Goal: Navigation & Orientation: Find specific page/section

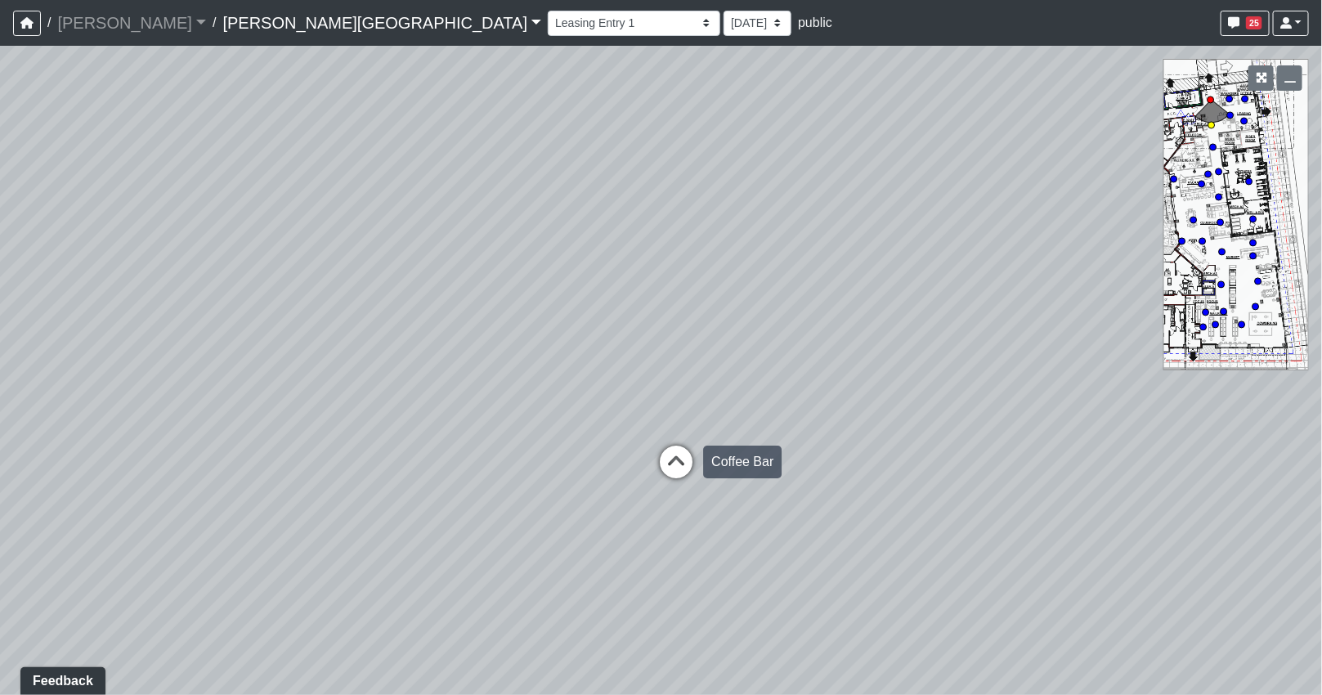
click at [672, 464] on icon at bounding box center [676, 470] width 49 height 49
drag, startPoint x: 1006, startPoint y: 417, endPoint x: 724, endPoint y: 399, distance: 282.6
click at [443, 406] on div "Loading... Coffee Bar Loading... [GEOGRAPHIC_DATA] Loading... Leasing Entry 1 L…" at bounding box center [661, 370] width 1322 height 649
drag, startPoint x: 901, startPoint y: 425, endPoint x: 732, endPoint y: 405, distance: 170.5
click at [536, 399] on div "Loading... Coffee Bar Loading... [GEOGRAPHIC_DATA] Loading... Leasing Entry 1 L…" at bounding box center [661, 370] width 1322 height 649
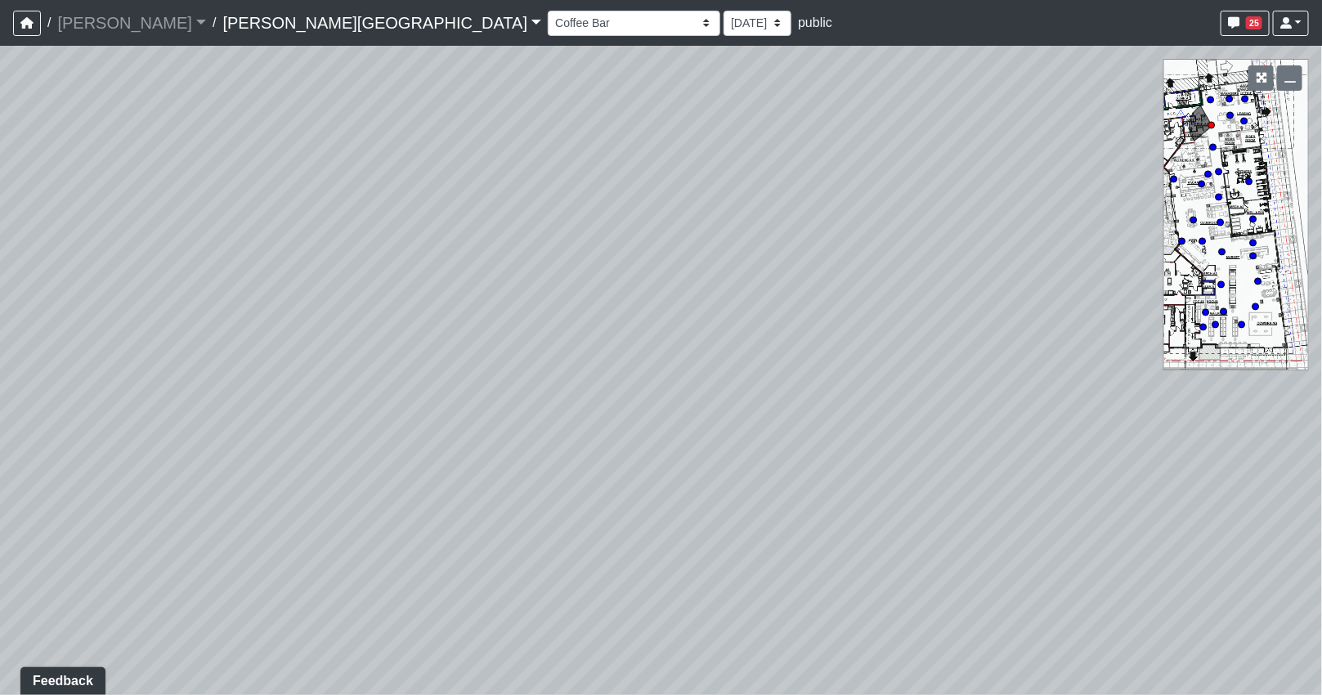
drag, startPoint x: 711, startPoint y: 348, endPoint x: 513, endPoint y: 332, distance: 199.3
click at [423, 349] on div "Loading... Coffee Bar Loading... [GEOGRAPHIC_DATA] Loading... Leasing Entry 1 L…" at bounding box center [661, 370] width 1322 height 649
drag, startPoint x: 423, startPoint y: 350, endPoint x: 565, endPoint y: 353, distance: 141.5
click at [406, 350] on div "Loading... Coffee Bar Loading... [GEOGRAPHIC_DATA] Loading... Leasing Entry 1 L…" at bounding box center [661, 370] width 1322 height 649
drag, startPoint x: 764, startPoint y: 423, endPoint x: 565, endPoint y: 397, distance: 201.2
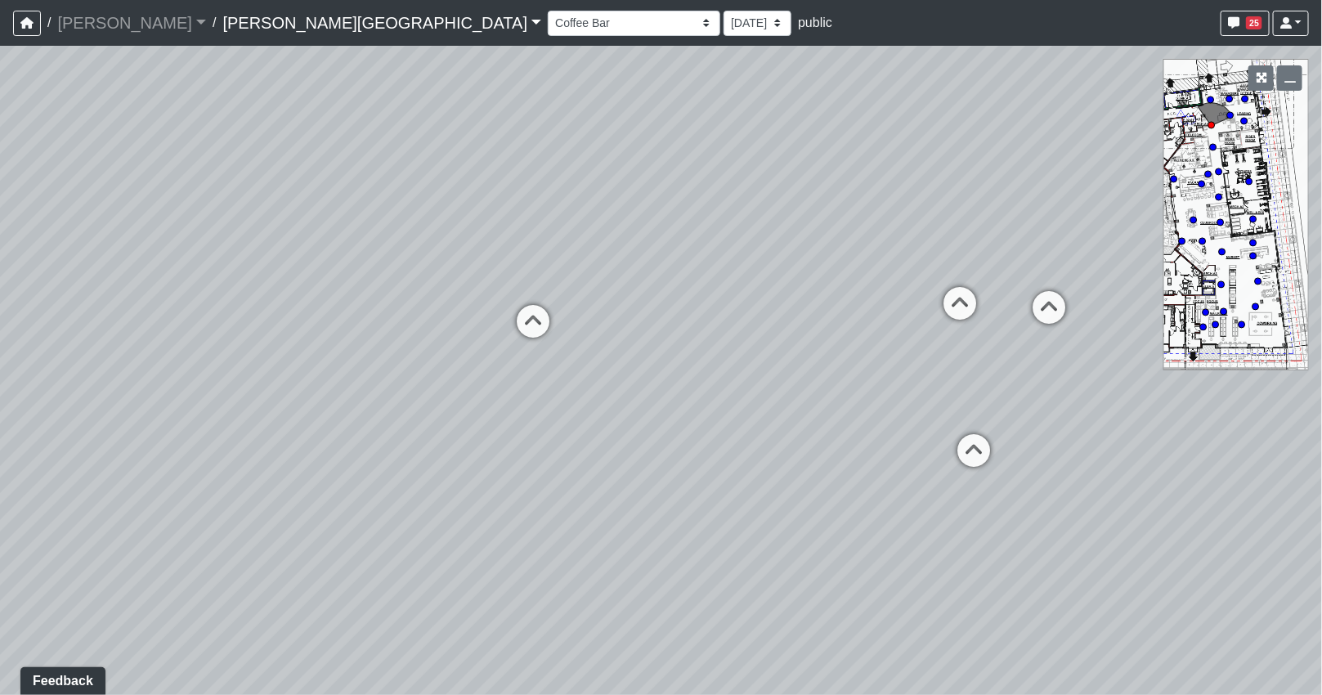
click at [452, 394] on div "Loading... Coffee Bar Loading... [GEOGRAPHIC_DATA] Loading... Leasing Entry 1 L…" at bounding box center [661, 370] width 1322 height 649
drag, startPoint x: 576, startPoint y: 405, endPoint x: 691, endPoint y: 405, distance: 114.5
click at [691, 405] on div "Loading... Coffee Bar Loading... [GEOGRAPHIC_DATA] Loading... Leasing Entry 1 L…" at bounding box center [661, 370] width 1322 height 649
click at [607, 325] on icon at bounding box center [604, 329] width 49 height 49
drag, startPoint x: 816, startPoint y: 393, endPoint x: 294, endPoint y: 374, distance: 521.9
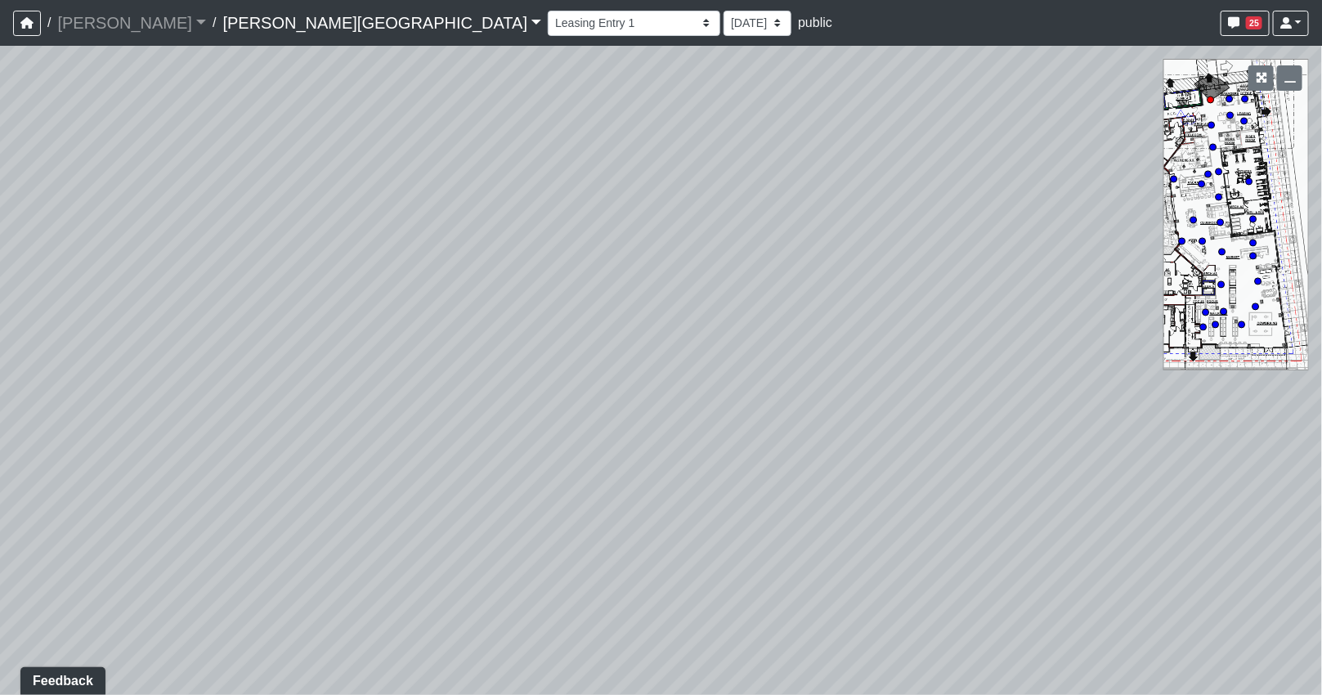
click at [298, 374] on div "Loading... Coffee Bar Loading... [GEOGRAPHIC_DATA] Loading... Leasing Entry 1 L…" at bounding box center [661, 370] width 1322 height 649
drag, startPoint x: 566, startPoint y: 348, endPoint x: 339, endPoint y: 358, distance: 226.7
click at [128, 388] on div "Loading... Coffee Bar Loading... [GEOGRAPHIC_DATA] Loading... Leasing Entry 1 L…" at bounding box center [661, 370] width 1322 height 649
click at [495, 380] on icon at bounding box center [504, 403] width 49 height 49
drag, startPoint x: 197, startPoint y: 370, endPoint x: 708, endPoint y: 384, distance: 511.2
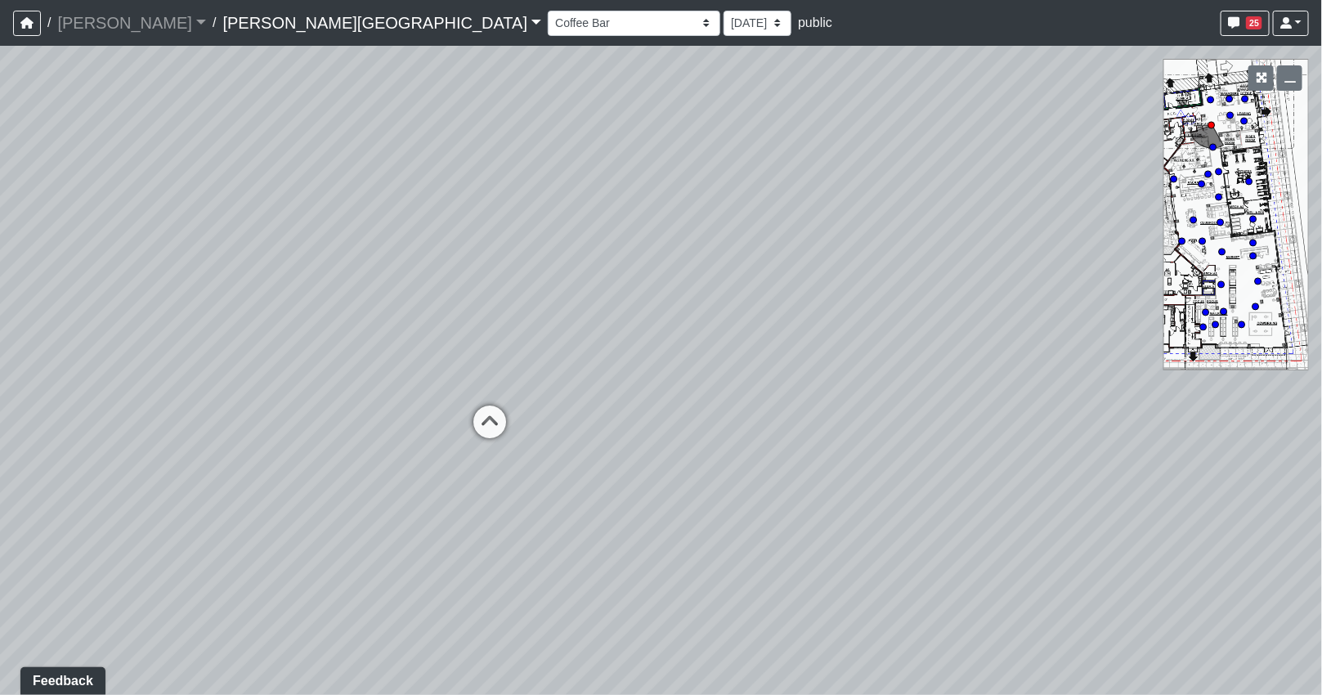
click at [693, 383] on div "Loading... Coffee Bar Loading... [GEOGRAPHIC_DATA] Loading... Leasing Entry 1 L…" at bounding box center [661, 370] width 1322 height 649
click at [610, 348] on icon at bounding box center [618, 361] width 49 height 49
drag, startPoint x: 1019, startPoint y: 414, endPoint x: 421, endPoint y: 373, distance: 599.0
click at [422, 373] on div "Loading... Coffee Bar Loading... [GEOGRAPHIC_DATA] Loading... Leasing Entry 1 L…" at bounding box center [661, 370] width 1322 height 649
drag, startPoint x: 706, startPoint y: 335, endPoint x: 591, endPoint y: 509, distance: 208.4
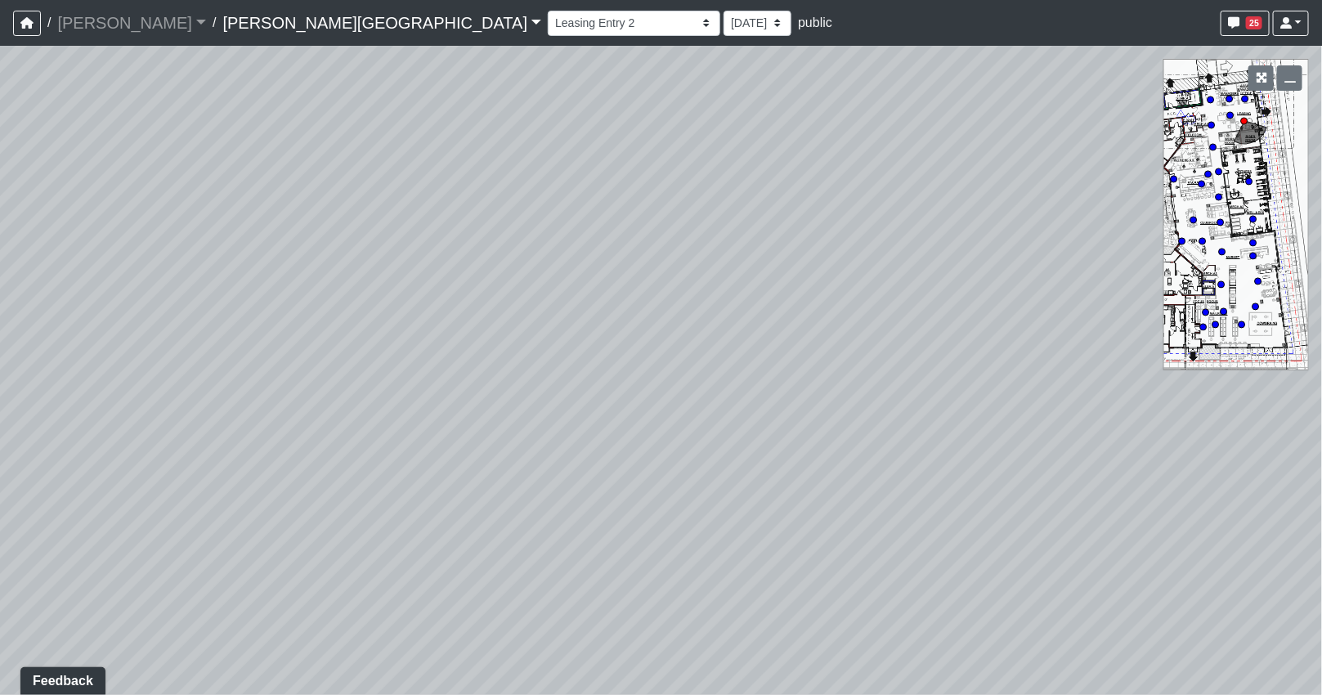
click at [591, 509] on div "Loading... Coffee Bar Loading... [GEOGRAPHIC_DATA] Loading... Leasing Entry 1 L…" at bounding box center [661, 370] width 1322 height 649
drag, startPoint x: 652, startPoint y: 474, endPoint x: 476, endPoint y: 433, distance: 181.3
click at [476, 434] on div "Loading... Coffee Bar Loading... [GEOGRAPHIC_DATA] Loading... Leasing Entry 1 L…" at bounding box center [661, 370] width 1322 height 649
drag, startPoint x: 594, startPoint y: 417, endPoint x: 296, endPoint y: 387, distance: 299.1
click at [309, 389] on div "Loading... Coffee Bar Loading... [GEOGRAPHIC_DATA] Loading... Leasing Entry 1 L…" at bounding box center [661, 370] width 1322 height 649
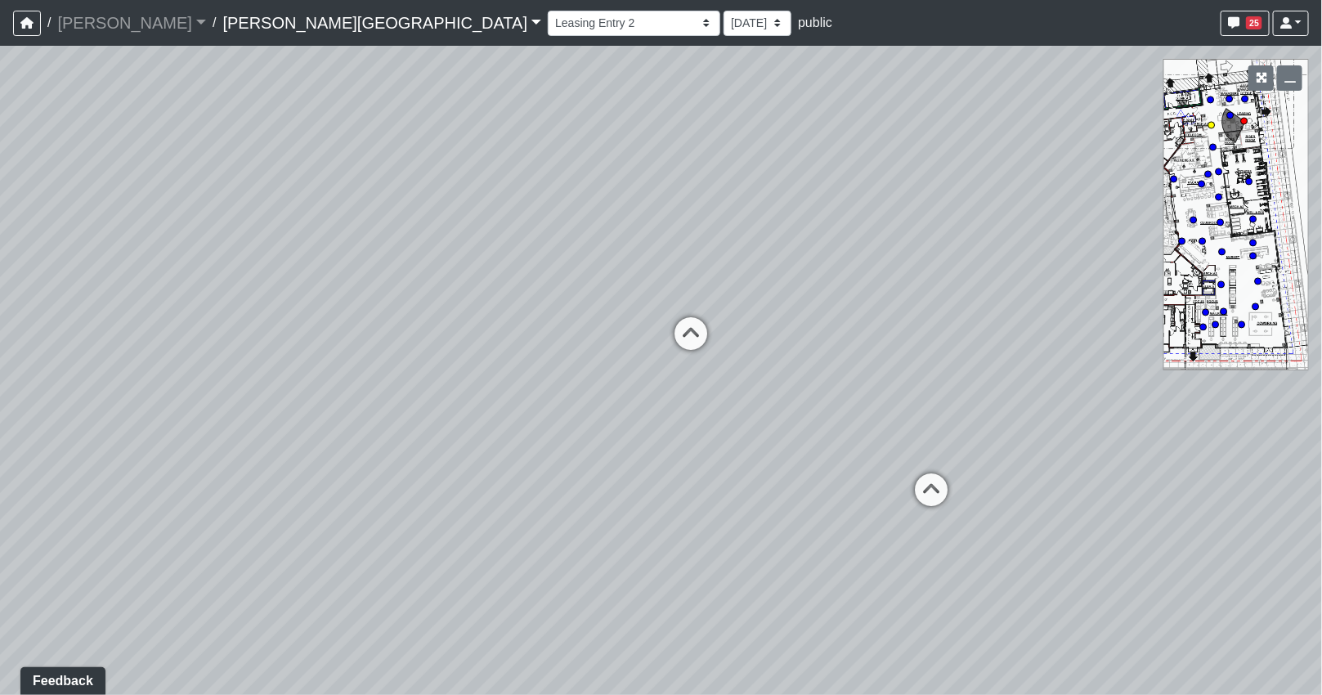
drag, startPoint x: 423, startPoint y: 313, endPoint x: 397, endPoint y: 315, distance: 26.2
click at [397, 315] on div "Loading... Coffee Bar Loading... [GEOGRAPHIC_DATA] Loading... Leasing Entry 1 L…" at bounding box center [661, 370] width 1322 height 649
drag, startPoint x: 706, startPoint y: 285, endPoint x: 358, endPoint y: 283, distance: 347.5
click at [353, 284] on div "Loading... Coffee Bar Loading... [GEOGRAPHIC_DATA] Loading... Leasing Entry 1 L…" at bounding box center [661, 370] width 1322 height 649
drag, startPoint x: 360, startPoint y: 293, endPoint x: 289, endPoint y: 292, distance: 71.1
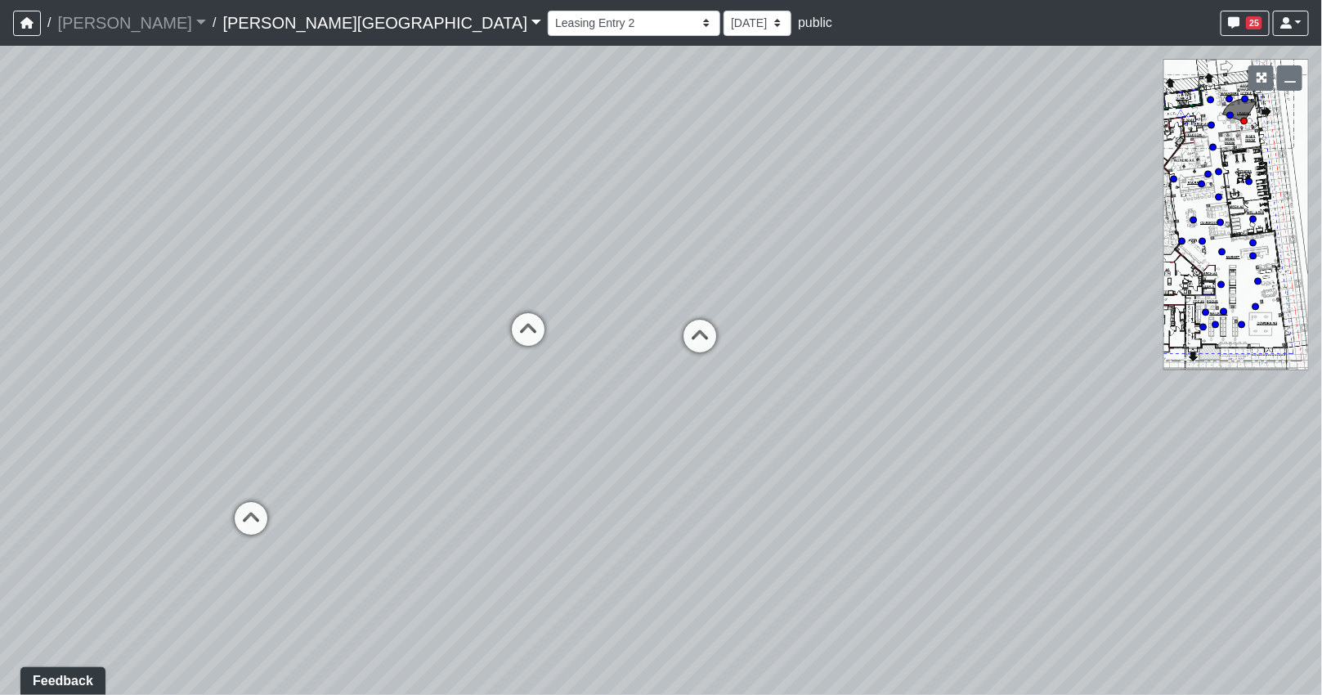
click at [289, 292] on div "Loading... Coffee Bar Loading... [GEOGRAPHIC_DATA] Loading... Leasing Entry 1 L…" at bounding box center [661, 370] width 1322 height 649
click at [696, 337] on icon at bounding box center [699, 344] width 49 height 49
drag, startPoint x: 806, startPoint y: 354, endPoint x: 656, endPoint y: 324, distance: 152.6
click at [658, 327] on div "Loading... Coffee Bar Loading... [GEOGRAPHIC_DATA] Loading... Leasing Entry 1 L…" at bounding box center [661, 370] width 1322 height 649
drag, startPoint x: 307, startPoint y: 374, endPoint x: 644, endPoint y: 324, distance: 340.5
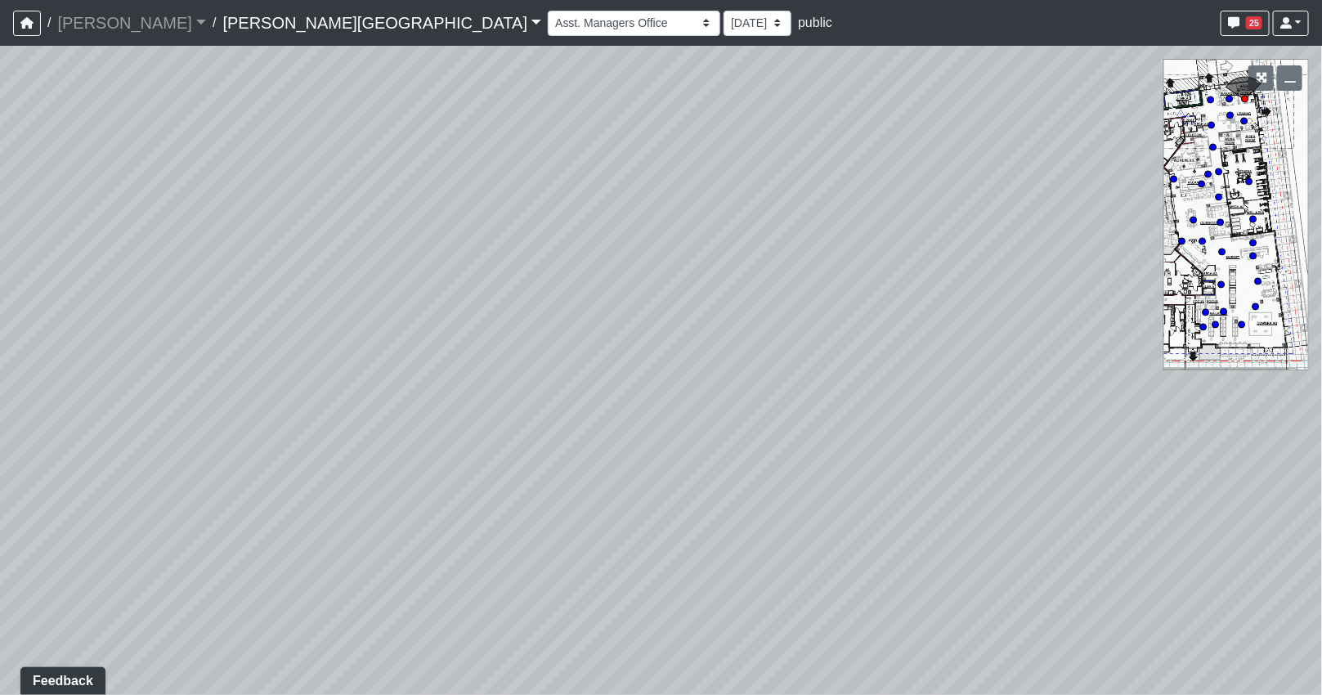
click at [630, 325] on div "Loading... Coffee Bar Loading... [GEOGRAPHIC_DATA] Loading... Leasing Entry 1 L…" at bounding box center [661, 370] width 1322 height 649
drag, startPoint x: 549, startPoint y: 340, endPoint x: 831, endPoint y: 337, distance: 282.9
click at [764, 334] on div "Loading... Coffee Bar Loading... [GEOGRAPHIC_DATA] Loading... Leasing Entry 1 L…" at bounding box center [661, 370] width 1322 height 649
drag, startPoint x: 692, startPoint y: 343, endPoint x: 895, endPoint y: 346, distance: 202.8
click at [894, 346] on div "Loading... Coffee Bar Loading... [GEOGRAPHIC_DATA] Loading... Leasing Entry 1 L…" at bounding box center [661, 370] width 1322 height 649
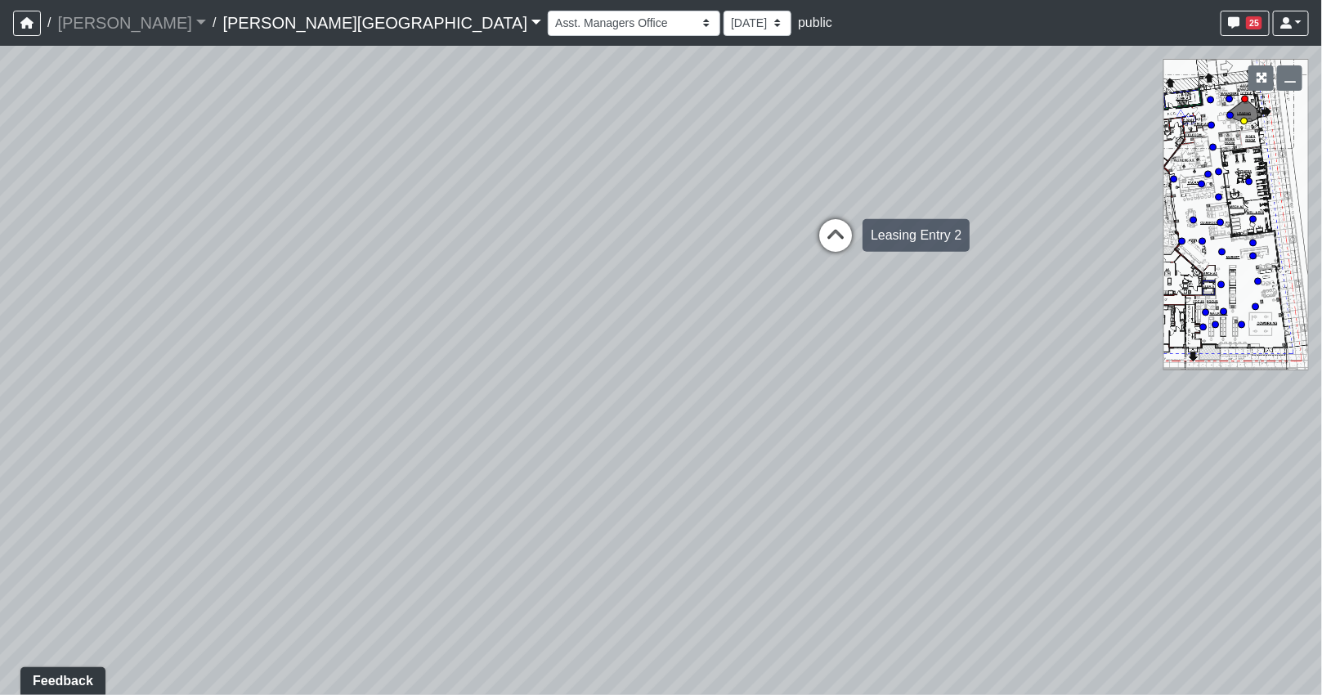
click at [832, 245] on icon at bounding box center [835, 243] width 49 height 49
drag, startPoint x: 1010, startPoint y: 378, endPoint x: 429, endPoint y: 447, distance: 584.6
click at [430, 447] on div "Loading... Coffee Bar Loading... [GEOGRAPHIC_DATA] Loading... Leasing Entry 1 L…" at bounding box center [661, 370] width 1322 height 649
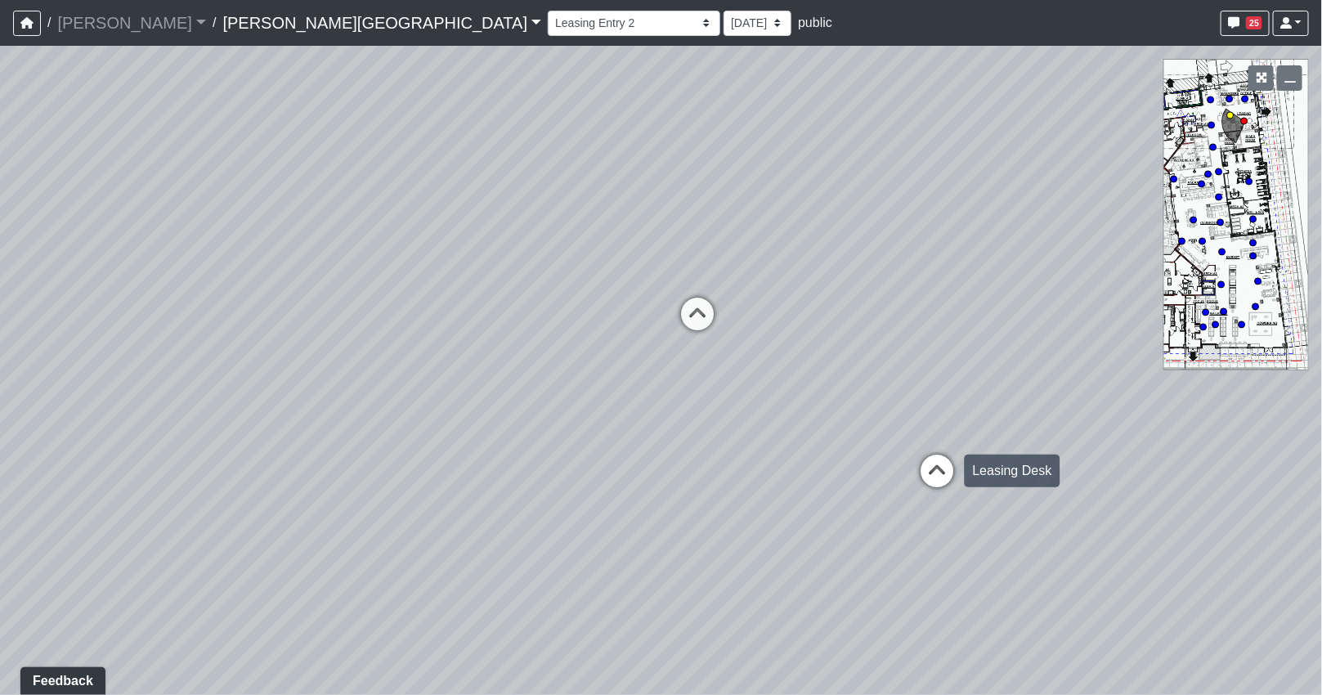
click at [937, 474] on icon at bounding box center [937, 479] width 49 height 49
drag, startPoint x: 1126, startPoint y: 443, endPoint x: 573, endPoint y: 446, distance: 552.7
click at [573, 446] on div "Loading... Coffee Bar Loading... [GEOGRAPHIC_DATA] Loading... Leasing Entry 1 L…" at bounding box center [661, 370] width 1322 height 649
drag, startPoint x: 785, startPoint y: 455, endPoint x: 921, endPoint y: 454, distance: 136.5
click at [916, 454] on div "Loading... Coffee Bar Loading... [GEOGRAPHIC_DATA] Loading... Leasing Entry 1 L…" at bounding box center [661, 370] width 1322 height 649
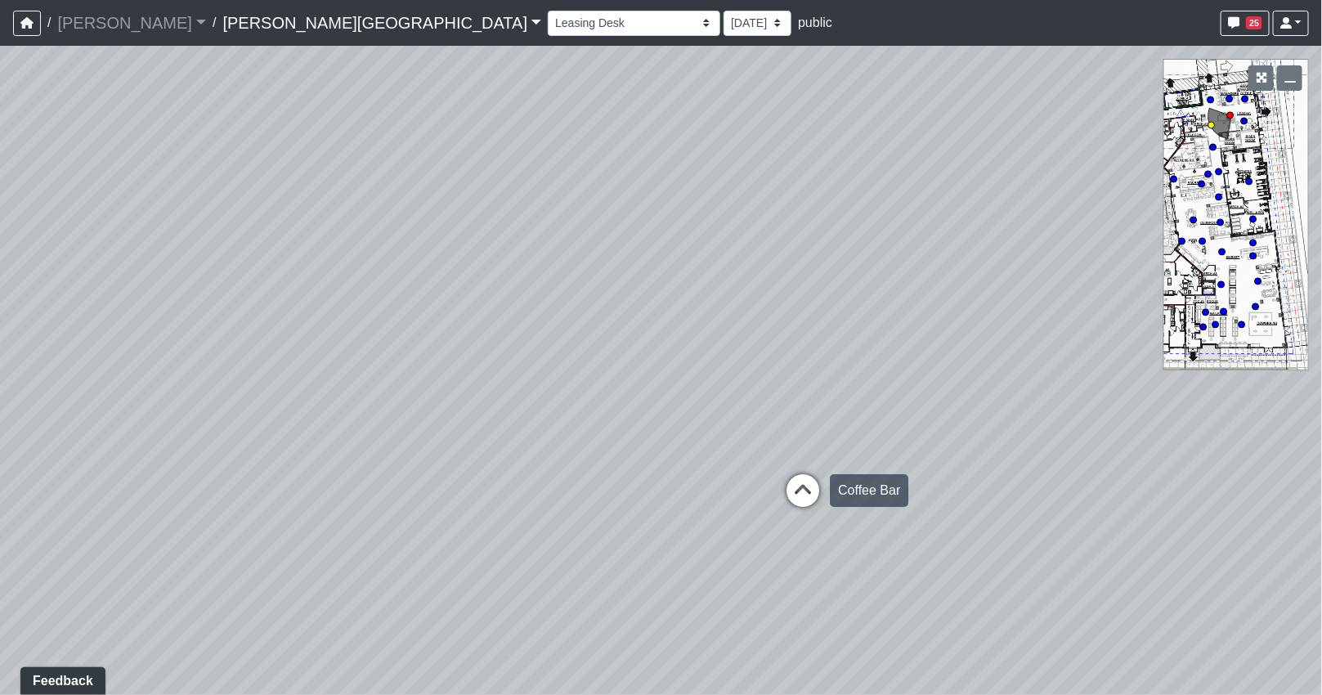
click at [808, 491] on icon at bounding box center [802, 498] width 49 height 49
drag, startPoint x: 421, startPoint y: 419, endPoint x: 1024, endPoint y: 405, distance: 602.7
click at [1018, 406] on div "Loading... Coffee Bar Loading... [GEOGRAPHIC_DATA] Loading... Leasing Entry 1 L…" at bounding box center [661, 370] width 1322 height 649
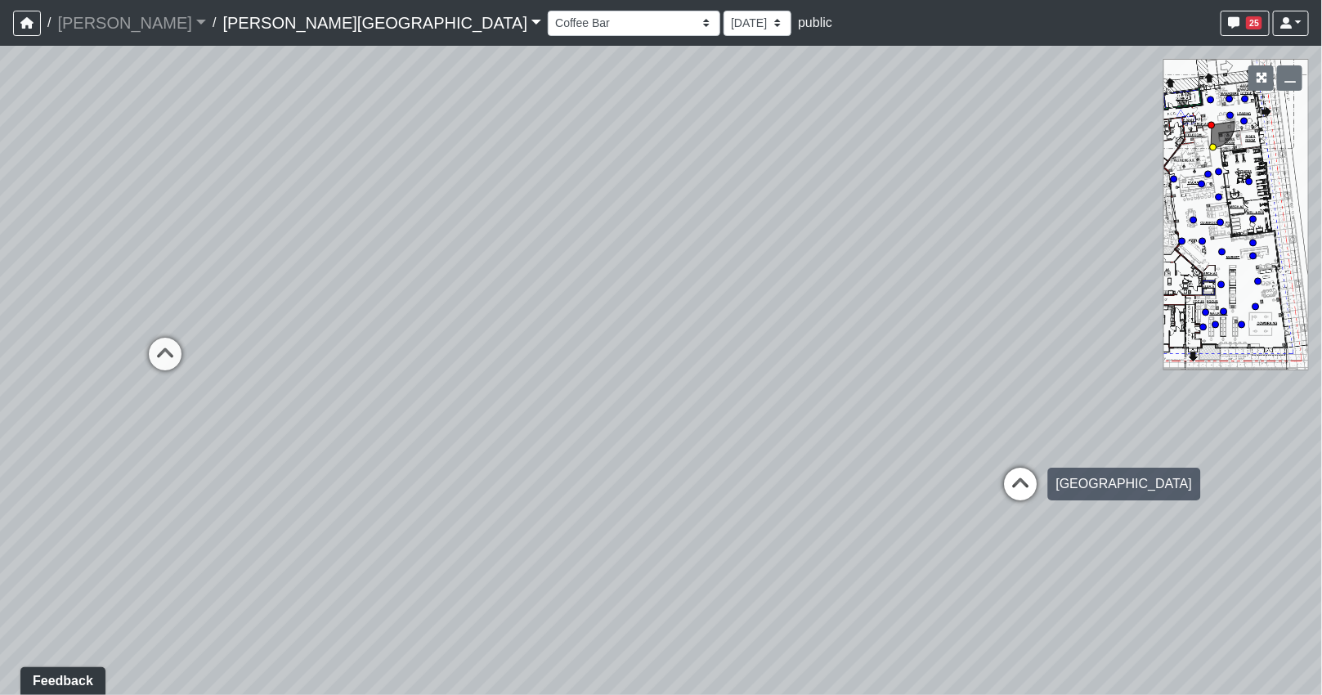
click at [1023, 483] on icon at bounding box center [1021, 492] width 49 height 49
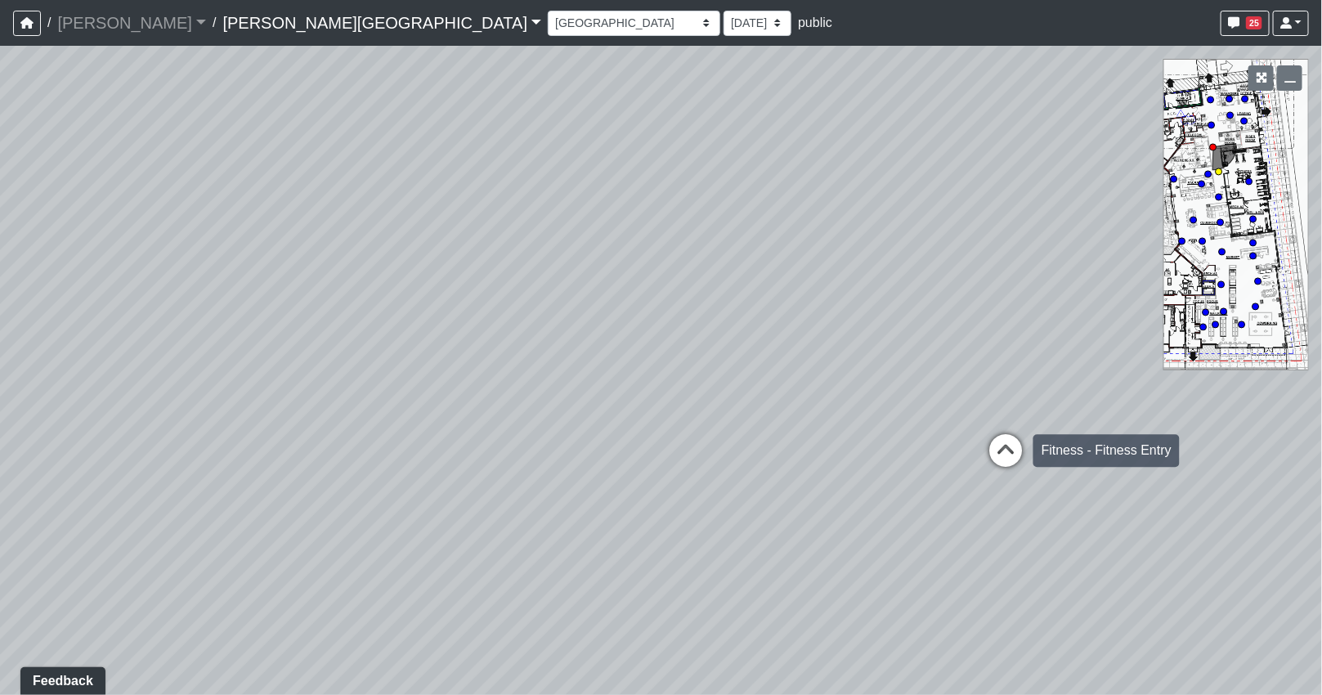
click at [999, 459] on icon at bounding box center [1006, 458] width 49 height 49
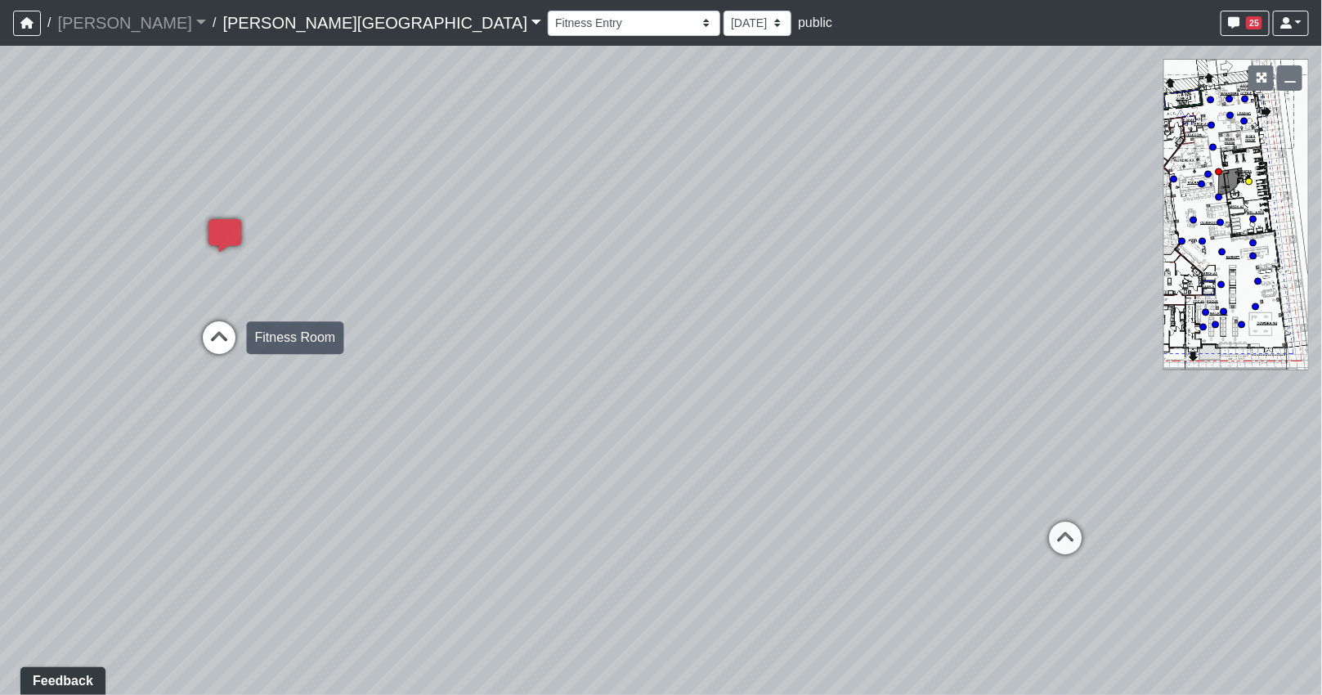
click at [207, 335] on icon at bounding box center [219, 345] width 49 height 49
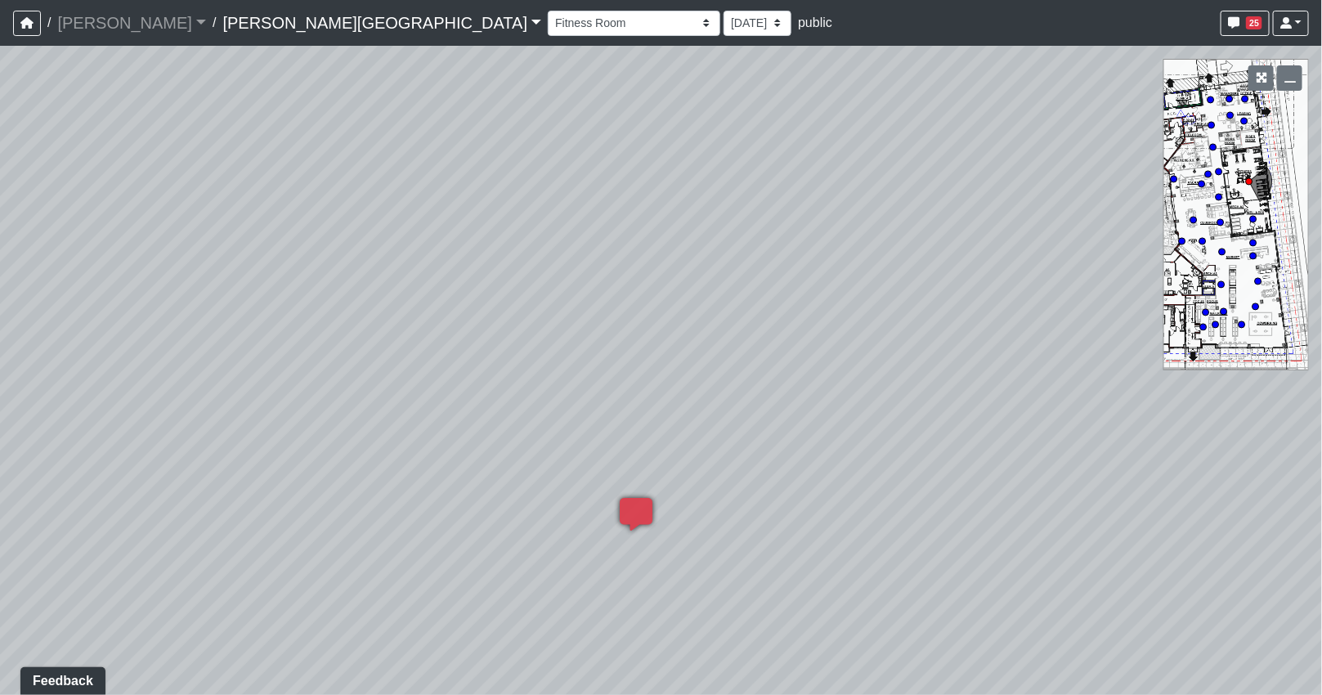
drag, startPoint x: 328, startPoint y: 348, endPoint x: 665, endPoint y: 350, distance: 336.8
click at [661, 350] on div "Loading... Coffee Bar Loading... [GEOGRAPHIC_DATA] Loading... Leasing Entry 1 L…" at bounding box center [661, 370] width 1322 height 649
drag, startPoint x: 741, startPoint y: 421, endPoint x: 818, endPoint y: 368, distance: 94.1
click at [885, 410] on div "Loading... Coffee Bar Loading... [GEOGRAPHIC_DATA] Loading... Leasing Entry 1 L…" at bounding box center [661, 370] width 1322 height 649
click at [1004, 361] on div "Loading... Coffee Bar Loading... [GEOGRAPHIC_DATA] Loading... Leasing Entry 1 L…" at bounding box center [661, 370] width 1322 height 649
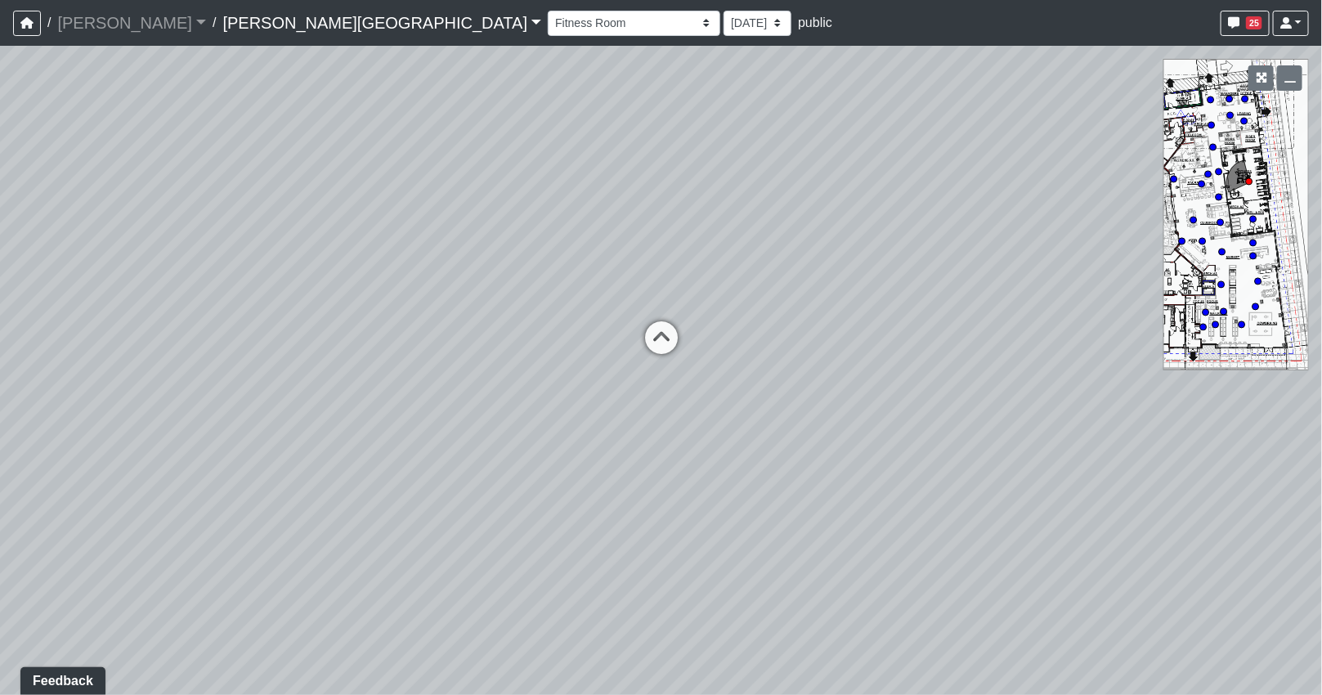
drag, startPoint x: 812, startPoint y: 366, endPoint x: 889, endPoint y: 373, distance: 77.9
click at [885, 372] on div "Loading... Coffee Bar Loading... [GEOGRAPHIC_DATA] Loading... Leasing Entry 1 L…" at bounding box center [661, 370] width 1322 height 649
click at [692, 360] on icon at bounding box center [693, 371] width 49 height 49
click at [767, 369] on div "Loading... Coffee Bar Loading... [GEOGRAPHIC_DATA] Loading... Leasing Entry 1 L…" at bounding box center [661, 370] width 1322 height 649
drag, startPoint x: 492, startPoint y: 354, endPoint x: 485, endPoint y: 341, distance: 15.0
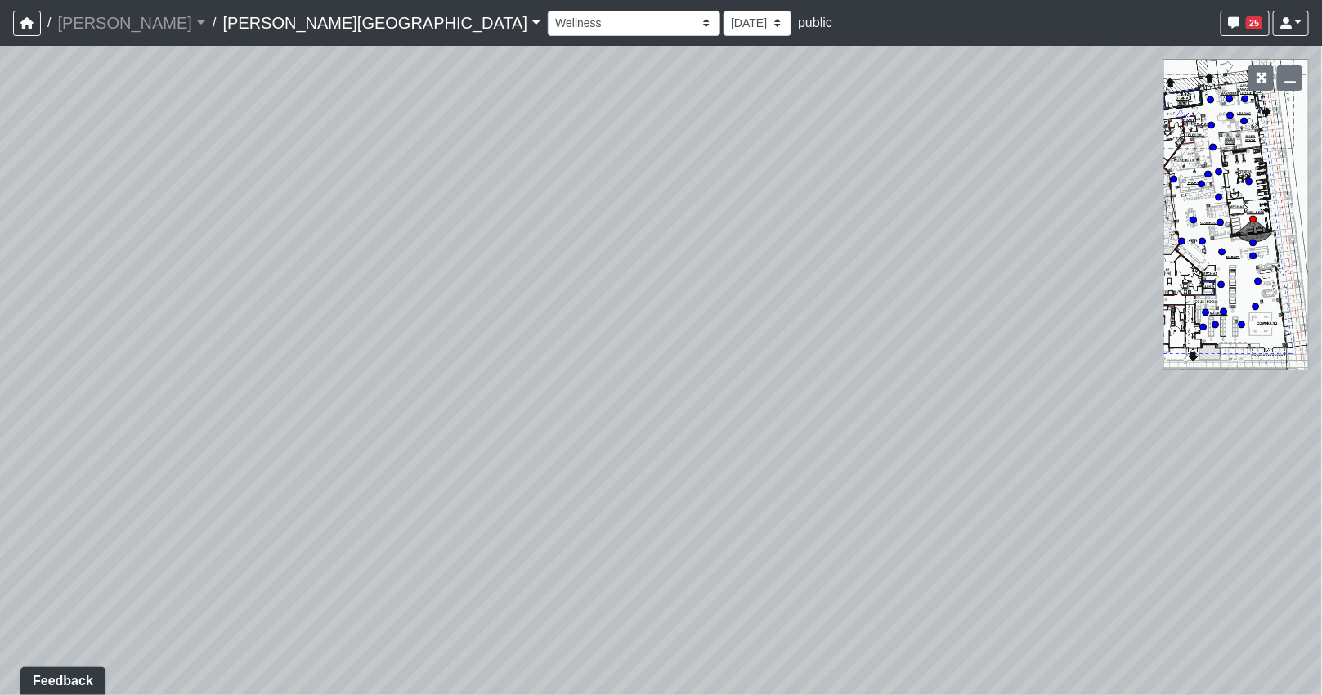
click at [460, 350] on div "Loading... Coffee Bar Loading... [GEOGRAPHIC_DATA] Loading... Leasing Entry 1 L…" at bounding box center [661, 370] width 1322 height 649
click at [472, 315] on div "Loading... Coffee Bar Loading... [GEOGRAPHIC_DATA] Loading... Leasing Entry 1 L…" at bounding box center [661, 370] width 1322 height 649
drag, startPoint x: 918, startPoint y: 380, endPoint x: 474, endPoint y: 335, distance: 446.2
click at [474, 335] on div "Loading... Coffee Bar Loading... [GEOGRAPHIC_DATA] Loading... Leasing Entry 1 L…" at bounding box center [661, 370] width 1322 height 649
click at [687, 250] on icon at bounding box center [689, 247] width 49 height 49
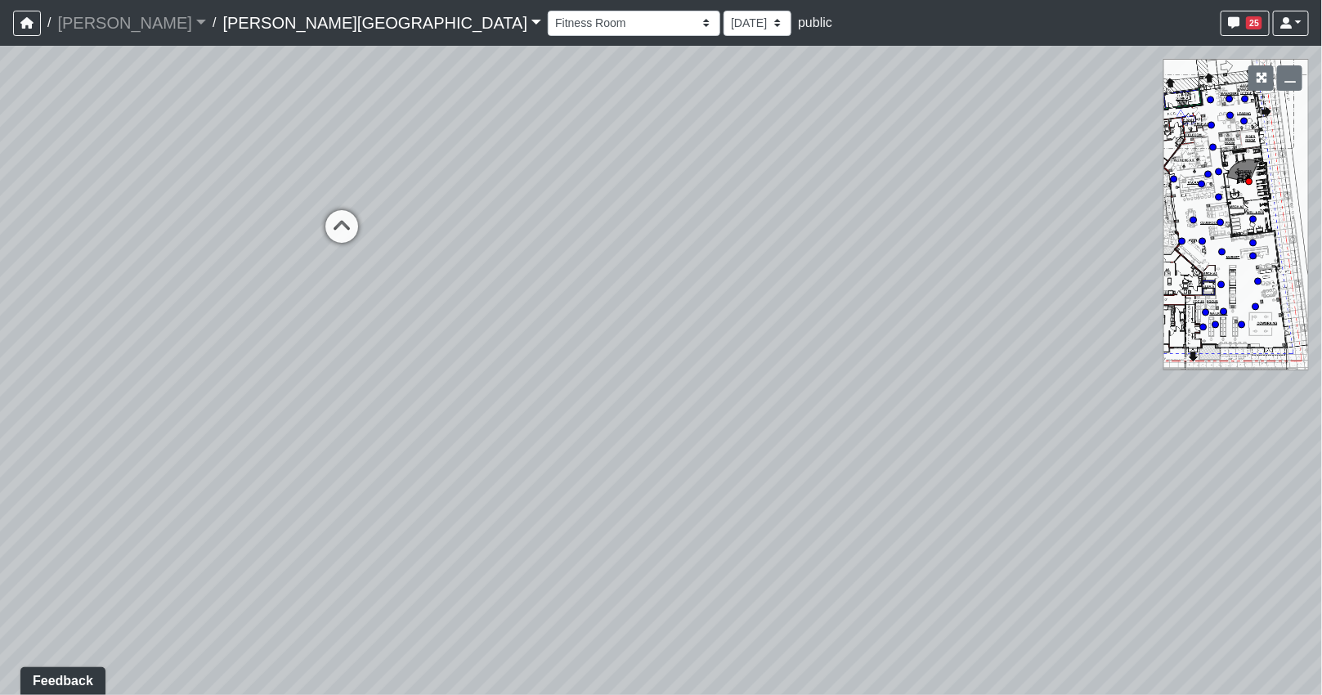
drag, startPoint x: 518, startPoint y: 316, endPoint x: 1037, endPoint y: 366, distance: 521.6
click at [1064, 381] on div "Loading... Coffee Bar Loading... [GEOGRAPHIC_DATA] Loading... Leasing Entry 1 L…" at bounding box center [661, 370] width 1322 height 649
click at [742, 280] on icon at bounding box center [737, 288] width 49 height 49
drag
click at [1105, 438] on div "Loading... Coffee Bar Loading... [GEOGRAPHIC_DATA] Loading... Leasing Entry 1 L…" at bounding box center [661, 370] width 1322 height 649
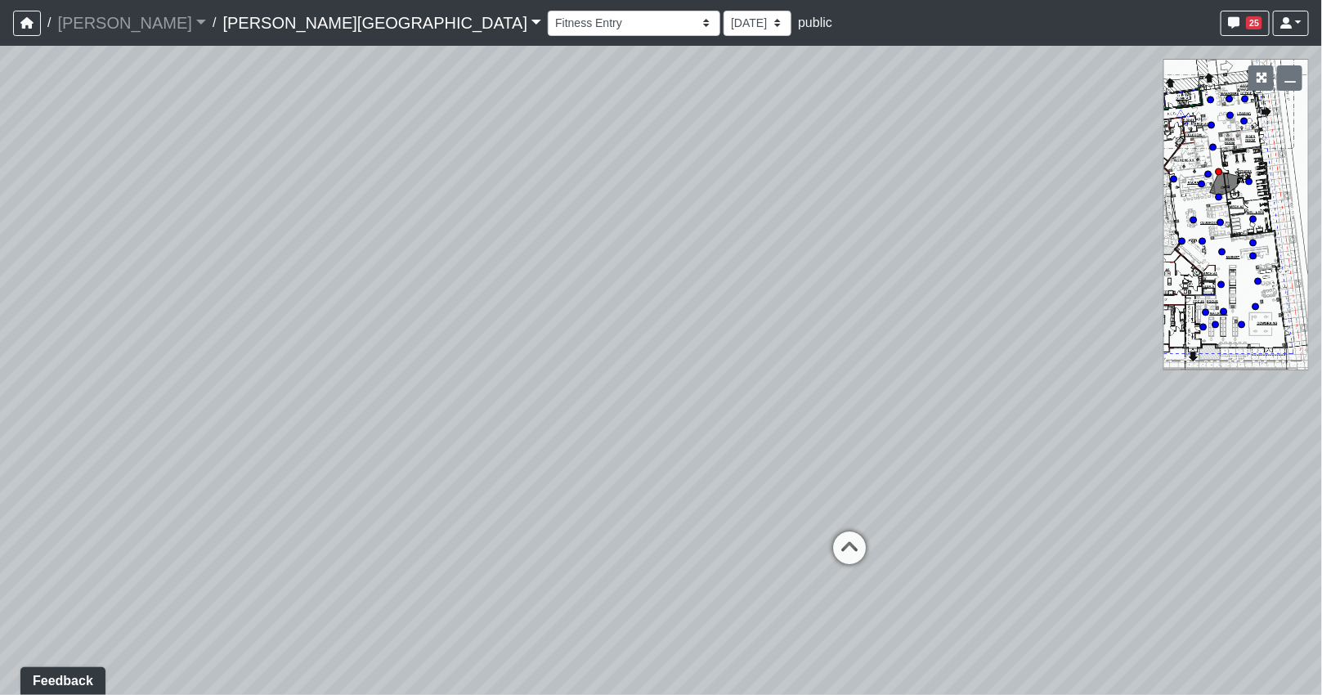
click at [987, 340] on div "Loading... Coffee Bar Loading... [GEOGRAPHIC_DATA] Loading... Leasing Entry 1 L…" at bounding box center [661, 370] width 1322 height 649
click at [850, 529] on icon at bounding box center [847, 537] width 49 height 49
click at [827, 456] on icon at bounding box center [829, 451] width 49 height 49
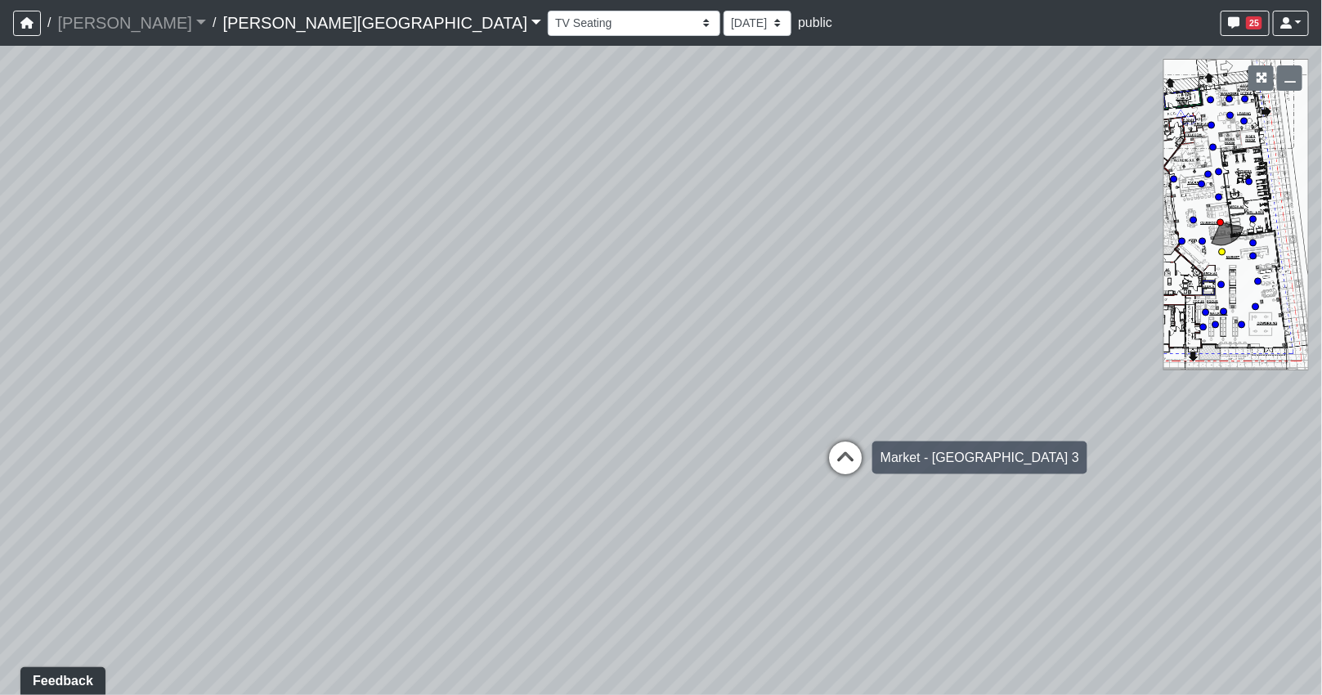
click at [846, 459] on icon at bounding box center [845, 465] width 49 height 49
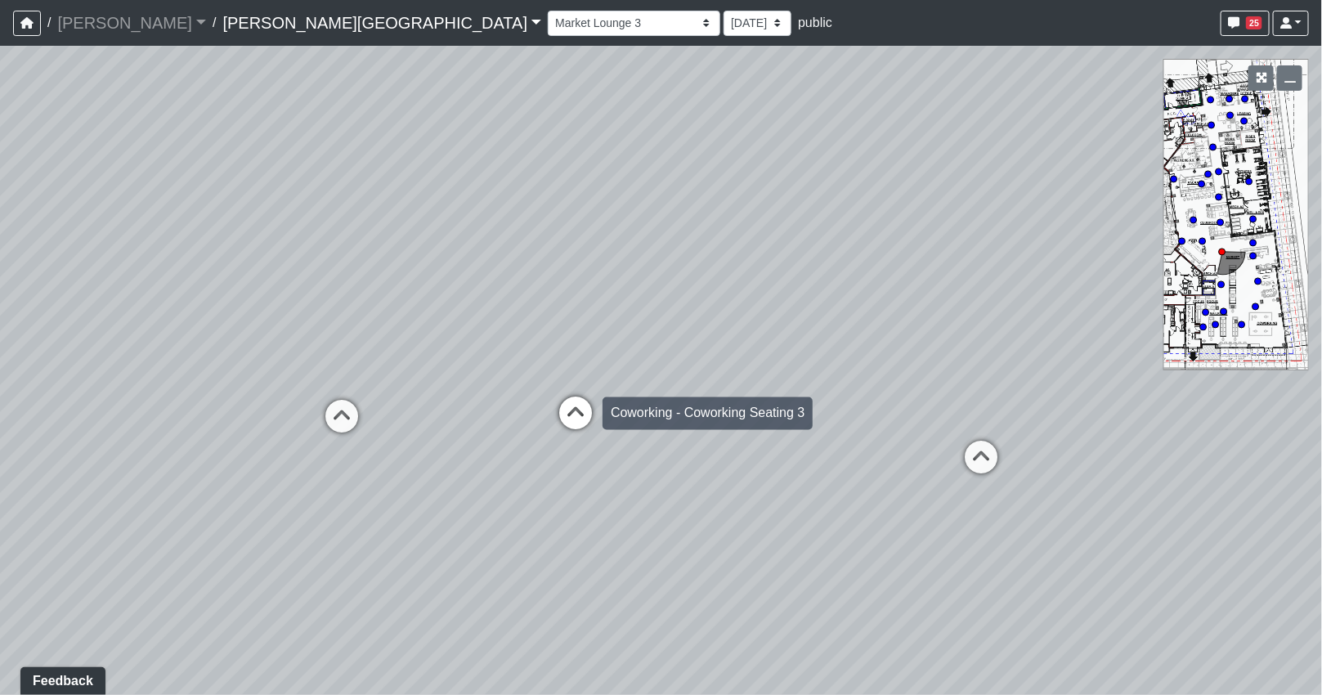
click at [714, 432] on div "Loading... Coffee Bar Loading... [GEOGRAPHIC_DATA] Loading... Leasing Entry 1 L…" at bounding box center [661, 370] width 1322 height 649
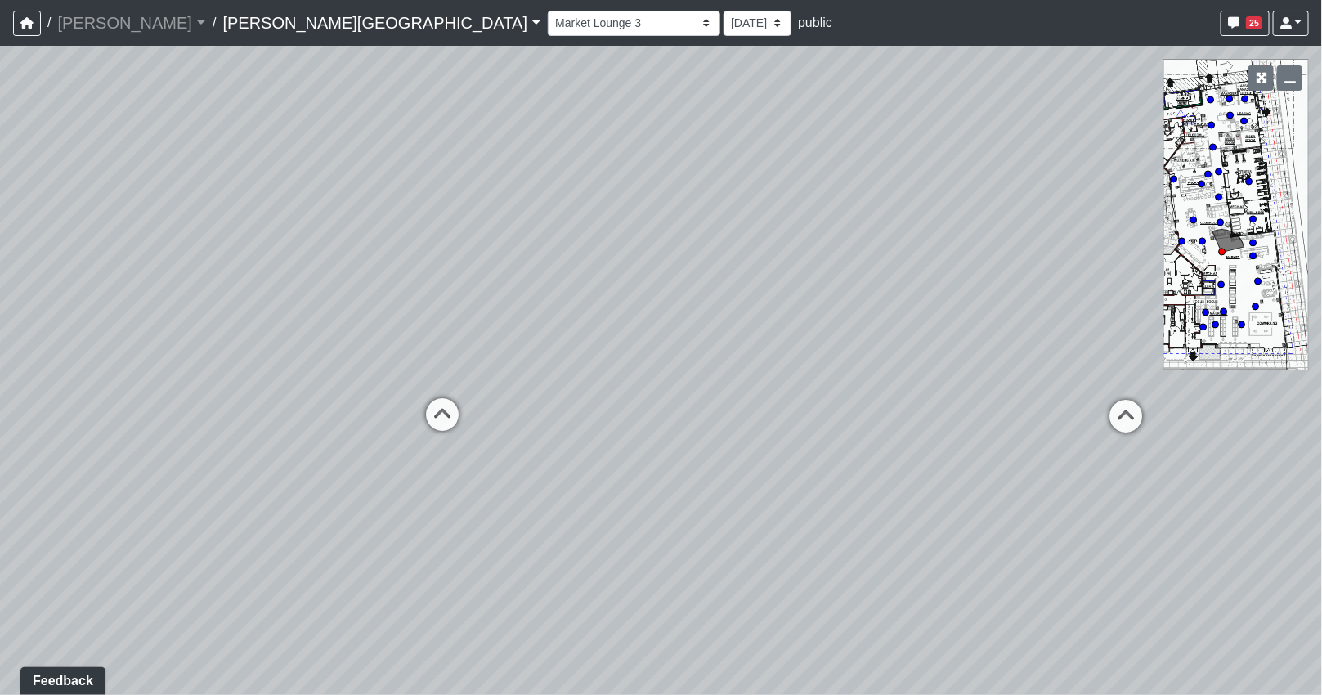
click at [770, 382] on div "Loading... Coffee Bar Loading... [GEOGRAPHIC_DATA] Loading... Leasing Entry 1 L…" at bounding box center [661, 370] width 1322 height 649
click at [933, 374] on div "Loading... Coffee Bar Loading... [GEOGRAPHIC_DATA] Loading... Leasing Entry 1 L…" at bounding box center [661, 370] width 1322 height 649
click at [859, 337] on div "Loading... Coffee Bar Loading... [GEOGRAPHIC_DATA] Loading... Leasing Entry 1 L…" at bounding box center [661, 370] width 1322 height 649
click at [898, 349] on div "Loading... Coffee Bar Loading... [GEOGRAPHIC_DATA] Loading... Leasing Entry 1 L…" at bounding box center [661, 370] width 1322 height 649
click at [786, 343] on div "Loading... Coffee Bar Loading... [GEOGRAPHIC_DATA] Loading... Leasing Entry 1 L…" at bounding box center [661, 370] width 1322 height 649
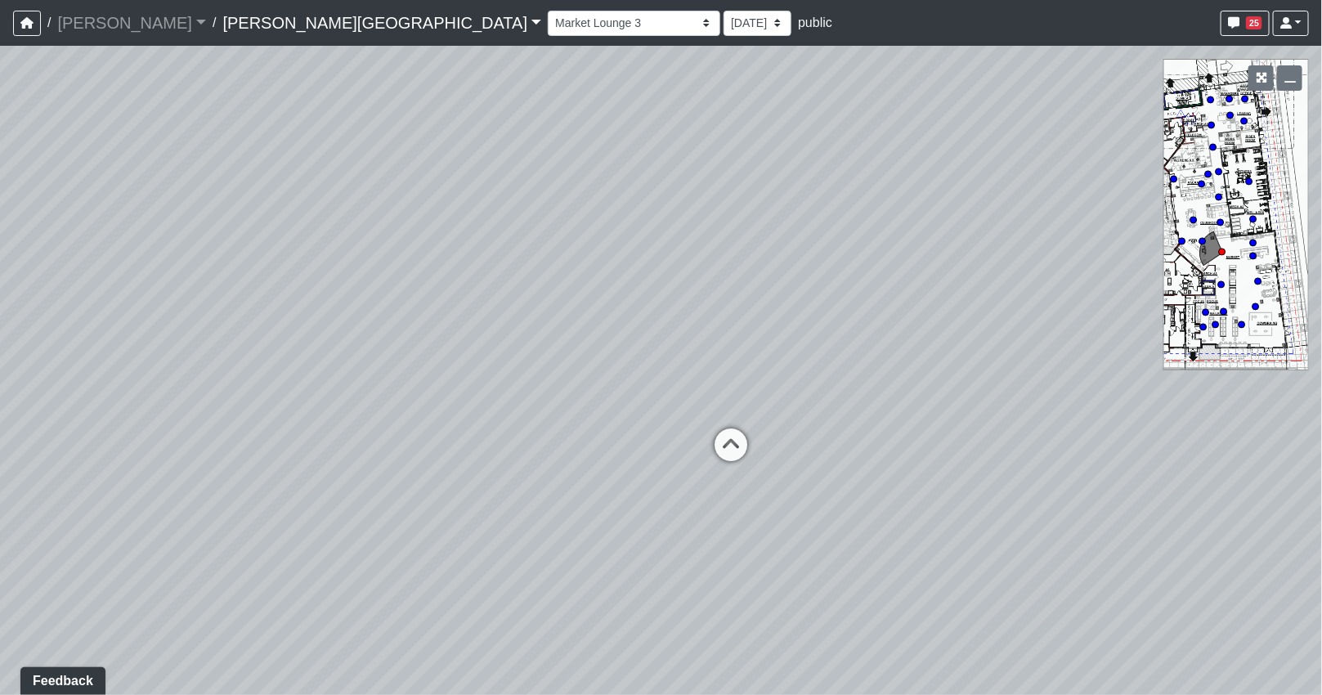
click at [777, 352] on div "Loading... Coffee Bar Loading... [GEOGRAPHIC_DATA] Loading... Leasing Entry 1 L…" at bounding box center [661, 370] width 1322 height 649
click at [922, 349] on div "Loading... Coffee Bar Loading... [GEOGRAPHIC_DATA] Loading... Leasing Entry 1 L…" at bounding box center [661, 370] width 1322 height 649
click at [1049, 350] on div "Loading... Coffee Bar Loading... [GEOGRAPHIC_DATA] Loading... Leasing Entry 1 L…" at bounding box center [661, 370] width 1322 height 649
click at [906, 342] on div "Loading... Coffee Bar Loading... [GEOGRAPHIC_DATA] Loading... Leasing Entry 1 L…" at bounding box center [661, 370] width 1322 height 649
click at [949, 336] on div "Loading... Coffee Bar Loading... [GEOGRAPHIC_DATA] Loading... Leasing Entry 1 L…" at bounding box center [661, 370] width 1322 height 649
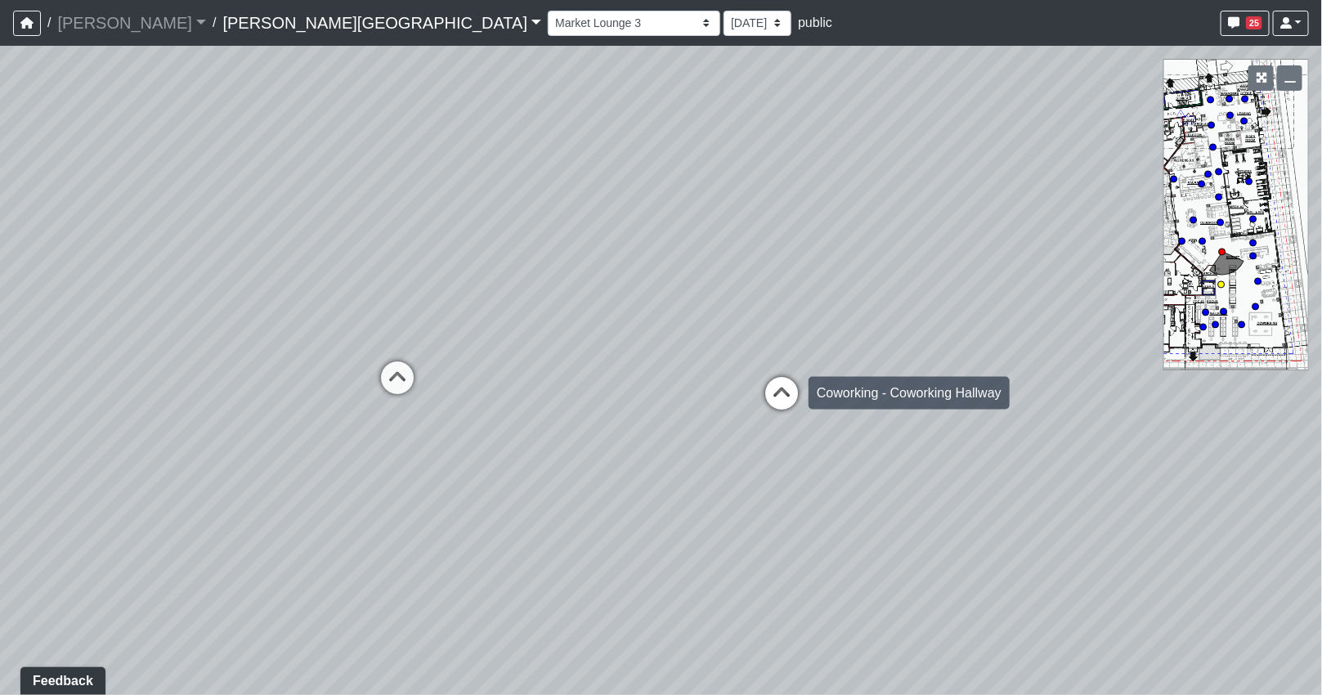
click at [790, 372] on div "Loading... Coworking - Coworking Hallway" at bounding box center [781, 393] width 49 height 49
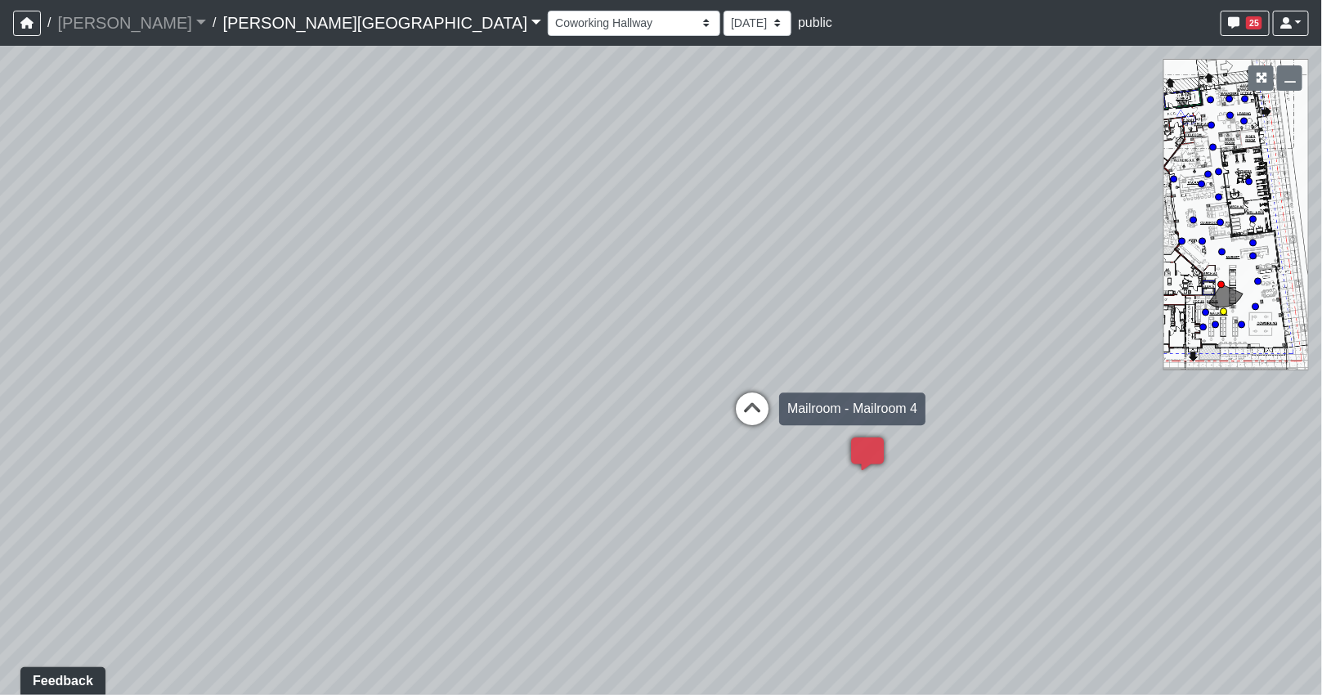
click at [742, 414] on icon at bounding box center [752, 416] width 49 height 49
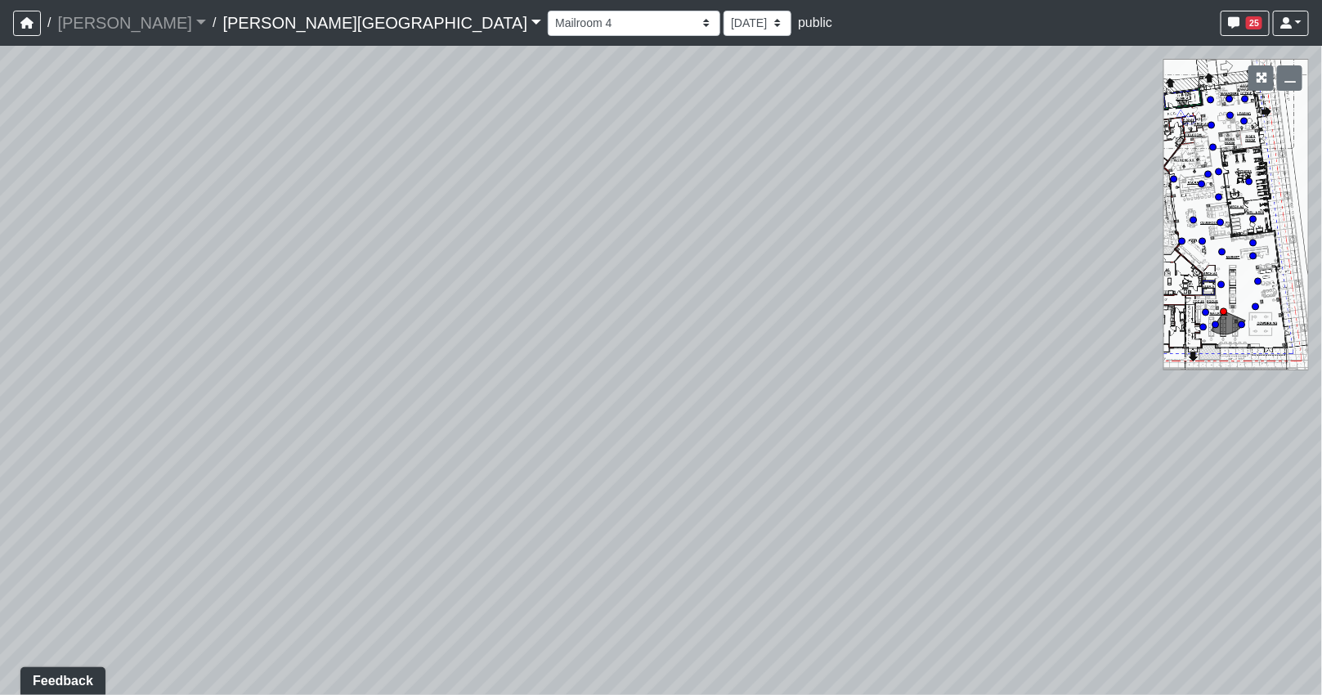
click at [830, 459] on div "Loading... Coffee Bar Loading... [GEOGRAPHIC_DATA] Loading... Leasing Entry 1 L…" at bounding box center [661, 370] width 1322 height 649
click at [481, 463] on div "Loading... Coffee Bar Loading... [GEOGRAPHIC_DATA] Loading... Leasing Entry 1 L…" at bounding box center [661, 370] width 1322 height 649
click at [454, 374] on div "Loading... Coffee Bar Loading... [GEOGRAPHIC_DATA] Loading... Leasing Entry 1 L…" at bounding box center [661, 370] width 1322 height 649
click at [387, 368] on div "Loading... Coffee Bar Loading... [GEOGRAPHIC_DATA] Loading... Leasing Entry 1 L…" at bounding box center [661, 370] width 1322 height 649
click at [442, 417] on div "Loading... Coffee Bar Loading... [GEOGRAPHIC_DATA] Loading... Leasing Entry 1 L…" at bounding box center [661, 370] width 1322 height 649
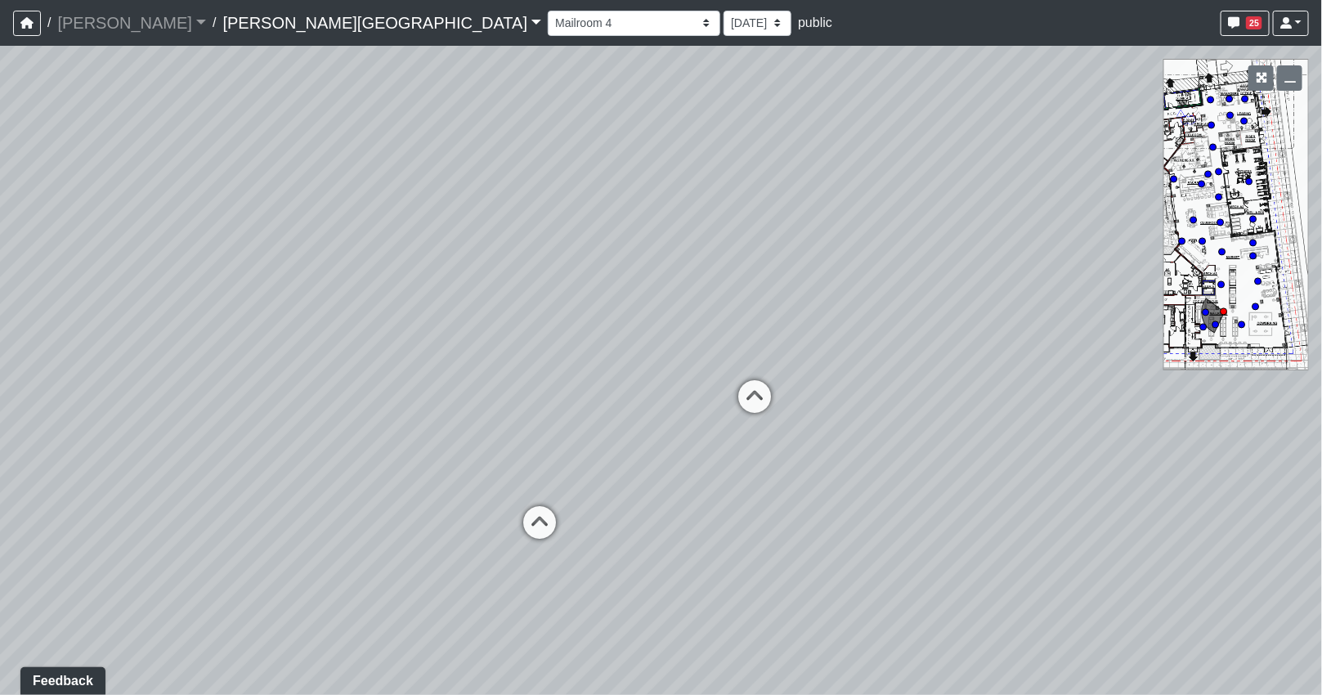
click at [830, 354] on div "Loading... Coffee Bar Loading... [GEOGRAPHIC_DATA] Loading... Leasing Entry 1 L…" at bounding box center [661, 370] width 1322 height 649
click at [995, 349] on div "Loading... Coffee Bar Loading... [GEOGRAPHIC_DATA] Loading... Leasing Entry 1 L…" at bounding box center [661, 370] width 1322 height 649
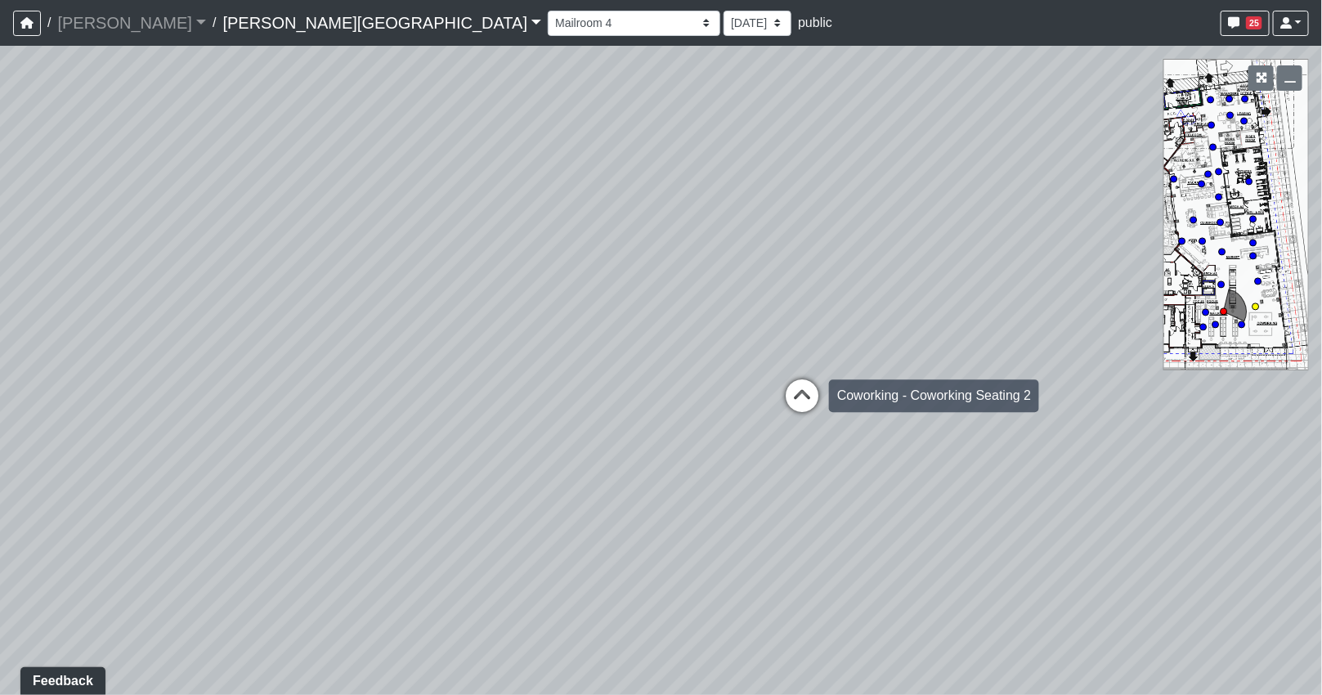
click at [797, 387] on icon at bounding box center [801, 403] width 49 height 49
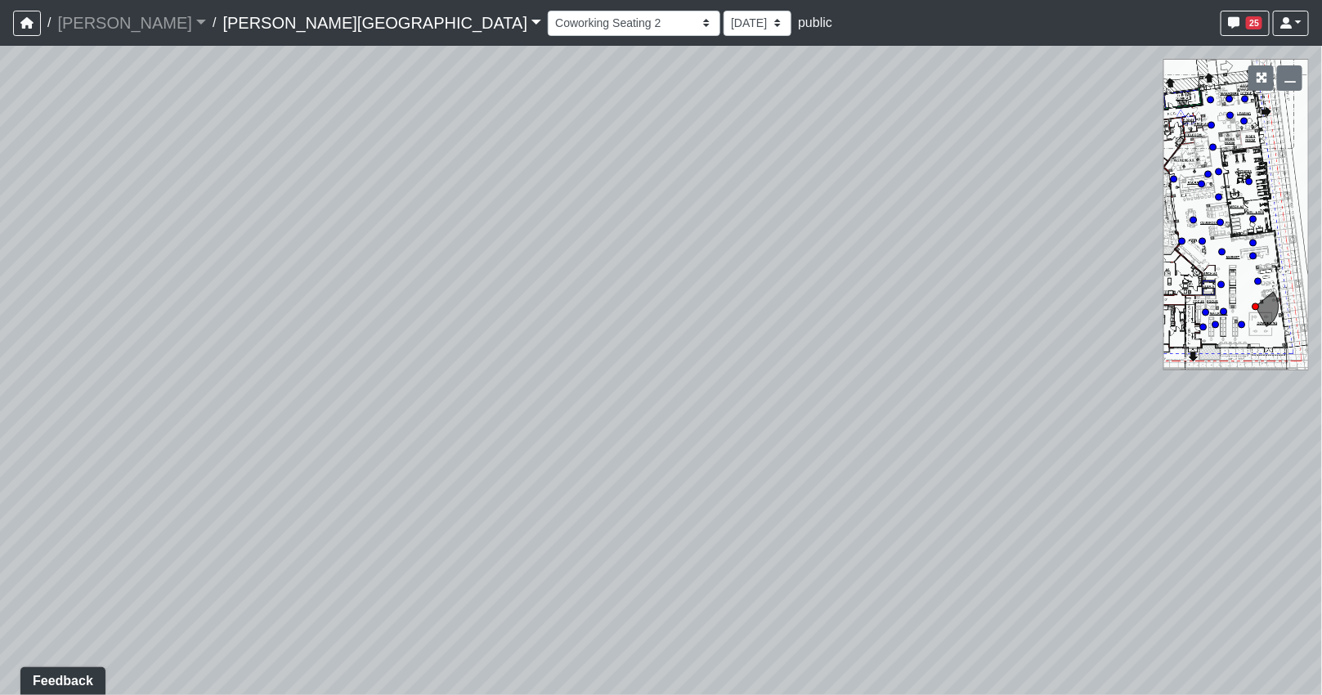
click at [520, 357] on div "Loading... Coffee Bar Loading... [GEOGRAPHIC_DATA] Loading... Leasing Entry 1 L…" at bounding box center [661, 370] width 1322 height 649
click at [313, 343] on div "Loading... Coffee Bar Loading... [GEOGRAPHIC_DATA] Loading... Leasing Entry 1 L…" at bounding box center [661, 370] width 1322 height 649
click at [213, 337] on div "Loading... Coffee Bar Loading... [GEOGRAPHIC_DATA] Loading... Leasing Entry 1 L…" at bounding box center [661, 370] width 1322 height 649
click at [290, 335] on div "Loading... Coffee Bar Loading... [GEOGRAPHIC_DATA] Loading... Leasing Entry 1 L…" at bounding box center [661, 370] width 1322 height 649
click at [838, 386] on icon at bounding box center [855, 389] width 49 height 49
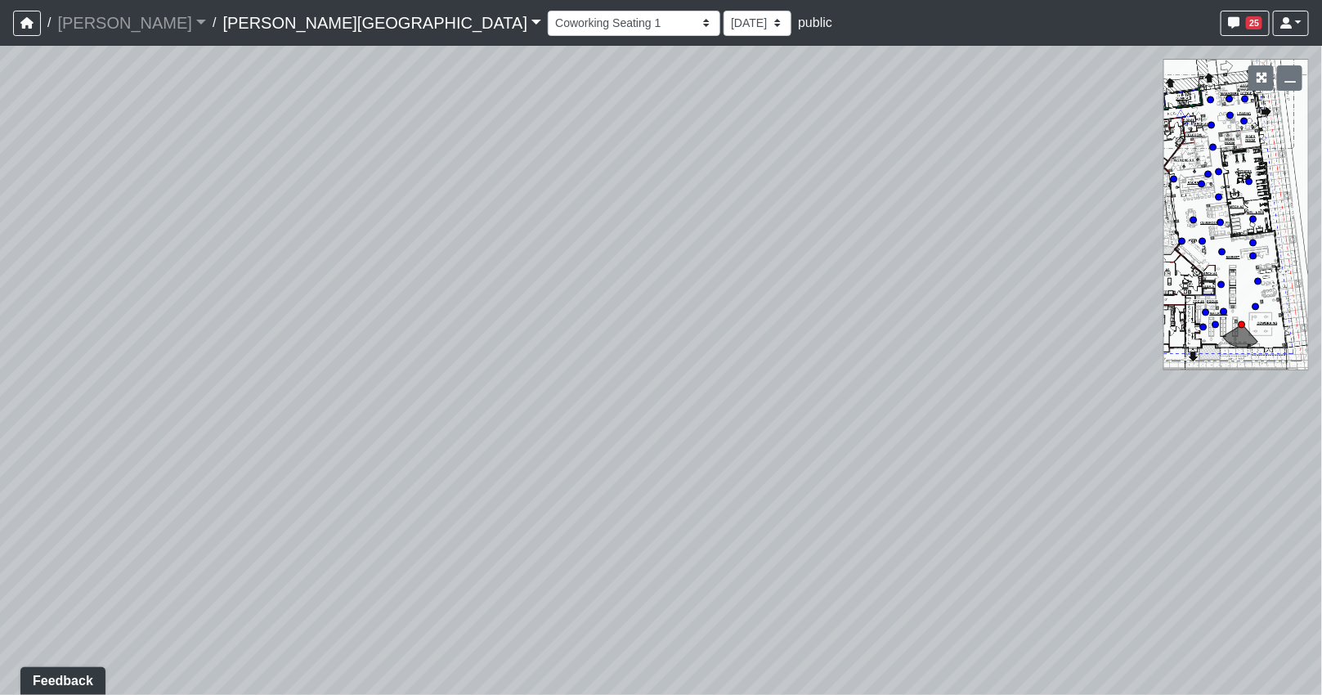
click at [823, 387] on div "Loading... Coffee Bar Loading... [GEOGRAPHIC_DATA] Loading... Leasing Entry 1 L…" at bounding box center [661, 370] width 1322 height 649
click at [924, 442] on div "Loading... Coffee Bar Loading... [GEOGRAPHIC_DATA] Loading... Leasing Entry 1 L…" at bounding box center [661, 370] width 1322 height 649
click at [417, 395] on div "Loading... Coffee Bar Loading... [GEOGRAPHIC_DATA] Loading... Leasing Entry 1 L…" at bounding box center [661, 370] width 1322 height 649
click at [611, 365] on div "Loading... Coffee Bar Loading... [GEOGRAPHIC_DATA] Loading... Leasing Entry 1 L…" at bounding box center [661, 370] width 1322 height 649
click at [914, 364] on div "Loading... Coffee Bar Loading... [GEOGRAPHIC_DATA] Loading... Leasing Entry 1 L…" at bounding box center [661, 370] width 1322 height 649
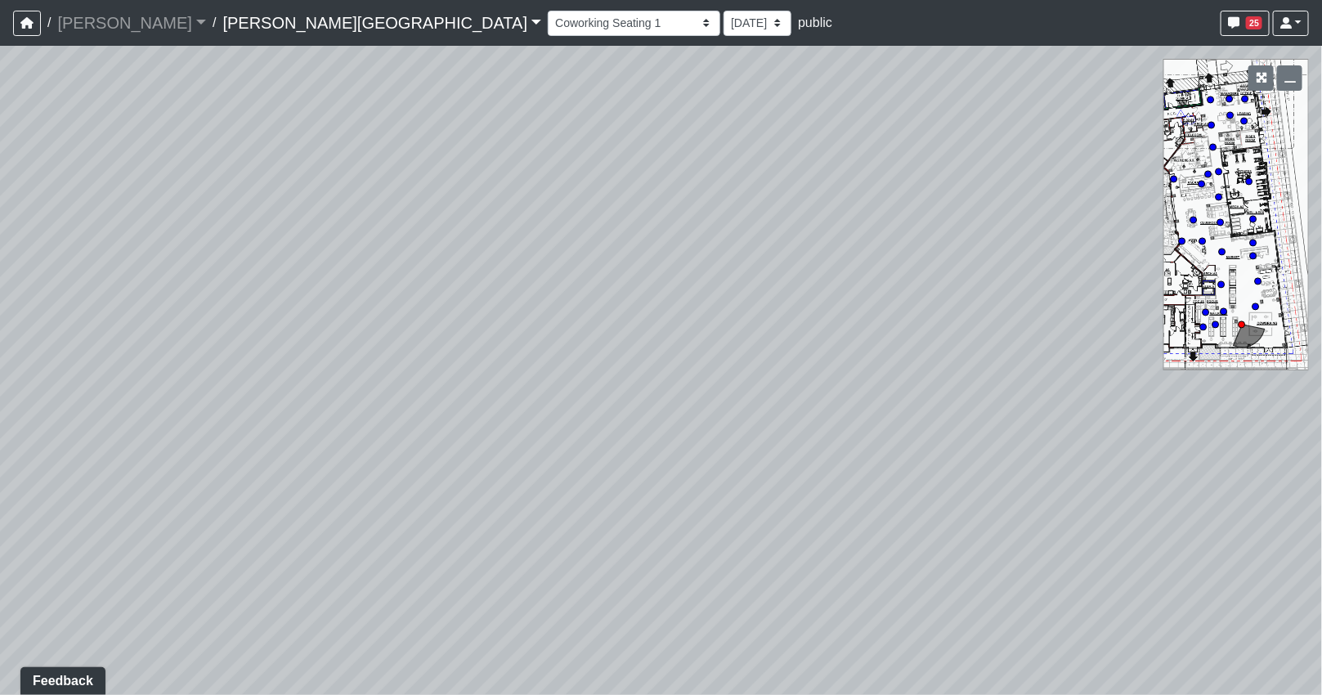
click at [1098, 360] on div "Loading... Coffee Bar Loading... [GEOGRAPHIC_DATA] Loading... Leasing Entry 1 L…" at bounding box center [661, 370] width 1322 height 649
click at [1064, 362] on div "Loading... Coffee Bar Loading... [GEOGRAPHIC_DATA] Loading... Leasing Entry 1 L…" at bounding box center [661, 370] width 1322 height 649
click at [370, 488] on icon at bounding box center [375, 498] width 49 height 49
click at [860, 438] on div "Loading... Coffee Bar Loading... [GEOGRAPHIC_DATA] Loading... Leasing Entry 1 L…" at bounding box center [661, 370] width 1322 height 649
click at [643, 500] on icon at bounding box center [667, 511] width 49 height 49
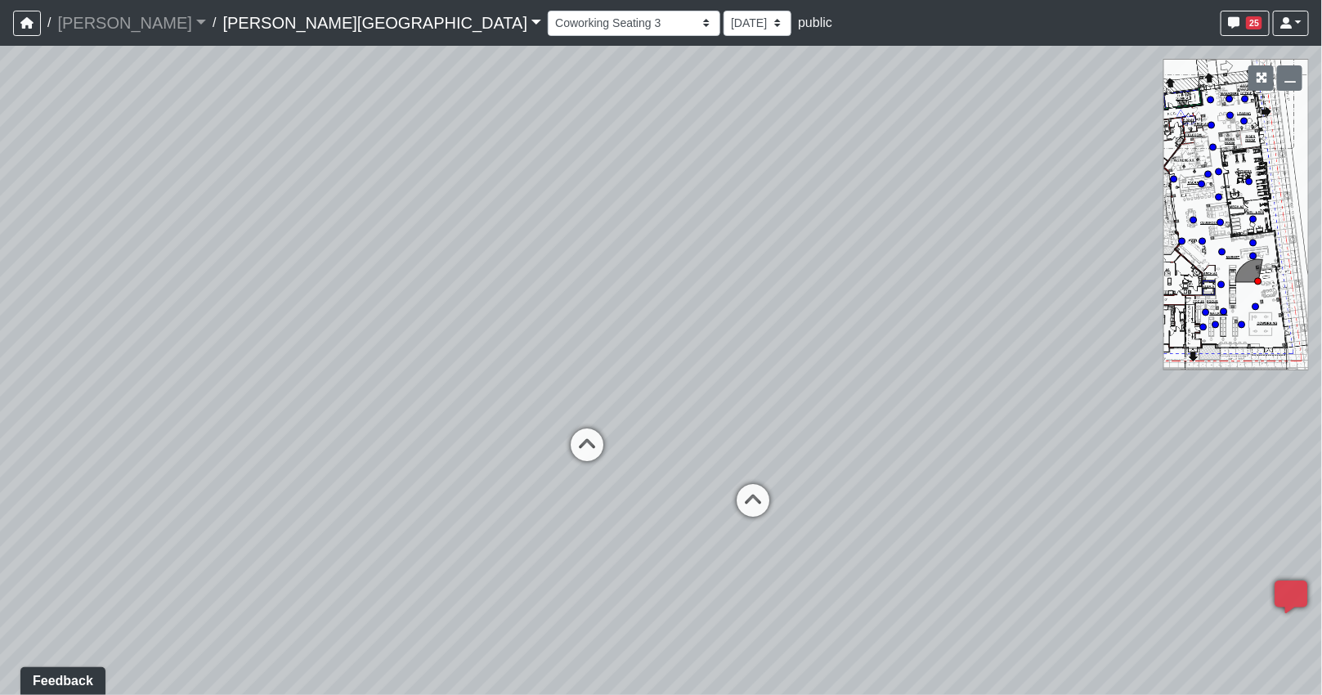
click at [464, 467] on div "Loading... Coffee Bar Loading... [GEOGRAPHIC_DATA] Loading... Leasing Entry 1 L…" at bounding box center [661, 370] width 1322 height 649
click at [621, 389] on div "Loading... Coffee Bar Loading... [GEOGRAPHIC_DATA] Loading... Leasing Entry 1 L…" at bounding box center [661, 370] width 1322 height 649
click at [725, 235] on div "Loading... Coffee Bar Loading... [GEOGRAPHIC_DATA] Loading... Leasing Entry 1 L…" at bounding box center [661, 370] width 1322 height 649
click at [725, 389] on div "Loading... Coffee Bar Loading... [GEOGRAPHIC_DATA] Loading... Leasing Entry 1 L…" at bounding box center [661, 370] width 1322 height 649
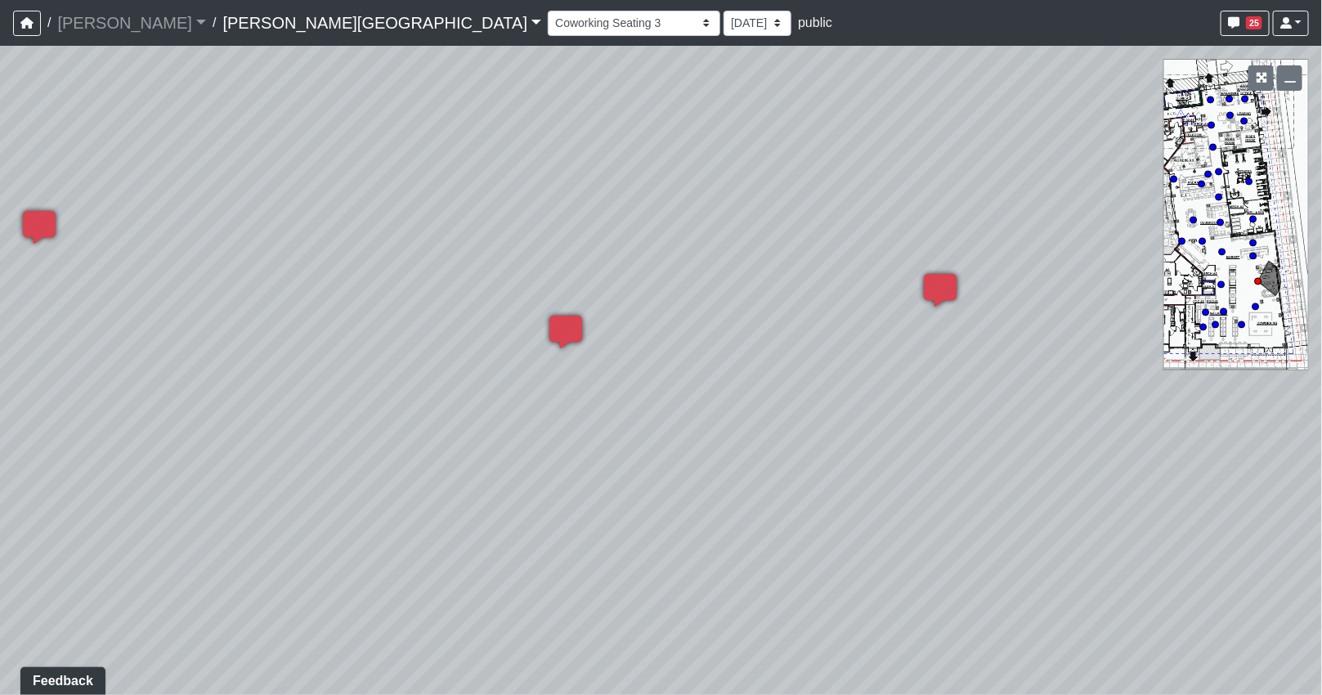
click at [606, 270] on div "Loading... Coffee Bar Loading... [GEOGRAPHIC_DATA] Loading... Leasing Entry 1 L…" at bounding box center [661, 370] width 1322 height 649
click at [1069, 446] on div "Loading... Coffee Bar Loading... [GEOGRAPHIC_DATA] Loading... Leasing Entry 1 L…" at bounding box center [661, 370] width 1322 height 649
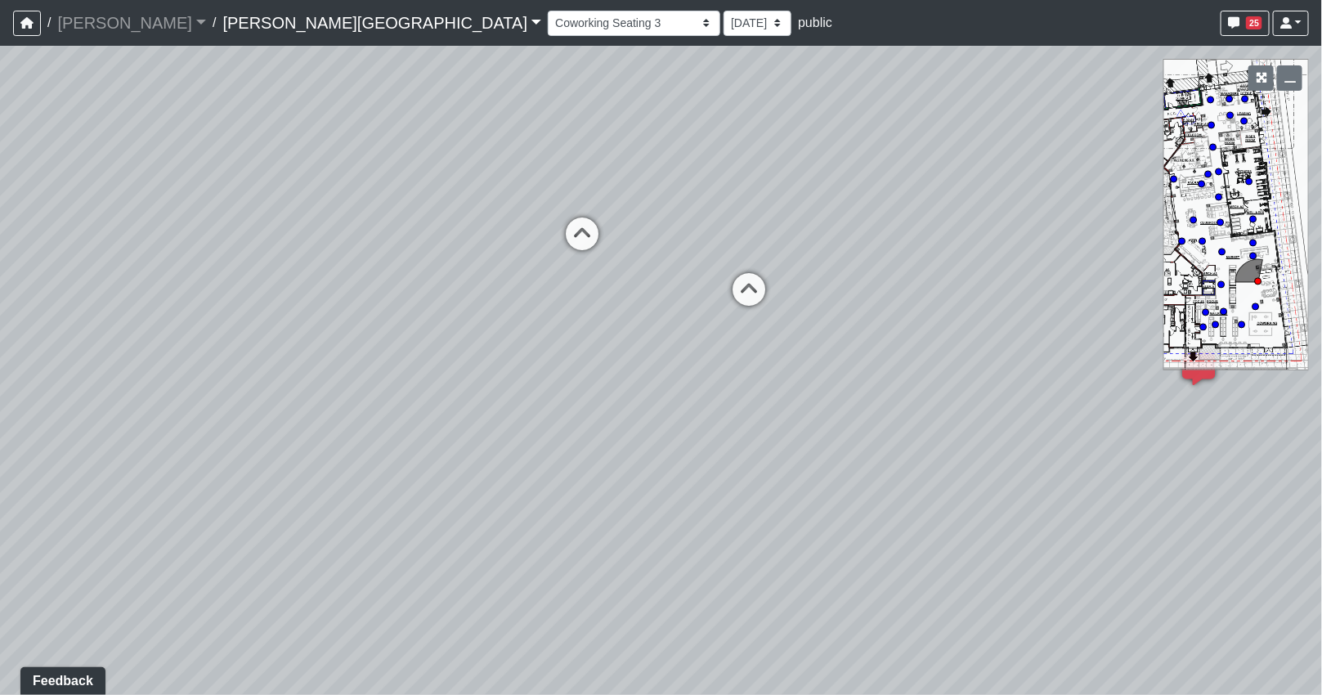
click at [764, 471] on div "Loading... Coffee Bar Loading... [GEOGRAPHIC_DATA] Loading... Leasing Entry 1 L…" at bounding box center [661, 370] width 1322 height 649
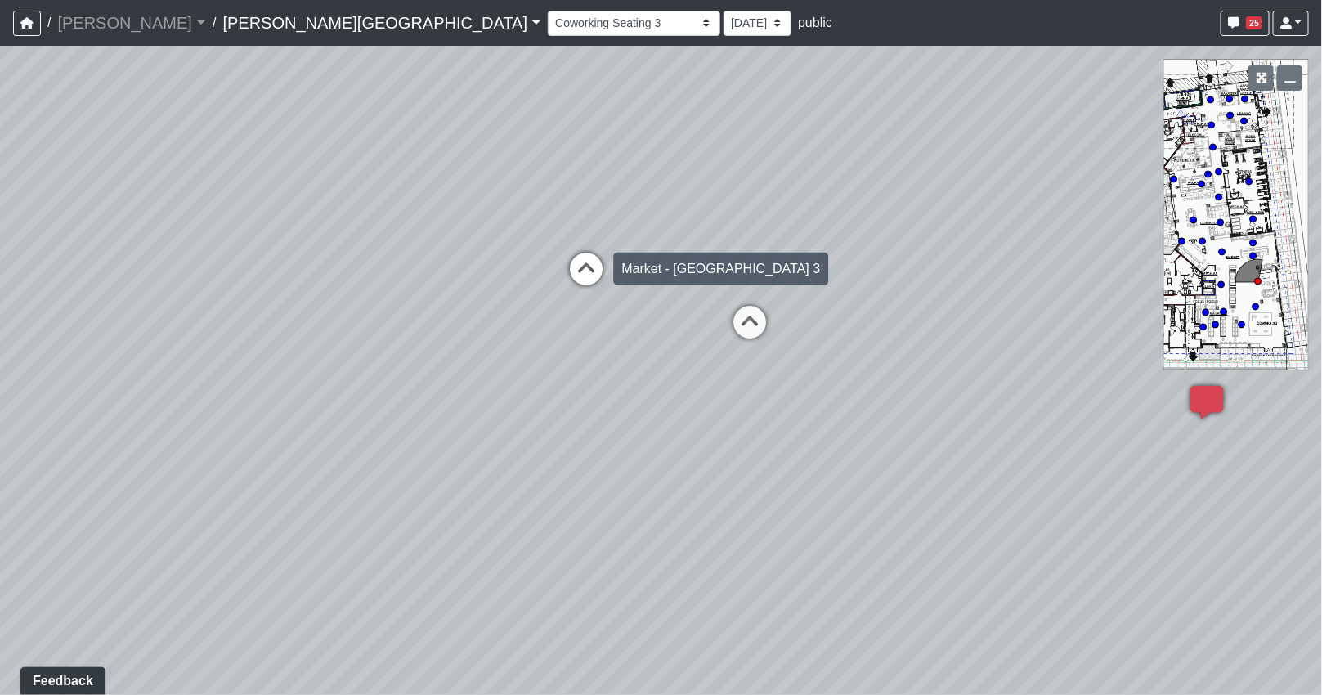
click at [586, 264] on icon at bounding box center [586, 277] width 49 height 49
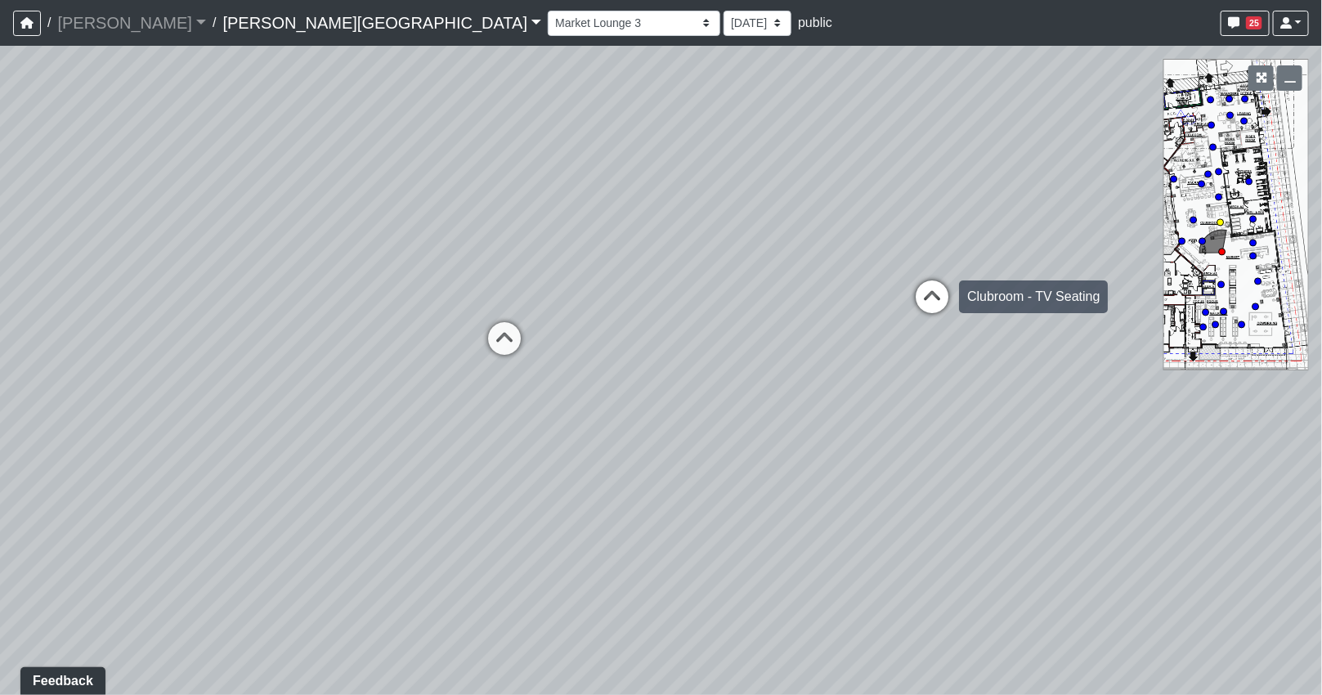
click at [945, 299] on icon at bounding box center [931, 304] width 49 height 49
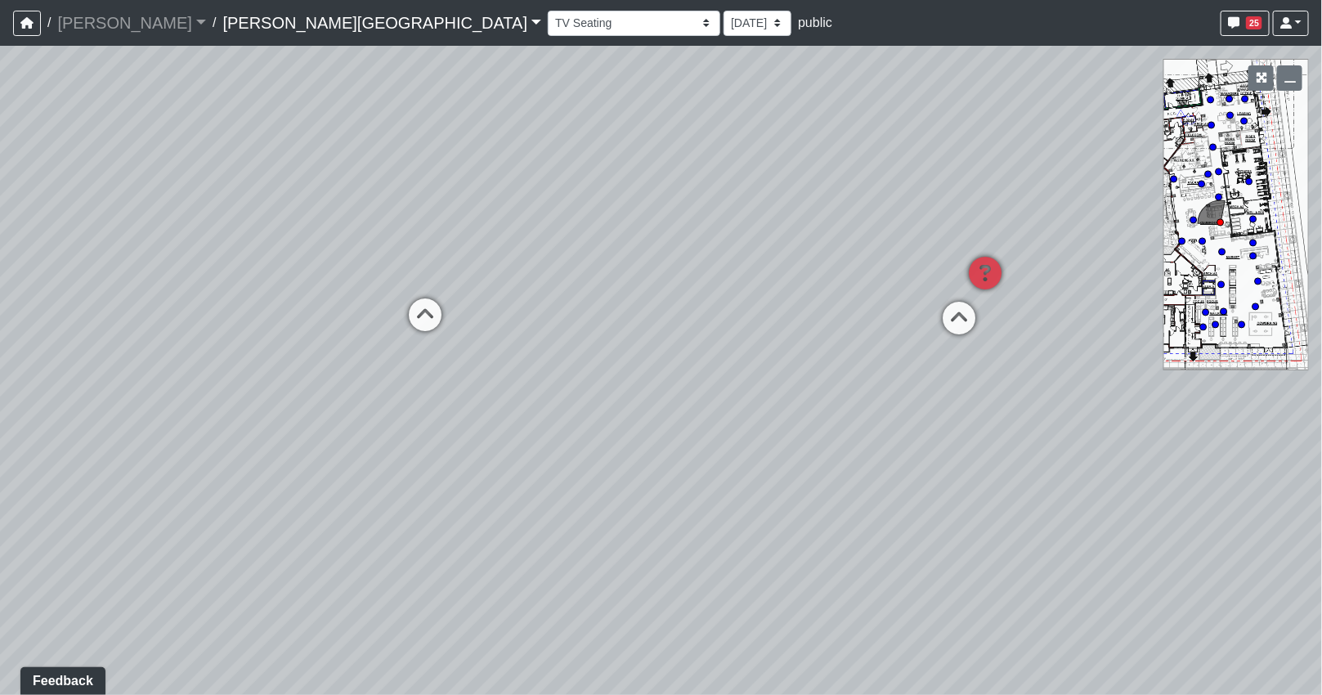
click at [1127, 324] on div "Loading... Coffee Bar Loading... [GEOGRAPHIC_DATA] Loading... Leasing Entry 1 L…" at bounding box center [661, 370] width 1322 height 649
click at [953, 296] on div "Loading... Coffee Bar Loading... [GEOGRAPHIC_DATA] Loading... Leasing Entry 1 L…" at bounding box center [661, 370] width 1322 height 649
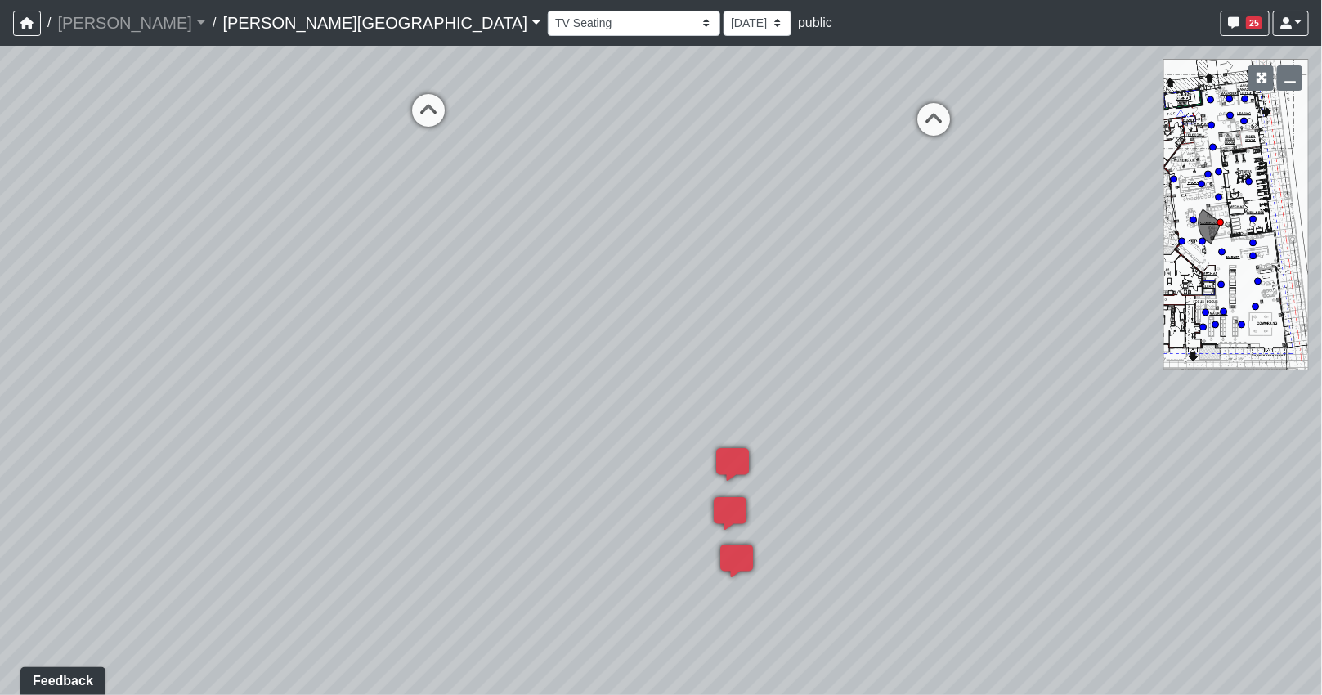
click at [773, 511] on div "Loading... Coffee Bar Loading... [GEOGRAPHIC_DATA] Loading... Leasing Entry 1 L…" at bounding box center [661, 370] width 1322 height 649
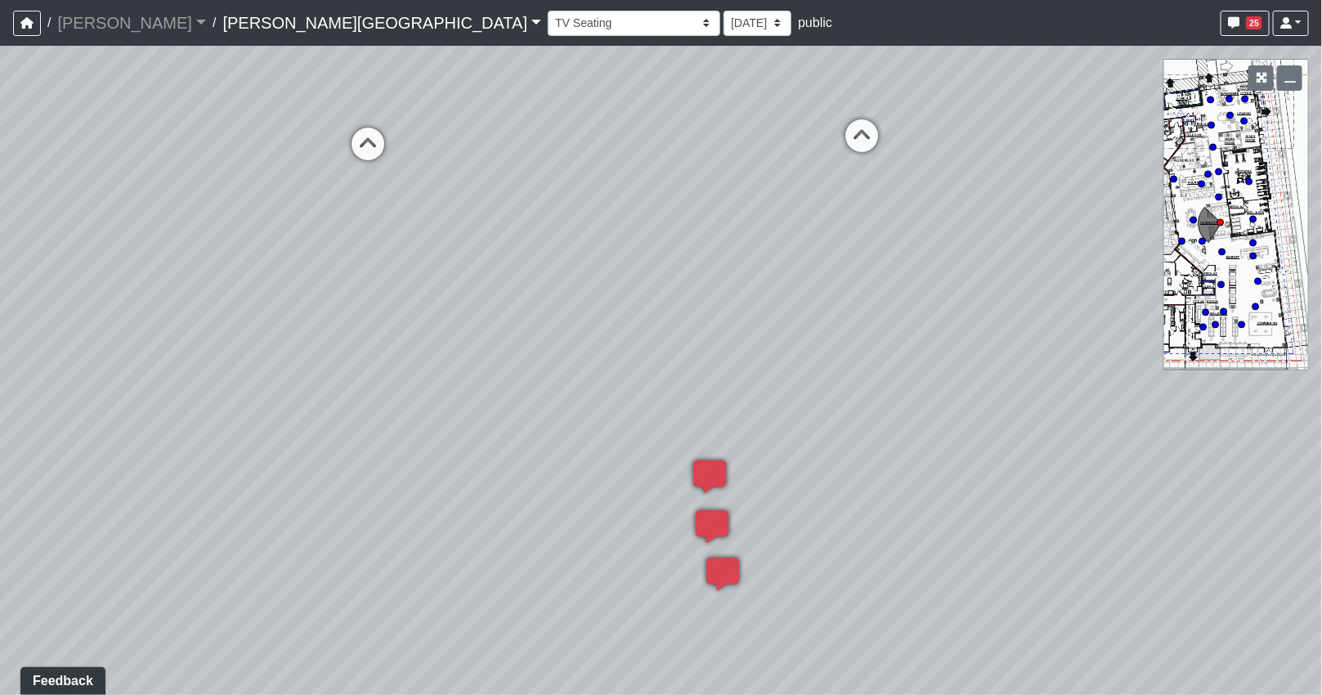
click at [750, 456] on div "Loading... Coffee Bar Loading... [GEOGRAPHIC_DATA] Loading... Leasing Entry 1 L…" at bounding box center [661, 370] width 1322 height 649
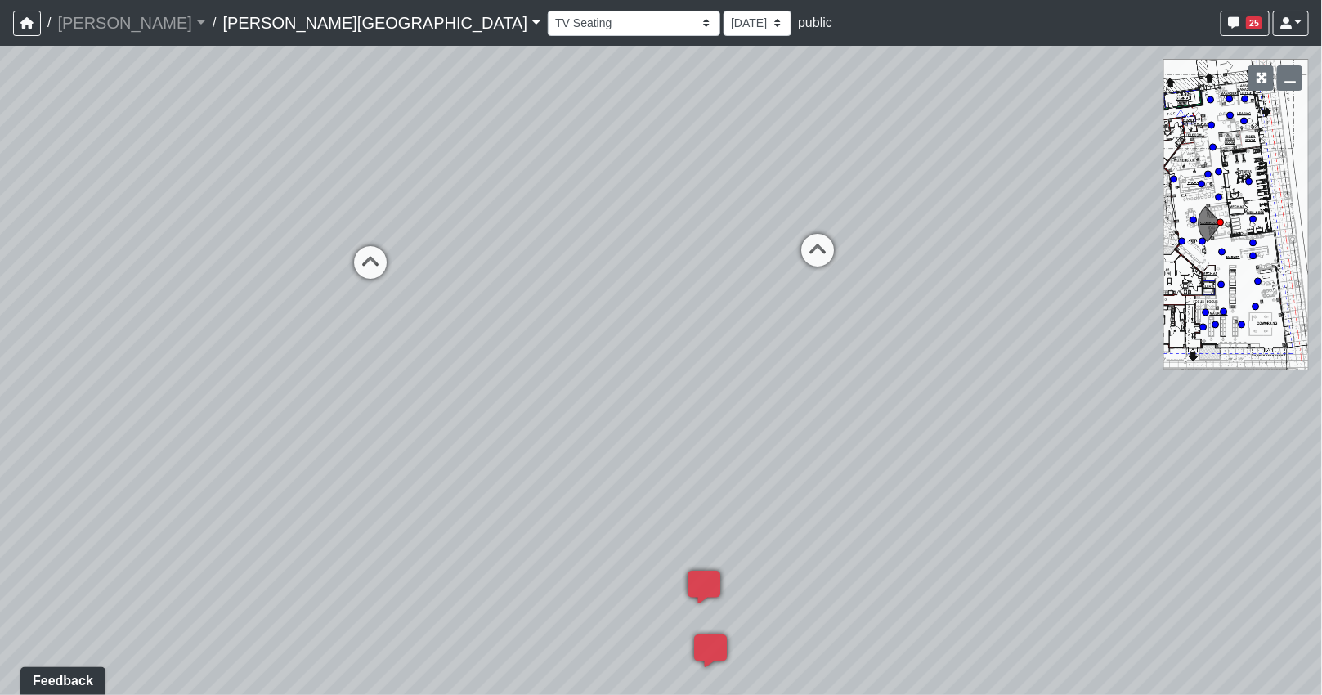
click at [732, 452] on div "Loading... Coffee Bar Loading... [GEOGRAPHIC_DATA] Loading... Leasing Entry 1 L…" at bounding box center [661, 370] width 1322 height 649
click at [873, 414] on div "Loading... Coffee Bar Loading... [GEOGRAPHIC_DATA] Loading... Leasing Entry 1 L…" at bounding box center [661, 370] width 1322 height 649
click at [828, 521] on div "Loading... Coffee Bar Loading... [GEOGRAPHIC_DATA] Loading... Leasing Entry 1 L…" at bounding box center [661, 370] width 1322 height 649
click at [857, 379] on icon at bounding box center [842, 385] width 49 height 49
click at [984, 451] on div "Loading... Coffee Bar Loading... [GEOGRAPHIC_DATA] Loading... Leasing Entry 1 L…" at bounding box center [661, 370] width 1322 height 649
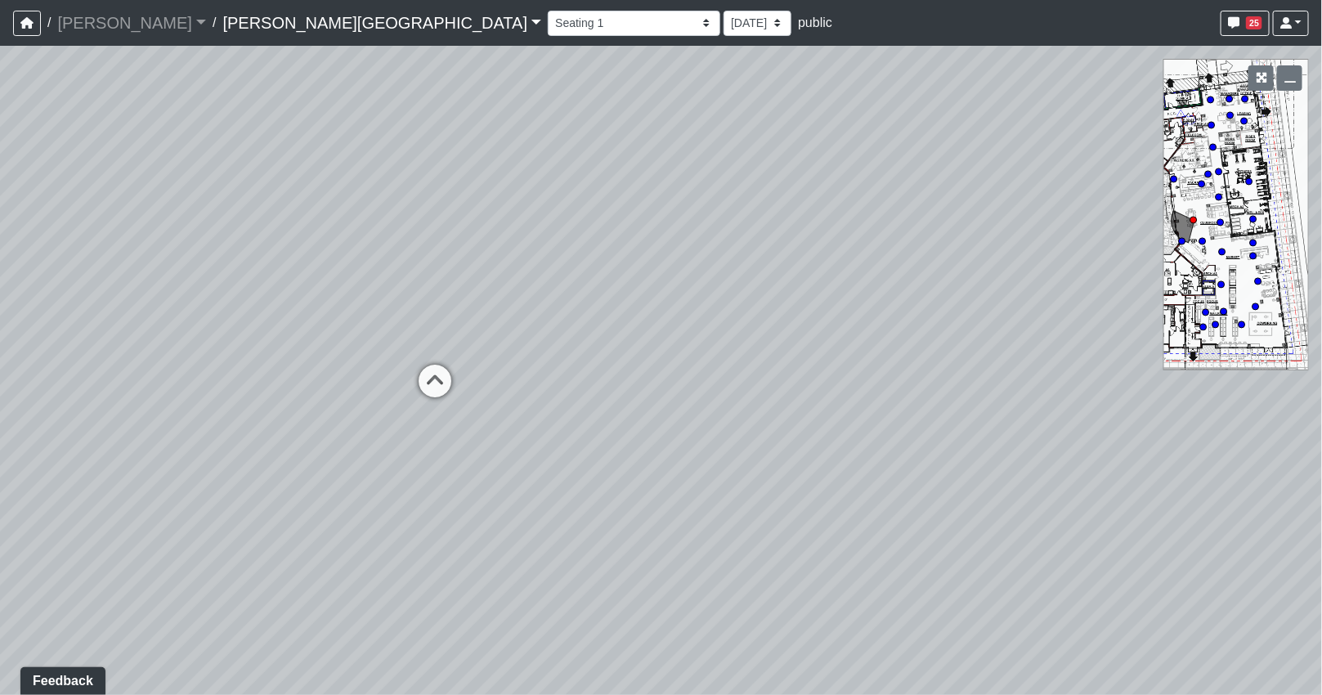
click at [1051, 414] on div "Loading... Coffee Bar Loading... [GEOGRAPHIC_DATA] Loading... Leasing Entry 1 L…" at bounding box center [661, 370] width 1322 height 649
click at [1126, 411] on div "Loading... Coffee Bar Loading... [GEOGRAPHIC_DATA] Loading... Leasing Entry 1 L…" at bounding box center [661, 370] width 1322 height 649
click at [1221, 388] on div "Loading... Coffee Bar Loading... [GEOGRAPHIC_DATA] Loading... Leasing Entry 1 L…" at bounding box center [661, 370] width 1322 height 649
click at [1040, 332] on div "Loading... Coffee Bar Loading... [GEOGRAPHIC_DATA] Loading... Leasing Entry 1 L…" at bounding box center [661, 370] width 1322 height 649
click at [898, 348] on div "Loading... Coffee Bar Loading... [GEOGRAPHIC_DATA] Loading... Leasing Entry 1 L…" at bounding box center [661, 370] width 1322 height 649
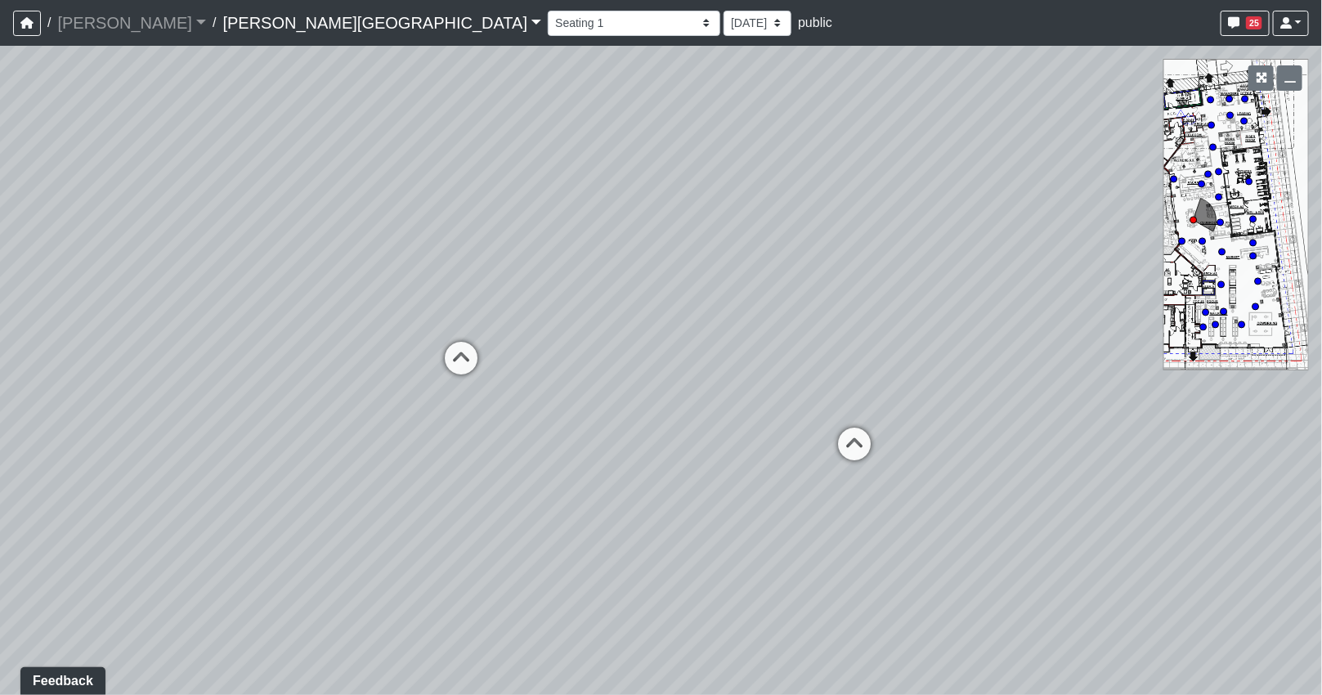
click at [1076, 370] on div "Loading... Coffee Bar Loading... [GEOGRAPHIC_DATA] Loading... Leasing Entry 1 L…" at bounding box center [661, 370] width 1322 height 649
click at [1002, 343] on div "Loading... Coffee Bar Loading... [GEOGRAPHIC_DATA] Loading... Leasing Entry 1 L…" at bounding box center [661, 370] width 1322 height 649
click at [1090, 350] on div "Loading... Coffee Bar Loading... [GEOGRAPHIC_DATA] Loading... Leasing Entry 1 L…" at bounding box center [661, 370] width 1322 height 649
click at [728, 327] on div "Loading... Coffee Bar Loading... [GEOGRAPHIC_DATA] Loading... Leasing Entry 1 L…" at bounding box center [661, 370] width 1322 height 649
click at [763, 329] on div "Loading... Coffee Bar Loading... [GEOGRAPHIC_DATA] Loading... Leasing Entry 1 L…" at bounding box center [661, 370] width 1322 height 649
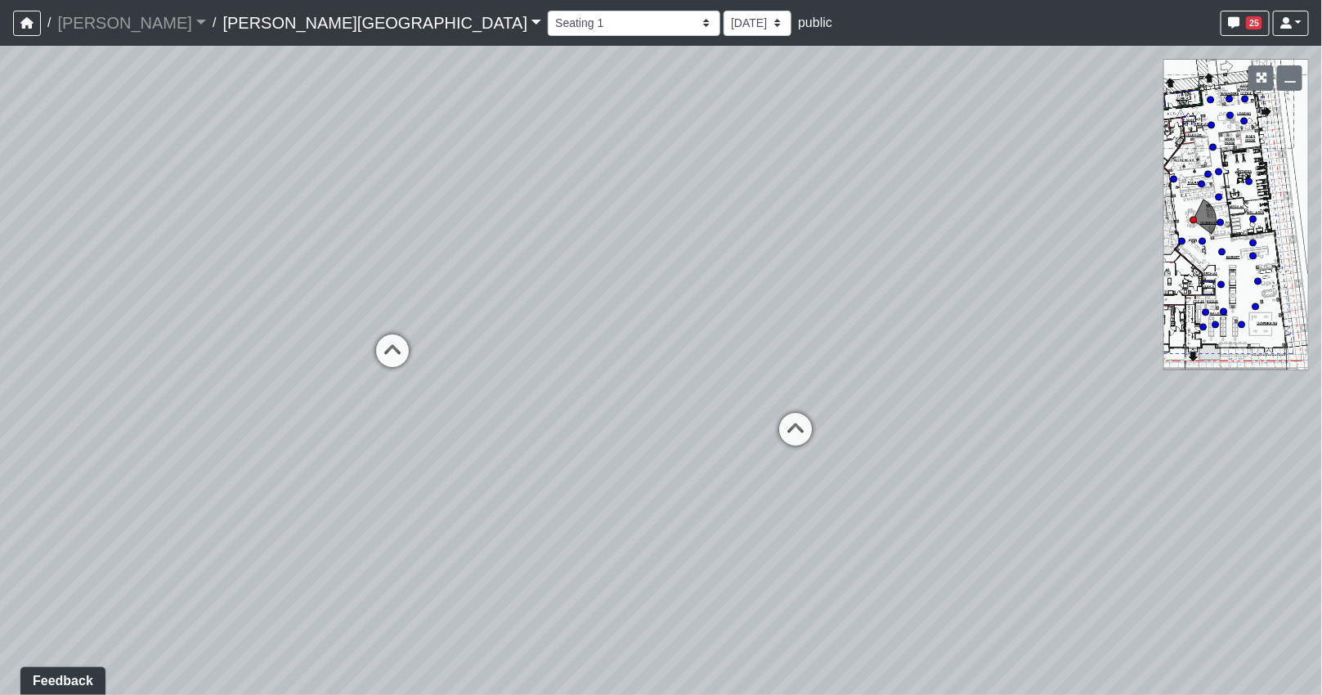
click at [684, 325] on div "Loading... Coffee Bar Loading... [GEOGRAPHIC_DATA] Loading... Leasing Entry 1 L…" at bounding box center [661, 370] width 1322 height 649
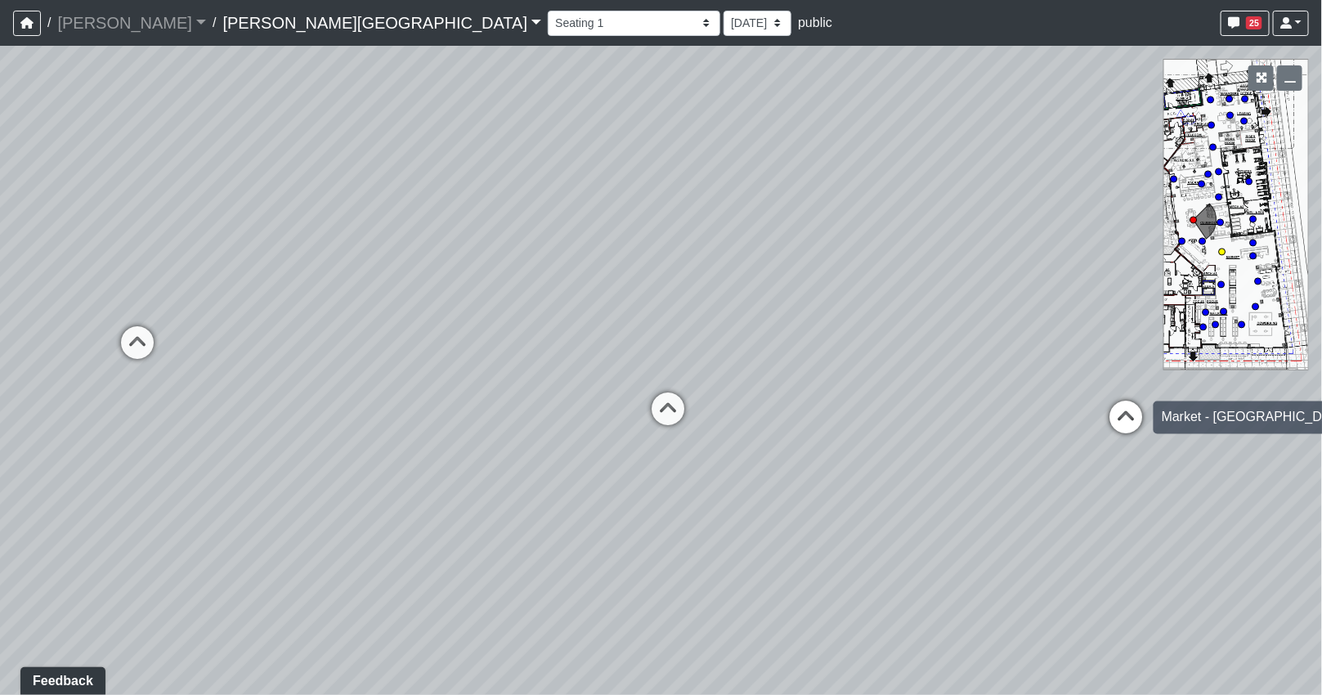
click at [1106, 411] on icon at bounding box center [1126, 425] width 49 height 49
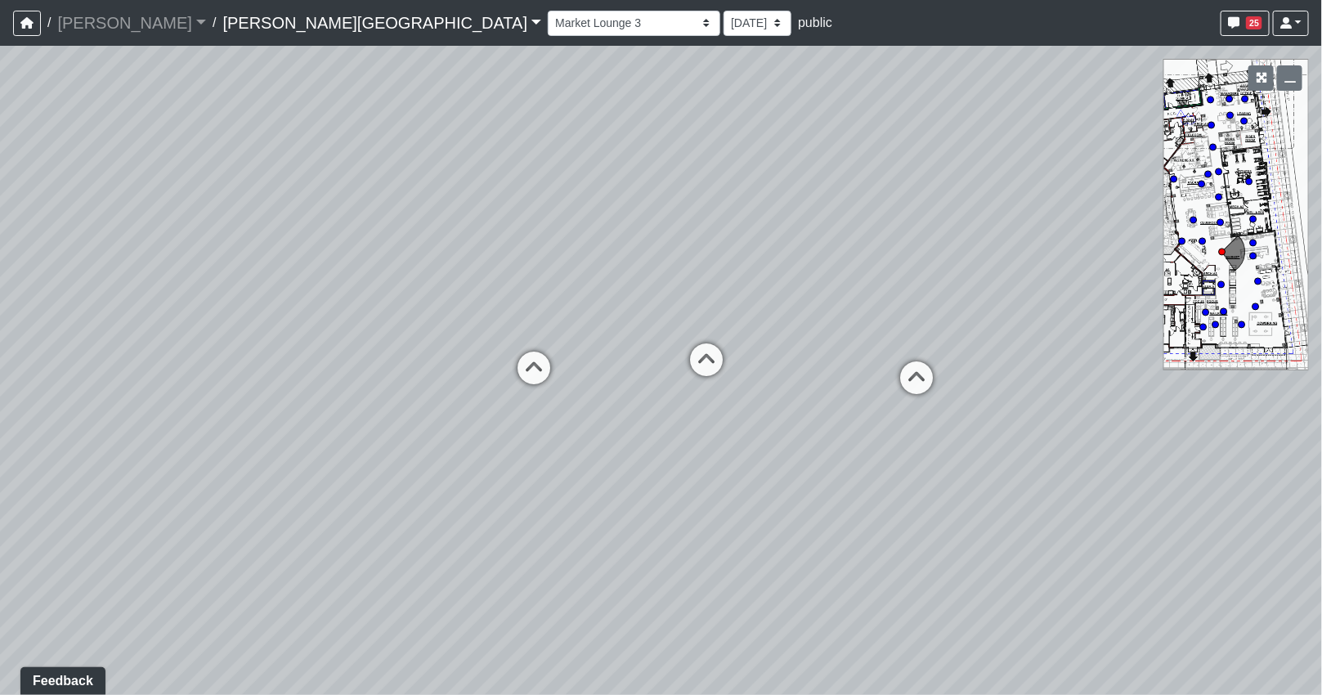
click at [1186, 329] on div "Loading... Coffee Bar Loading... [GEOGRAPHIC_DATA] Loading... Leasing Entry 1 L…" at bounding box center [661, 370] width 1322 height 649
click at [1046, 301] on div "Loading... Coffee Bar Loading... [GEOGRAPHIC_DATA] Loading... Leasing Entry 1 L…" at bounding box center [661, 370] width 1322 height 649
click at [714, 263] on div "Loading... Coffee Bar Loading... [GEOGRAPHIC_DATA] Loading... Leasing Entry 1 L…" at bounding box center [661, 370] width 1322 height 649
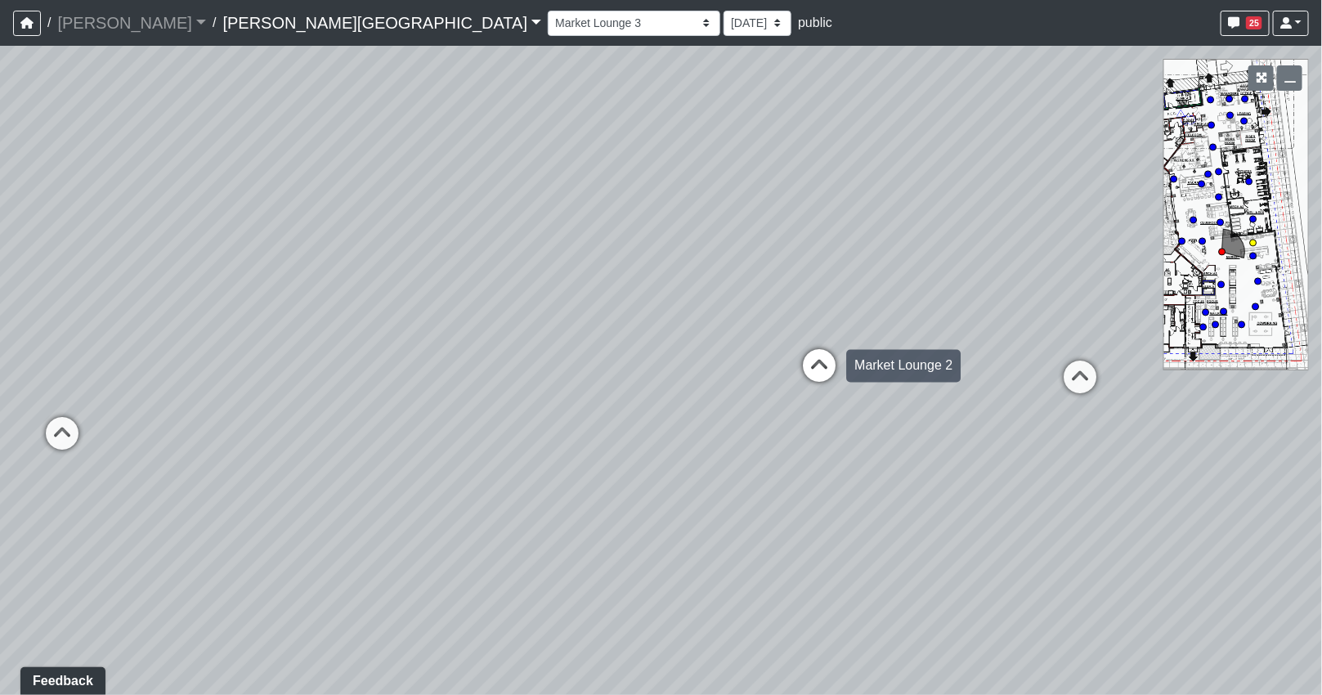
click at [820, 365] on icon at bounding box center [819, 374] width 49 height 49
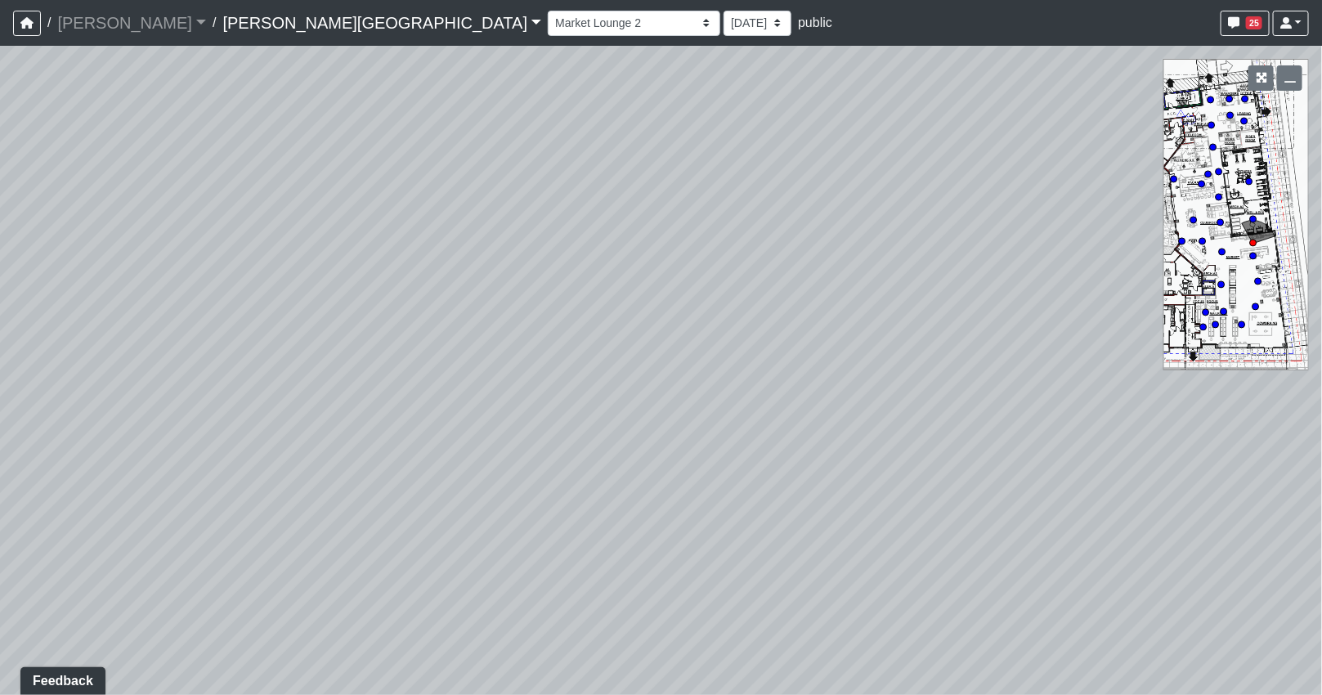
click at [948, 315] on div "Loading... Coffee Bar Loading... [GEOGRAPHIC_DATA] Loading... Leasing Entry 1 L…" at bounding box center [661, 370] width 1322 height 649
click at [957, 441] on div "Loading... Coffee Bar Loading... [GEOGRAPHIC_DATA] Loading... Leasing Entry 1 L…" at bounding box center [661, 370] width 1322 height 649
click at [1049, 280] on div "Loading... Coffee Bar Loading... [GEOGRAPHIC_DATA] Loading... Leasing Entry 1 L…" at bounding box center [661, 370] width 1322 height 649
click at [1161, 258] on div "Loading... Coffee Bar Loading... [GEOGRAPHIC_DATA] Loading... Leasing Entry 1 L…" at bounding box center [661, 370] width 1322 height 649
click at [1097, 275] on div "Loading... Coffee Bar Loading... [GEOGRAPHIC_DATA] Loading... Leasing Entry 1 L…" at bounding box center [661, 370] width 1322 height 649
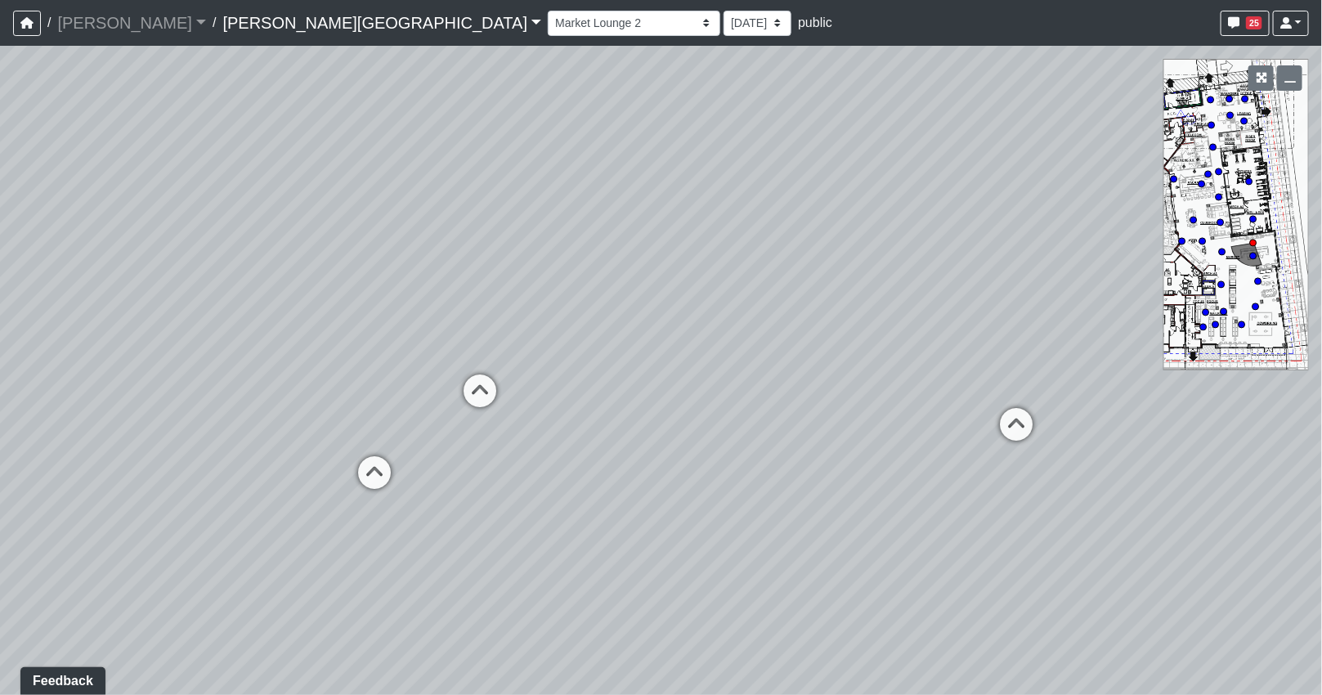
click at [1011, 291] on div "Loading... Coffee Bar Loading... [GEOGRAPHIC_DATA] Loading... Leasing Entry 1 L…" at bounding box center [661, 370] width 1322 height 649
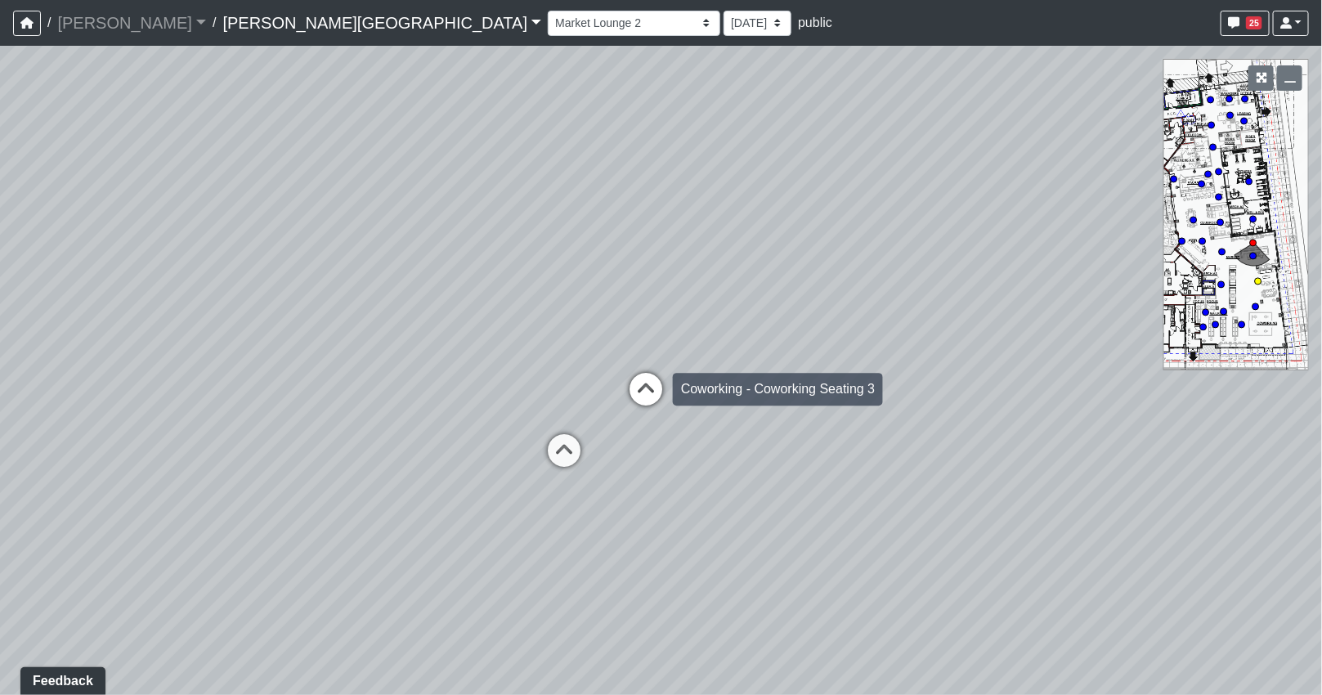
click at [658, 388] on icon at bounding box center [645, 397] width 49 height 49
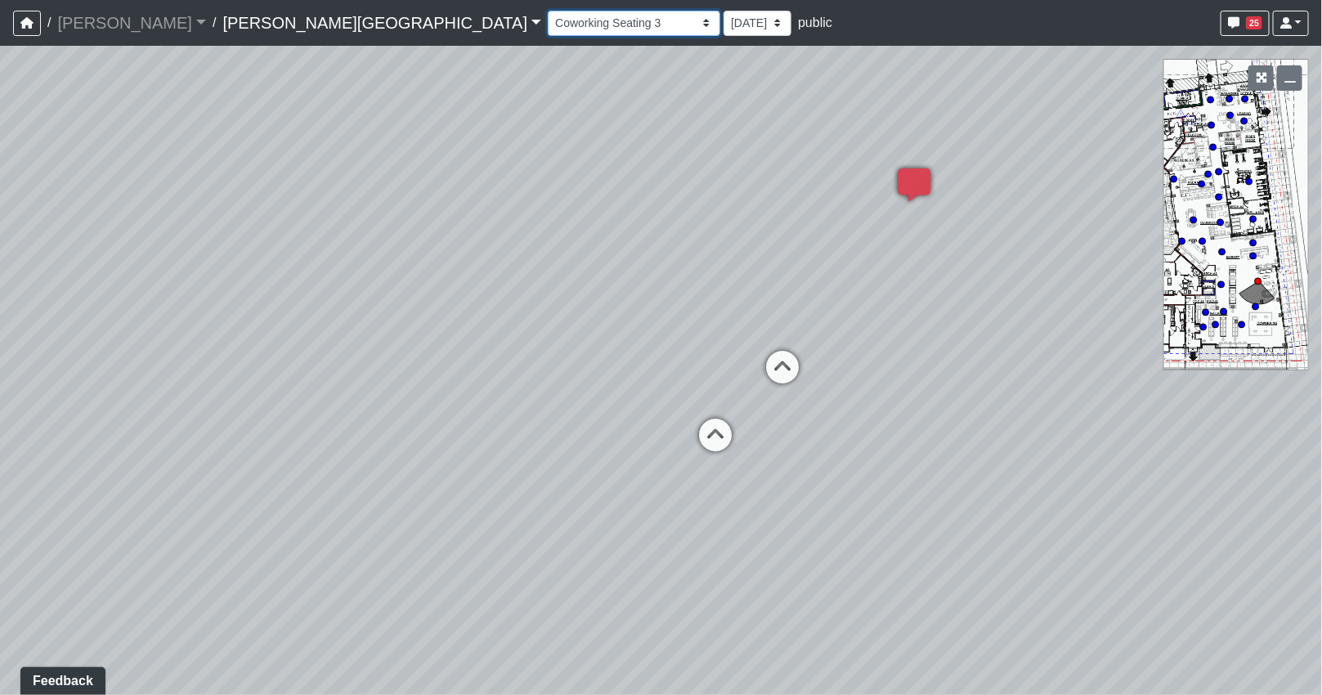
click at [548, 25] on select "Hallway Hospitality Bar Package Room Package Room Entry Pool Courtyard Entry 1 …" at bounding box center [634, 23] width 173 height 25
click at [548, 11] on select "Hallway Hospitality Bar Package Room Package Room Entry Pool Courtyard Entry 1 …" at bounding box center [634, 23] width 173 height 25
click at [548, 25] on select "Hallway Hospitality Bar Package Room Package Room Entry Pool Courtyard Entry 1 …" at bounding box center [634, 23] width 173 height 25
click at [548, 11] on select "Hallway Hospitality Bar Package Room Package Room Entry Pool Courtyard Entry 1 …" at bounding box center [634, 23] width 173 height 25
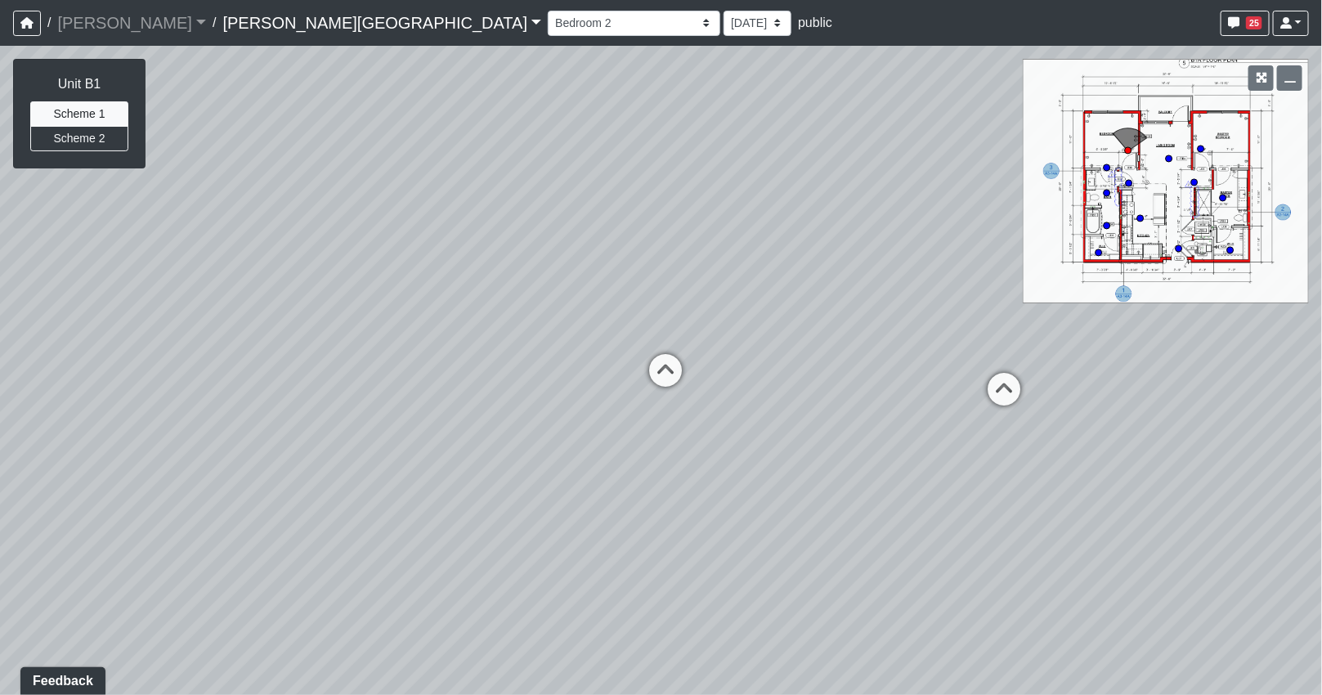
click at [393, 307] on div "Loading... Coffee Bar Loading... [GEOGRAPHIC_DATA] Loading... Leasing Entry 1 L…" at bounding box center [661, 370] width 1322 height 649
click at [902, 335] on div "Loading... Coffee Bar Loading... [GEOGRAPHIC_DATA] Loading... Leasing Entry 1 L…" at bounding box center [661, 370] width 1322 height 649
click at [765, 345] on icon at bounding box center [760, 350] width 49 height 49
click at [1002, 325] on div "Loading... Coffee Bar Loading... [GEOGRAPHIC_DATA] Loading... Leasing Entry 1 L…" at bounding box center [661, 370] width 1322 height 649
drag, startPoint x: 553, startPoint y: 331, endPoint x: 746, endPoint y: 356, distance: 194.5
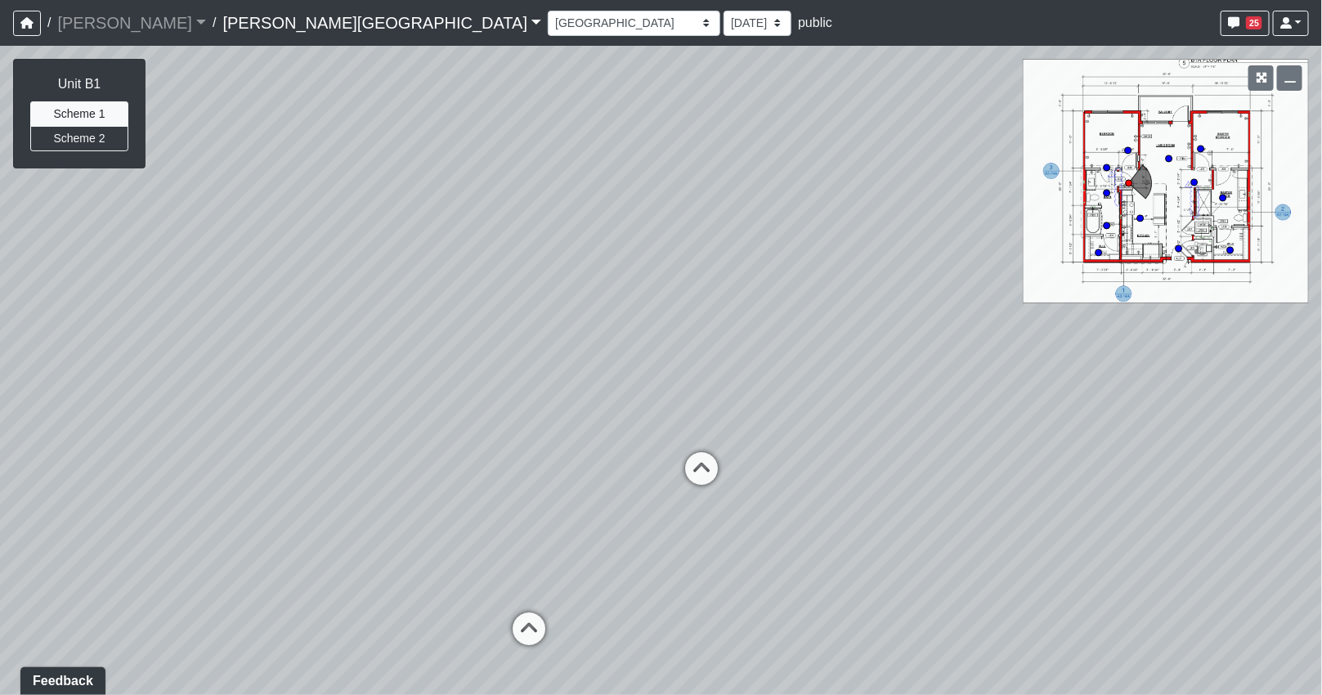
click at [746, 356] on div "Loading... Coffee Bar Loading... [GEOGRAPHIC_DATA] Loading... Leasing Entry 1 L…" at bounding box center [661, 370] width 1322 height 649
click at [724, 23] on select "[DATE] [DATE] [DATE] [DATE] [DATE] [DATE] [DATE] [DATE] [DATE] [DATE]" at bounding box center [758, 23] width 68 height 25
click at [724, 11] on select "[DATE] [DATE] [DATE] [DATE] [DATE] [DATE] [DATE] [DATE] [DATE] [DATE]" at bounding box center [758, 23] width 68 height 25
click at [548, 25] on select "Hallway Hospitality Bar Package Room Package Room Entry Pool Courtyard Entry 1 …" at bounding box center [634, 23] width 173 height 25
click at [548, 11] on select "Hallway Hospitality Bar Package Room Package Room Entry Pool Courtyard Entry 1 …" at bounding box center [634, 23] width 173 height 25
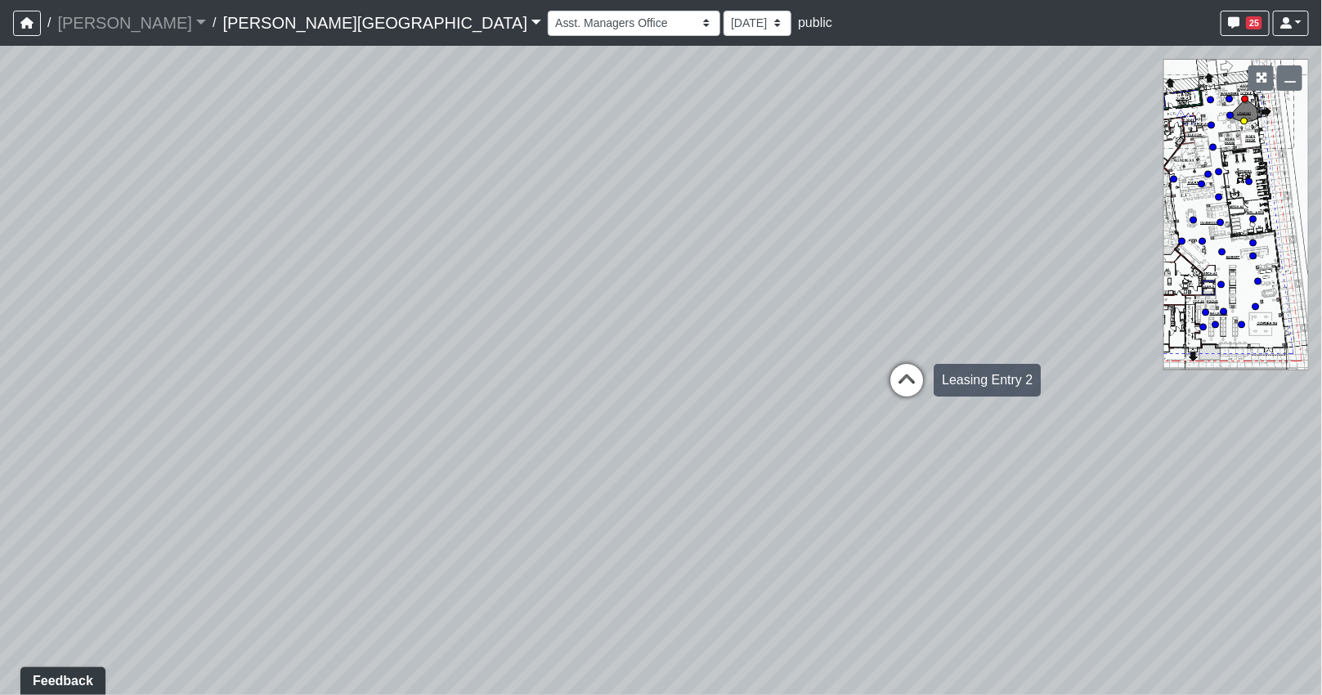
click at [895, 385] on icon at bounding box center [906, 388] width 49 height 49
drag, startPoint x: 714, startPoint y: 390, endPoint x: 750, endPoint y: 467, distance: 84.9
click at [750, 467] on div "Loading... Coffee Bar Loading... [GEOGRAPHIC_DATA] Loading... Leasing Entry 1 L…" at bounding box center [661, 370] width 1322 height 649
drag, startPoint x: 667, startPoint y: 448, endPoint x: 859, endPoint y: 444, distance: 192.2
click at [858, 444] on div "Loading... Coffee Bar Loading... [GEOGRAPHIC_DATA] Loading... Leasing Entry 1 L…" at bounding box center [661, 370] width 1322 height 649
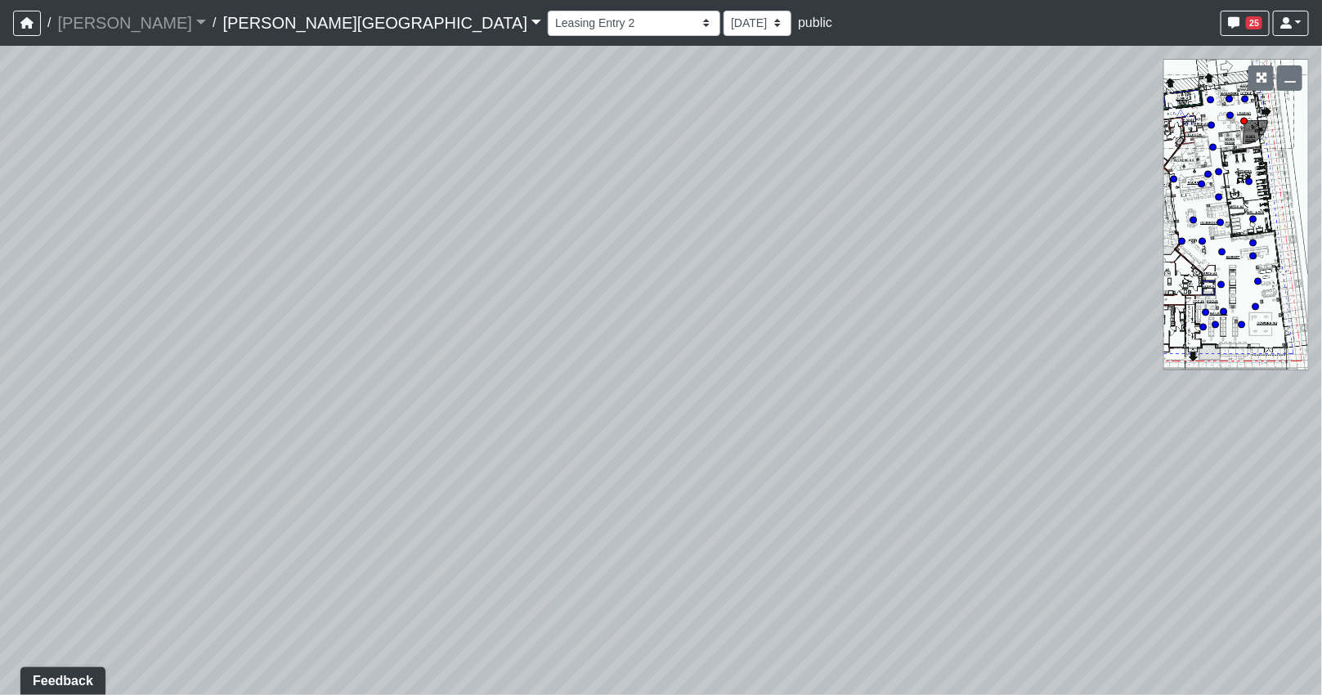
drag, startPoint x: 681, startPoint y: 442, endPoint x: 846, endPoint y: 421, distance: 166.5
click at [845, 422] on div "Loading... Coffee Bar Loading... [GEOGRAPHIC_DATA] Loading... Leasing Entry 1 L…" at bounding box center [661, 370] width 1322 height 649
drag, startPoint x: 775, startPoint y: 402, endPoint x: 896, endPoint y: 407, distance: 121.1
click at [888, 406] on div "Loading... Coffee Bar Loading... [GEOGRAPHIC_DATA] Loading... Leasing Entry 1 L…" at bounding box center [661, 370] width 1322 height 649
click at [917, 393] on div "Loading... Coffee Bar Loading... [GEOGRAPHIC_DATA] Loading... Leasing Entry 1 L…" at bounding box center [661, 370] width 1322 height 649
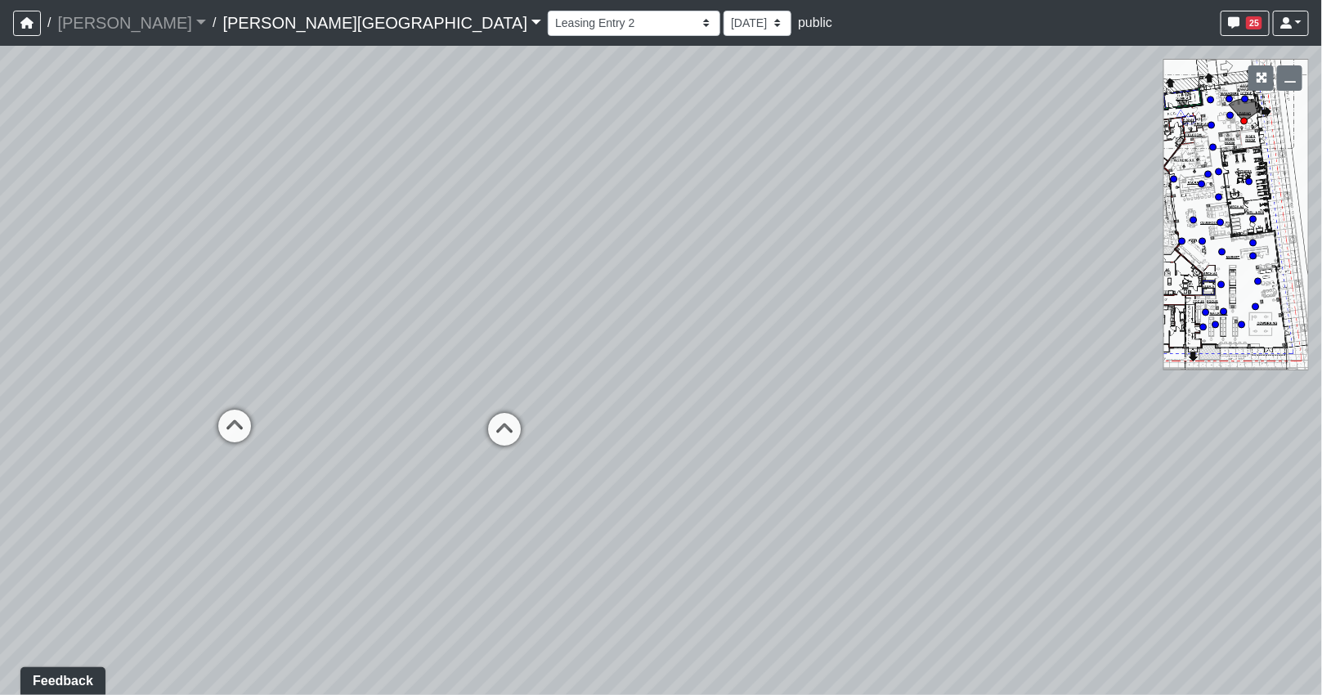
drag, startPoint x: 711, startPoint y: 390, endPoint x: 920, endPoint y: 385, distance: 208.5
click at [917, 385] on div "Loading... Coffee Bar Loading... [GEOGRAPHIC_DATA] Loading... Leasing Entry 1 L…" at bounding box center [661, 370] width 1322 height 649
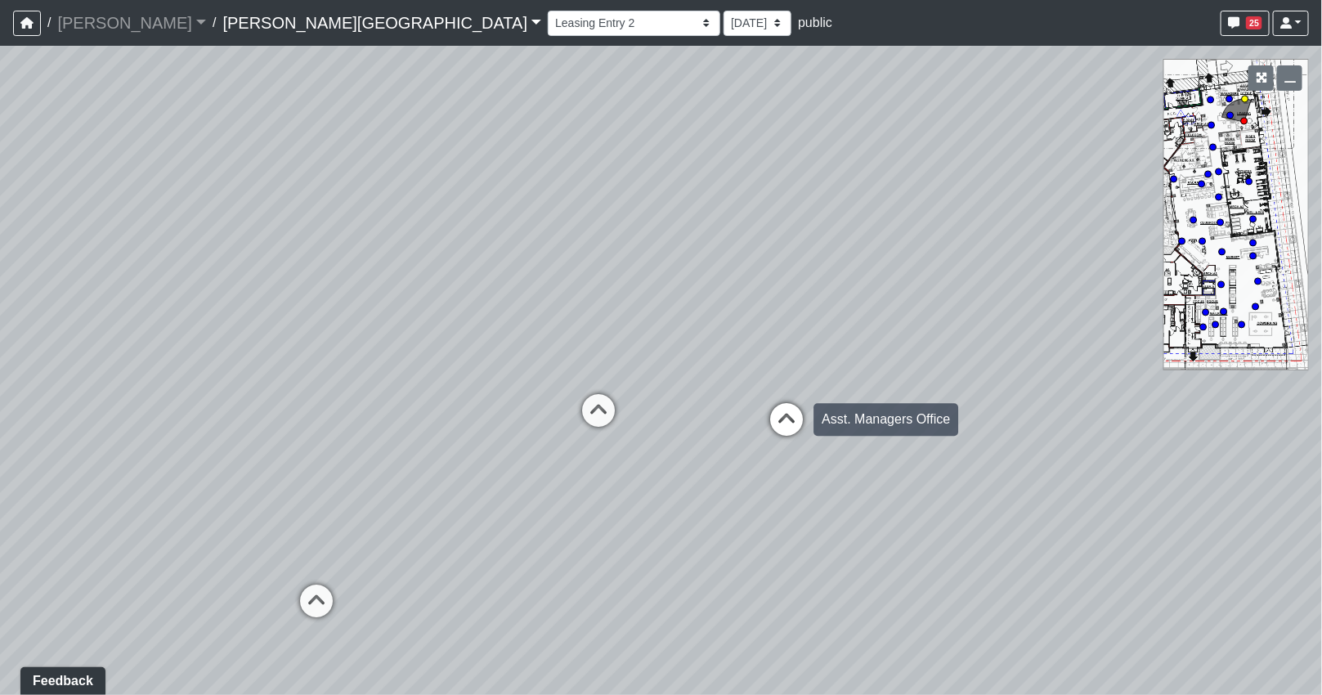
click at [786, 427] on icon at bounding box center [786, 427] width 49 height 49
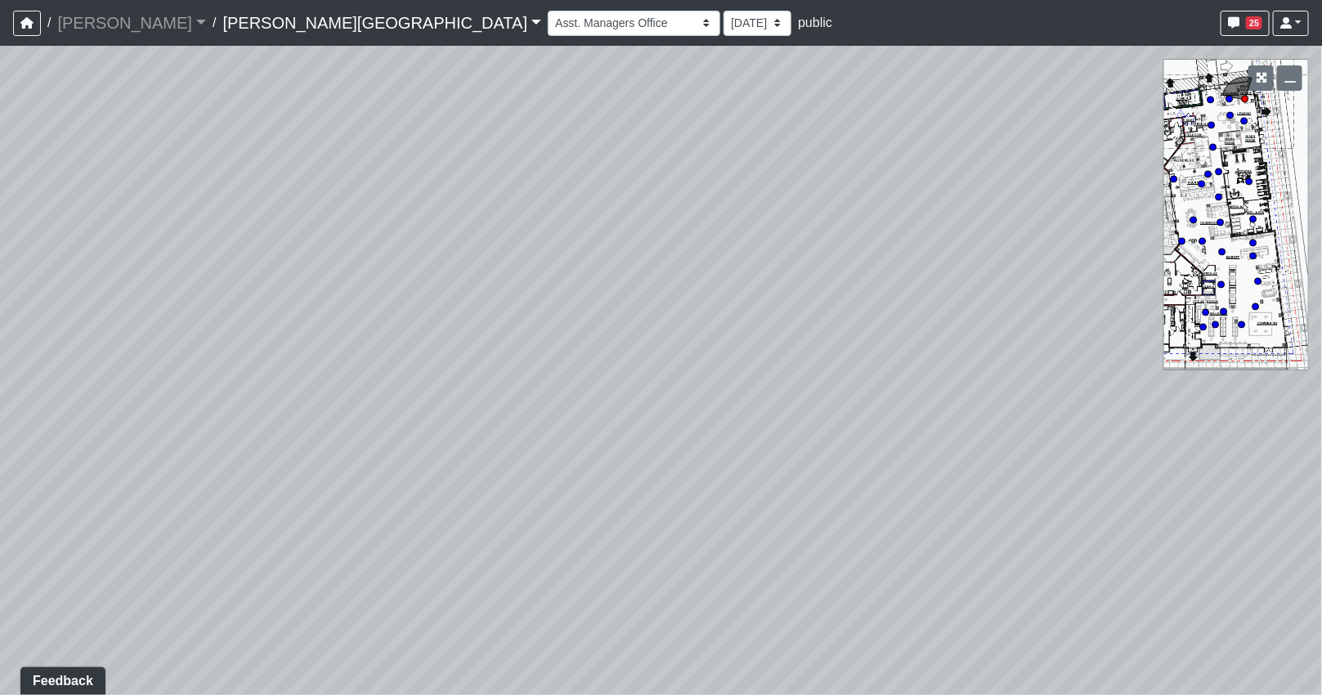
drag, startPoint x: 896, startPoint y: 507, endPoint x: 875, endPoint y: 519, distance: 24.5
click at [896, 513] on div "Loading... Coffee Bar Loading... [GEOGRAPHIC_DATA] Loading... Leasing Entry 1 L…" at bounding box center [661, 370] width 1322 height 649
drag, startPoint x: 827, startPoint y: 526, endPoint x: 782, endPoint y: 435, distance: 101.6
click at [782, 437] on div "Loading... Coffee Bar Loading... [GEOGRAPHIC_DATA] Loading... Leasing Entry 1 L…" at bounding box center [661, 370] width 1322 height 649
click at [706, 356] on div "Loading... Coffee Bar Loading... [GEOGRAPHIC_DATA] Loading... Leasing Entry 1 L…" at bounding box center [661, 370] width 1322 height 649
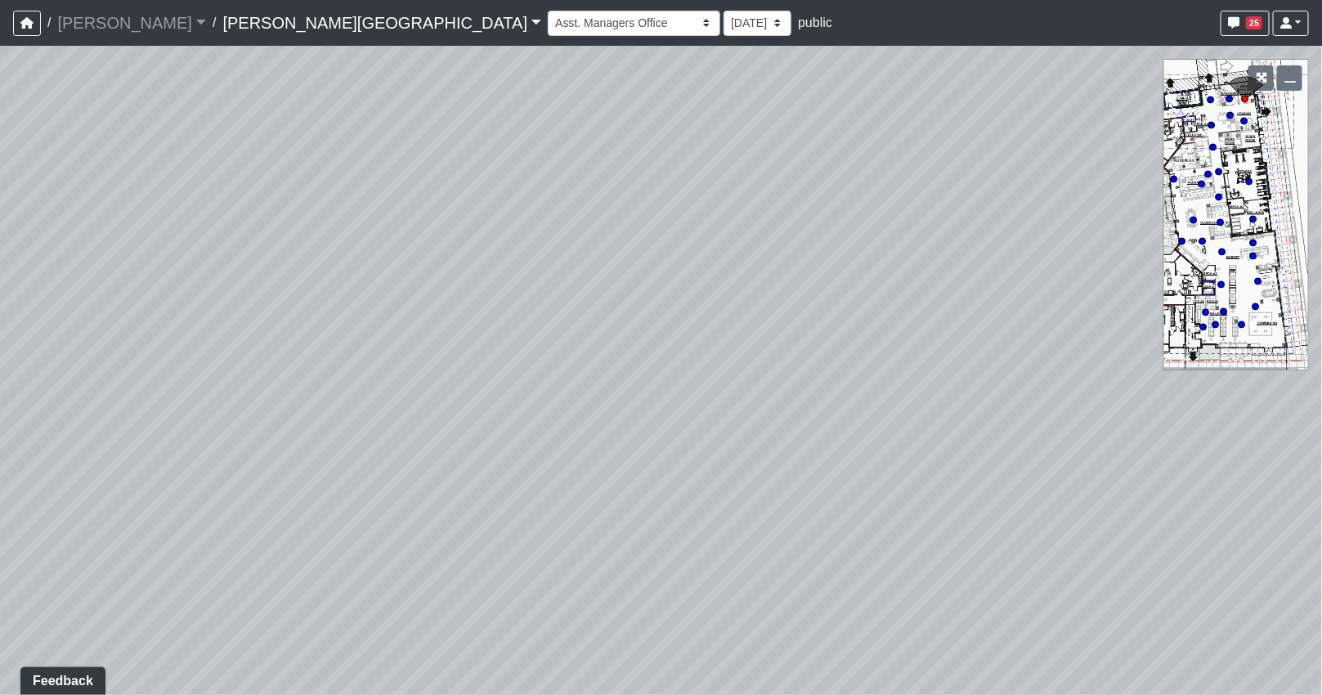
drag, startPoint x: 581, startPoint y: 354, endPoint x: 556, endPoint y: 348, distance: 26.0
click at [549, 346] on div "Loading... Coffee Bar Loading... [GEOGRAPHIC_DATA] Loading... Leasing Entry 1 L…" at bounding box center [661, 370] width 1322 height 649
drag, startPoint x: 323, startPoint y: 446, endPoint x: 333, endPoint y: 421, distance: 26.4
click at [262, 446] on div "Loading... Coffee Bar Loading... [GEOGRAPHIC_DATA] Loading... Leasing Entry 1 L…" at bounding box center [661, 370] width 1322 height 649
drag, startPoint x: 368, startPoint y: 417, endPoint x: 98, endPoint y: 426, distance: 269.9
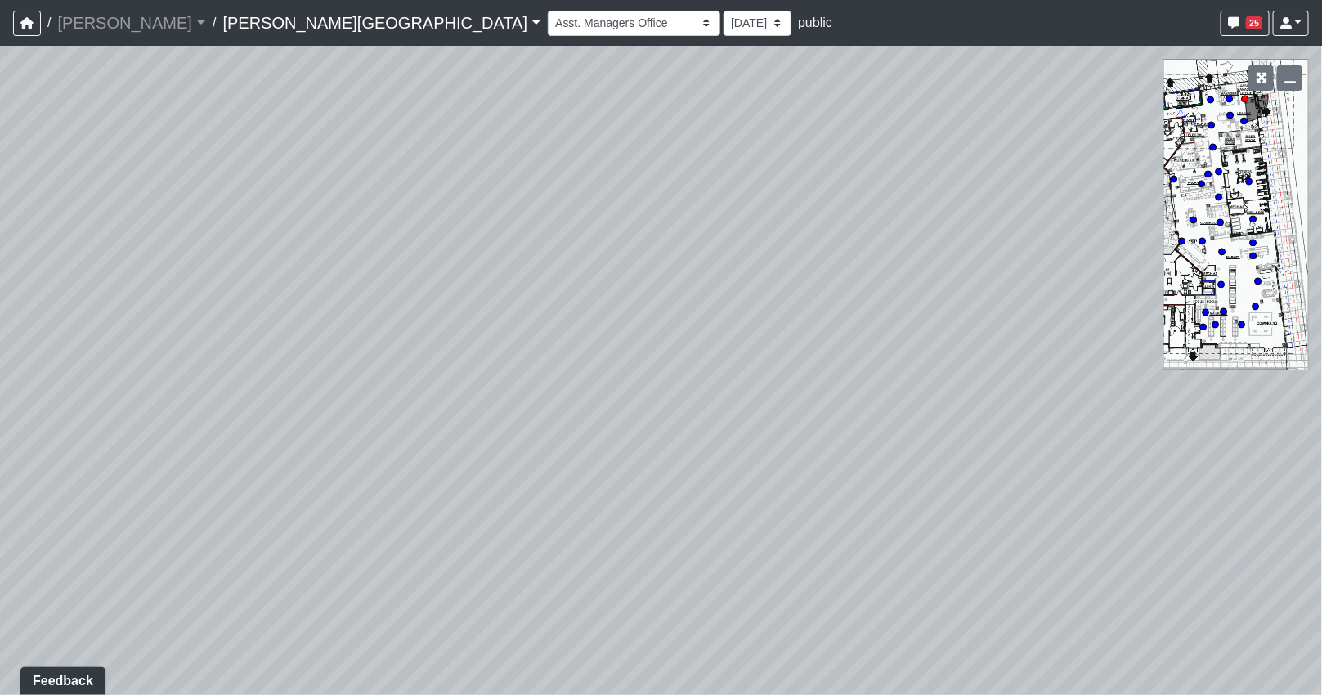
click at [98, 426] on div "Loading... Coffee Bar Loading... [GEOGRAPHIC_DATA] Loading... Leasing Entry 1 L…" at bounding box center [661, 370] width 1322 height 649
drag, startPoint x: 356, startPoint y: 397, endPoint x: -37, endPoint y: 385, distance: 392.6
click at [0, 385] on html "/ [PERSON_NAME] Loading... / [PERSON_NAME][GEOGRAPHIC_DATA] [PERSON_NAME][GEOGR…" at bounding box center [661, 347] width 1322 height 695
click at [301, 164] on icon at bounding box center [286, 170] width 49 height 49
drag, startPoint x: 496, startPoint y: 366, endPoint x: 395, endPoint y: 532, distance: 194.5
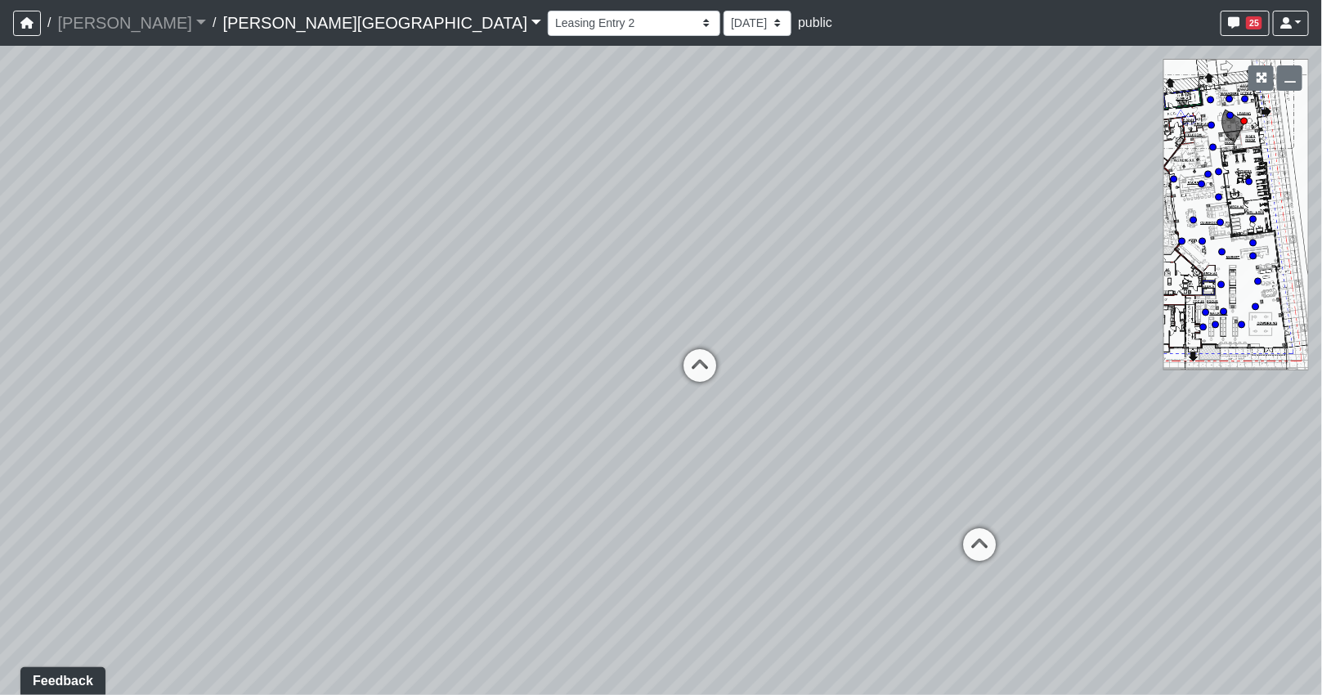
click at [395, 532] on div "Loading... Coffee Bar Loading... [GEOGRAPHIC_DATA] Loading... Leasing Entry 1 L…" at bounding box center [661, 370] width 1322 height 649
drag, startPoint x: 346, startPoint y: 427, endPoint x: 162, endPoint y: 413, distance: 184.5
click at [162, 413] on div "Loading... Coffee Bar Loading... [GEOGRAPHIC_DATA] Loading... Leasing Entry 1 L…" at bounding box center [661, 370] width 1322 height 649
drag, startPoint x: 518, startPoint y: 417, endPoint x: 794, endPoint y: 390, distance: 277.6
click at [803, 390] on div "Loading... Coffee Bar Loading... [GEOGRAPHIC_DATA] Loading... Leasing Entry 1 L…" at bounding box center [661, 370] width 1322 height 649
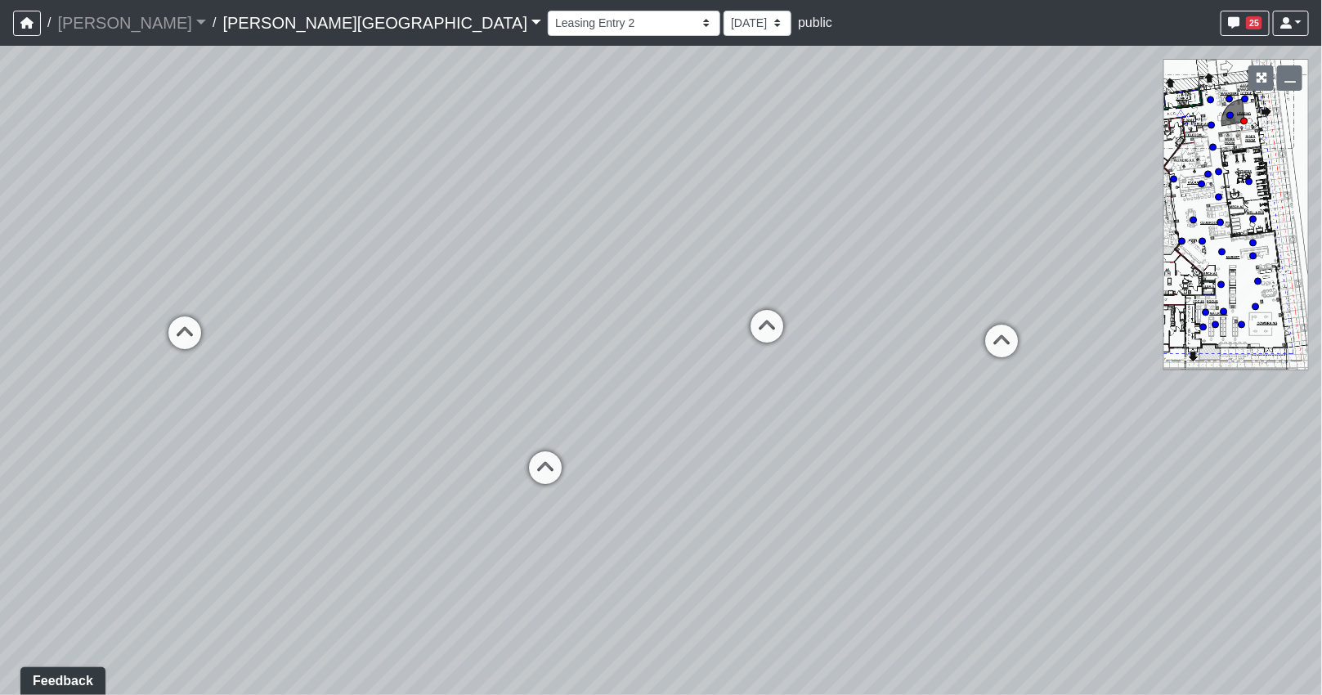
drag, startPoint x: 553, startPoint y: 358, endPoint x: 607, endPoint y: 358, distance: 54.8
click at [607, 358] on div "Loading... Coffee Bar Loading... [GEOGRAPHIC_DATA] Loading... Leasing Entry 1 L…" at bounding box center [661, 370] width 1322 height 649
drag, startPoint x: 581, startPoint y: 365, endPoint x: 659, endPoint y: 368, distance: 77.7
click at [659, 368] on div "Loading... Coffee Bar Loading... [GEOGRAPHIC_DATA] Loading... Leasing Entry 1 L…" at bounding box center [661, 370] width 1322 height 649
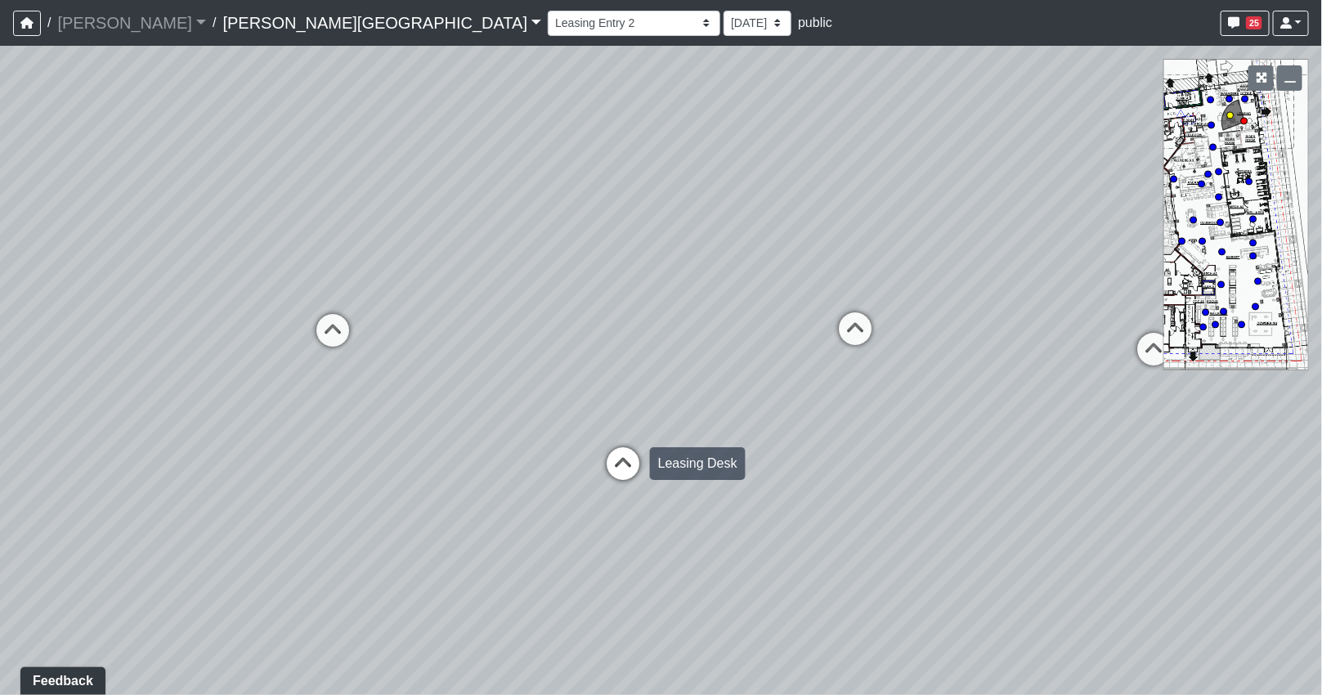
click at [630, 464] on icon at bounding box center [622, 471] width 49 height 49
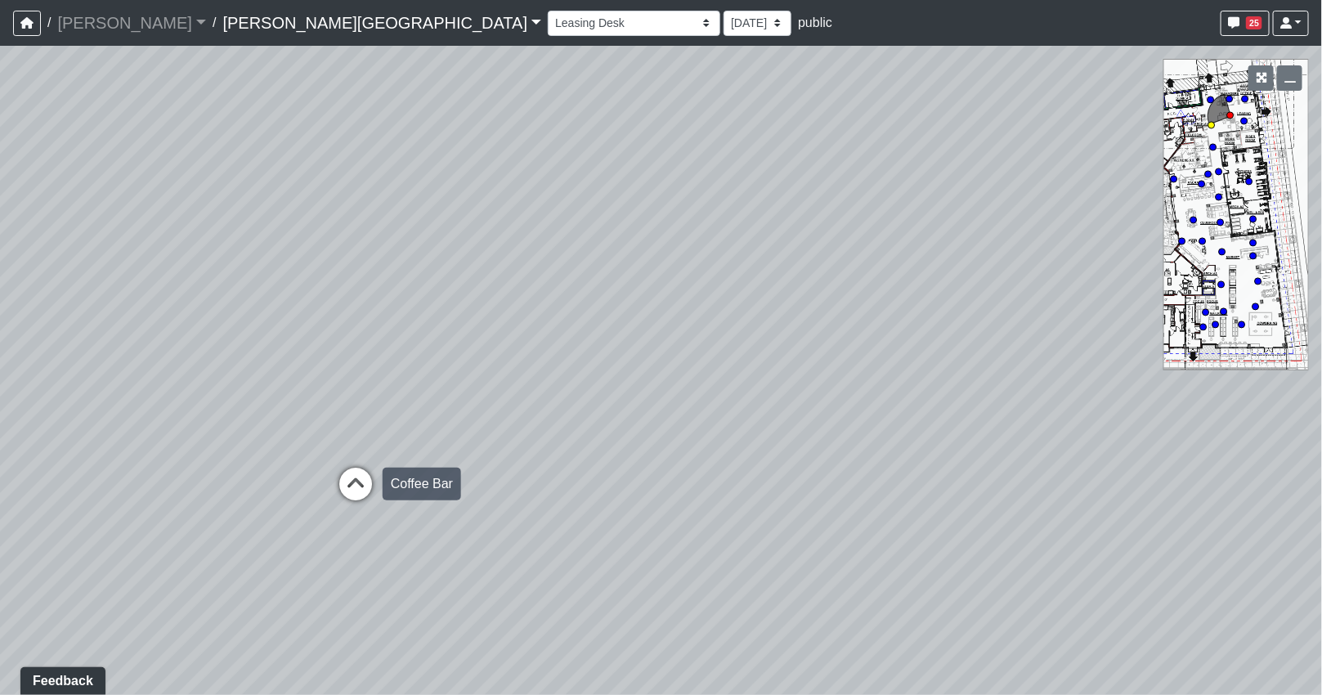
click at [348, 474] on icon at bounding box center [355, 492] width 49 height 49
drag, startPoint x: 620, startPoint y: 414, endPoint x: 56, endPoint y: 402, distance: 564.2
click at [0, 406] on html "/ [PERSON_NAME] Loading... / [PERSON_NAME][GEOGRAPHIC_DATA] [PERSON_NAME][GEOGR…" at bounding box center [661, 347] width 1322 height 695
drag, startPoint x: 398, startPoint y: 413, endPoint x: 560, endPoint y: 397, distance: 162.6
click at [376, 415] on div "Loading... Coffee Bar Loading... [GEOGRAPHIC_DATA] Loading... Leasing Entry 1 L…" at bounding box center [661, 370] width 1322 height 649
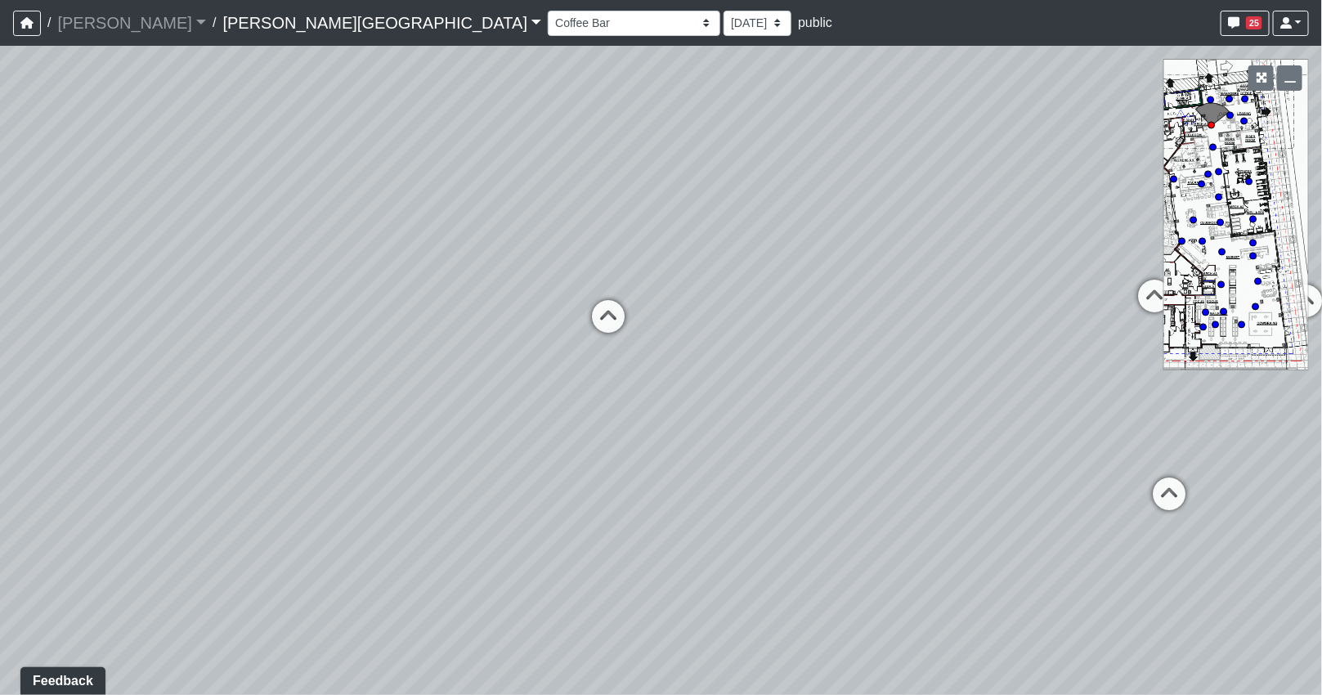
drag, startPoint x: 840, startPoint y: 305, endPoint x: 315, endPoint y: 316, distance: 525.0
click at [316, 316] on div "Loading... Coffee Bar Loading... [GEOGRAPHIC_DATA] Loading... Leasing Entry 1 L…" at bounding box center [661, 370] width 1322 height 649
drag, startPoint x: 546, startPoint y: 325, endPoint x: 74, endPoint y: 334, distance: 471.8
click at [74, 334] on div "Loading... Coffee Bar Loading... [GEOGRAPHIC_DATA] Loading... Leasing Entry 1 L…" at bounding box center [661, 370] width 1322 height 649
click at [804, 374] on div "Loading... Coffee Bar Loading... [GEOGRAPHIC_DATA] Loading... Leasing Entry 1 L…" at bounding box center [661, 370] width 1322 height 649
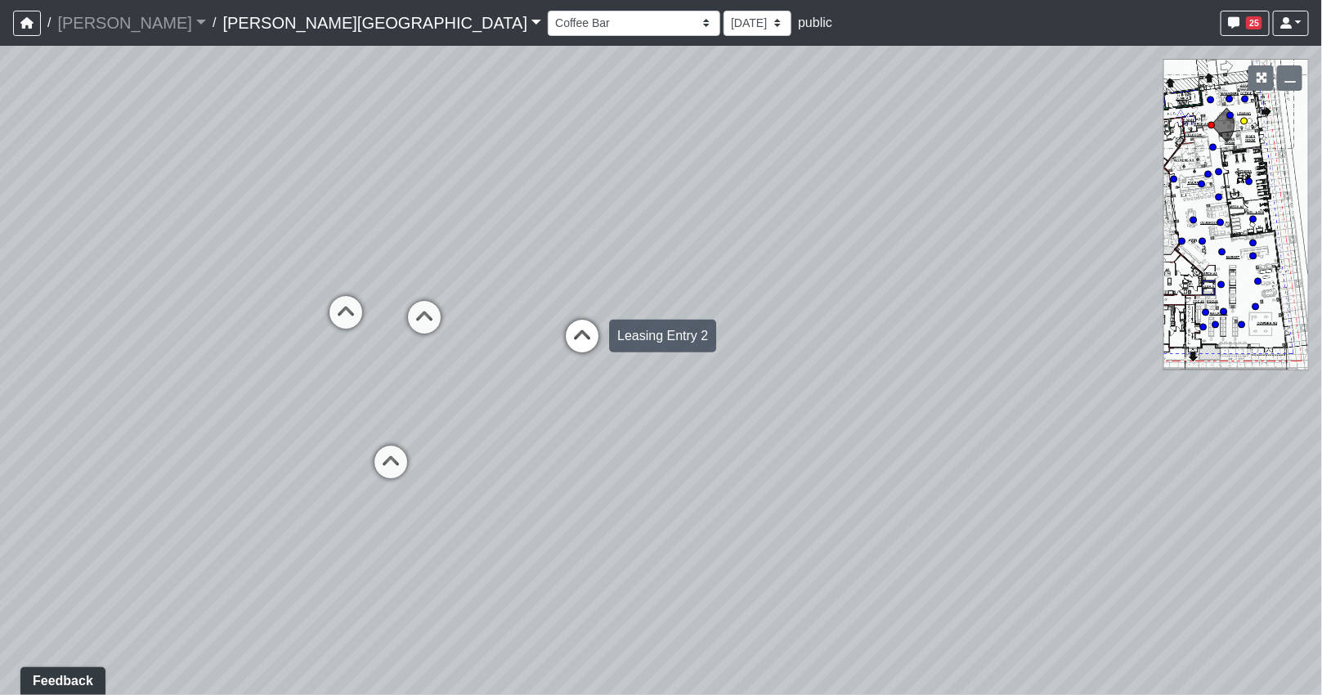
click at [591, 342] on icon at bounding box center [582, 344] width 49 height 49
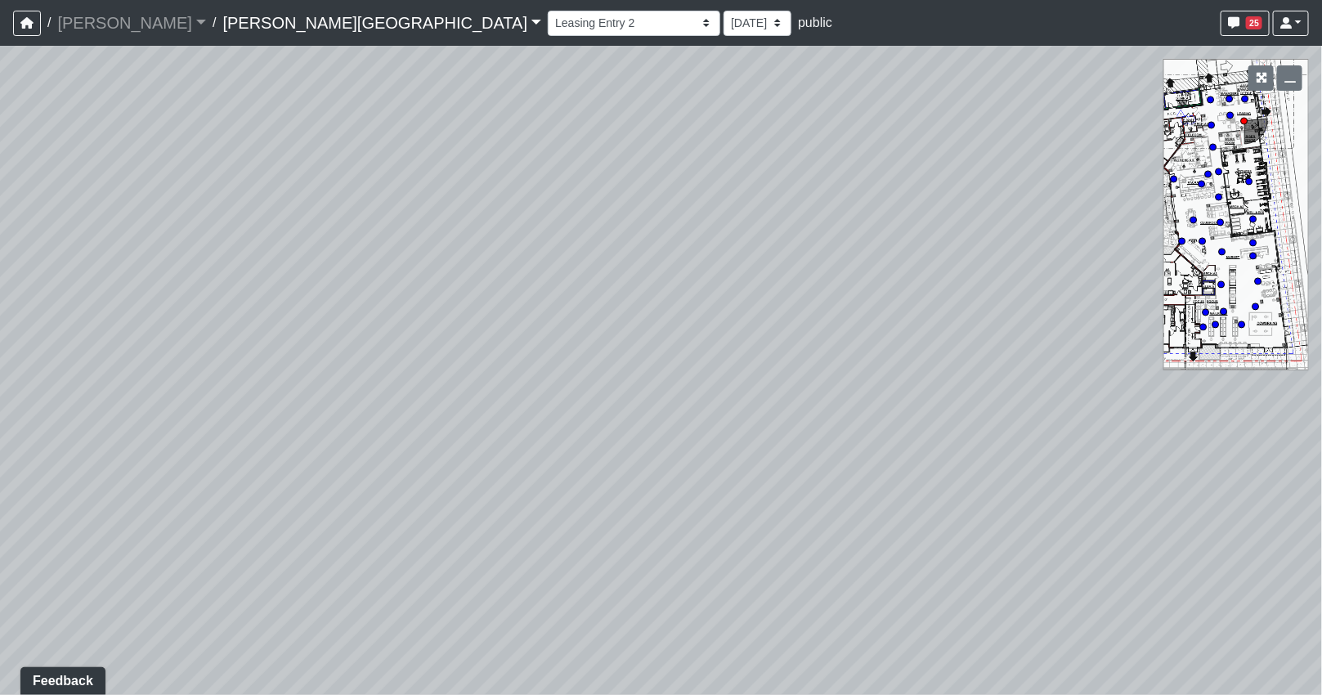
drag, startPoint x: 773, startPoint y: 398, endPoint x: 334, endPoint y: 410, distance: 440.0
click at [272, 418] on div "Loading... Coffee Bar Loading... [GEOGRAPHIC_DATA] Loading... Leasing Entry 1 L…" at bounding box center [661, 370] width 1322 height 649
drag, startPoint x: 717, startPoint y: 425, endPoint x: 280, endPoint y: 364, distance: 441.7
click at [279, 364] on div "Loading... Coffee Bar Loading... [GEOGRAPHIC_DATA] Loading... Leasing Entry 1 L…" at bounding box center [661, 370] width 1322 height 649
drag, startPoint x: 518, startPoint y: 362, endPoint x: 431, endPoint y: 497, distance: 160.3
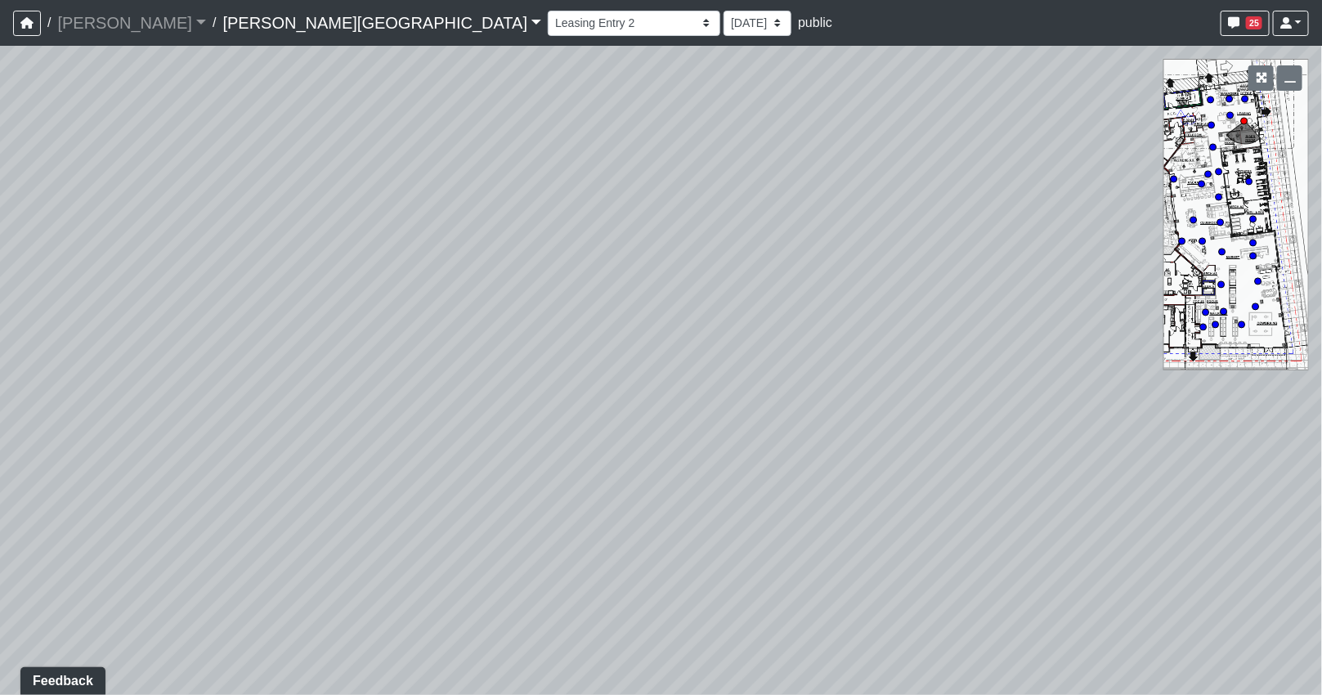
click at [431, 497] on div "Loading... Coffee Bar Loading... [GEOGRAPHIC_DATA] Loading... Leasing Entry 1 L…" at bounding box center [661, 370] width 1322 height 649
drag, startPoint x: 495, startPoint y: 374, endPoint x: 647, endPoint y: 168, distance: 255.6
click at [646, 166] on div "Loading... Coffee Bar Loading... [GEOGRAPHIC_DATA] Loading... Leasing Entry 1 L…" at bounding box center [661, 370] width 1322 height 649
drag, startPoint x: 591, startPoint y: 414, endPoint x: 562, endPoint y: 226, distance: 191.1
click at [562, 226] on div "Loading... Coffee Bar Loading... [GEOGRAPHIC_DATA] Loading... Leasing Entry 1 L…" at bounding box center [661, 370] width 1322 height 649
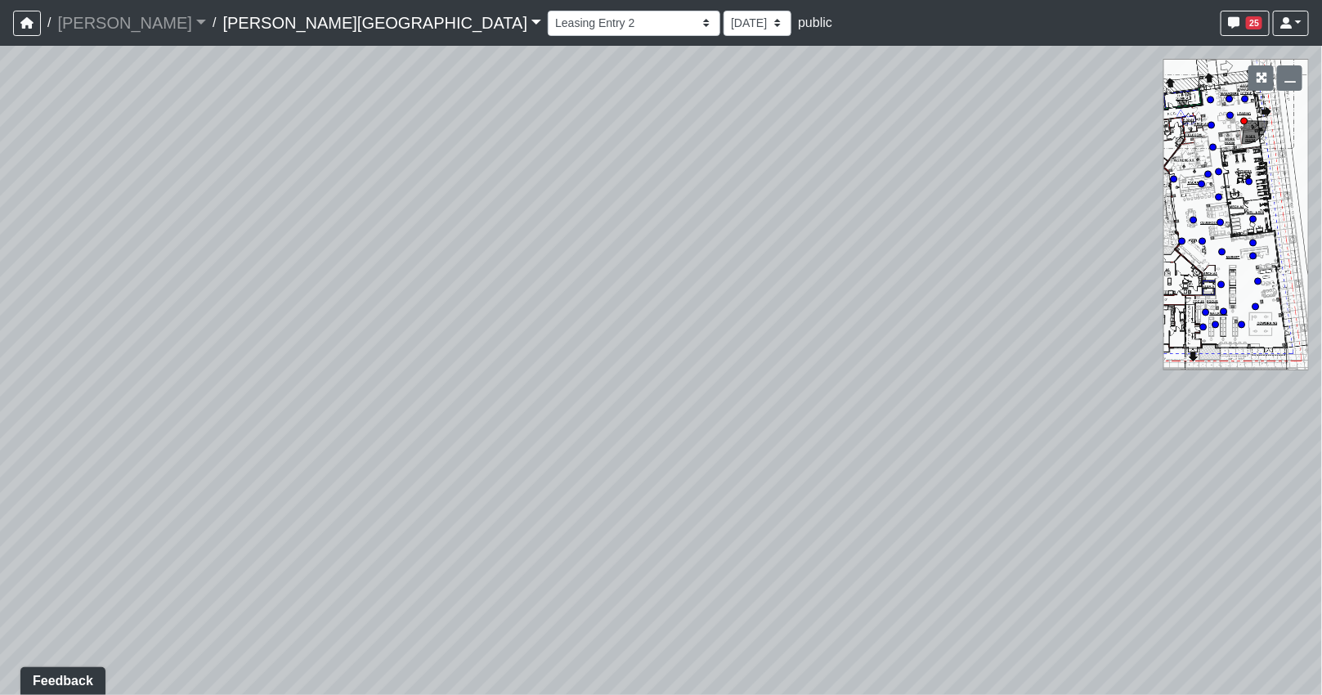
drag, startPoint x: 579, startPoint y: 287, endPoint x: 951, endPoint y: 488, distance: 422.9
click at [1006, 491] on div "Loading... Coffee Bar Loading... [GEOGRAPHIC_DATA] Loading... Leasing Entry 1 L…" at bounding box center [661, 370] width 1322 height 649
drag, startPoint x: 670, startPoint y: 380, endPoint x: 930, endPoint y: 379, distance: 260.0
click at [921, 379] on div "Loading... Coffee Bar Loading... [GEOGRAPHIC_DATA] Loading... Leasing Entry 1 L…" at bounding box center [661, 370] width 1322 height 649
drag, startPoint x: 737, startPoint y: 409, endPoint x: 1006, endPoint y: 422, distance: 270.1
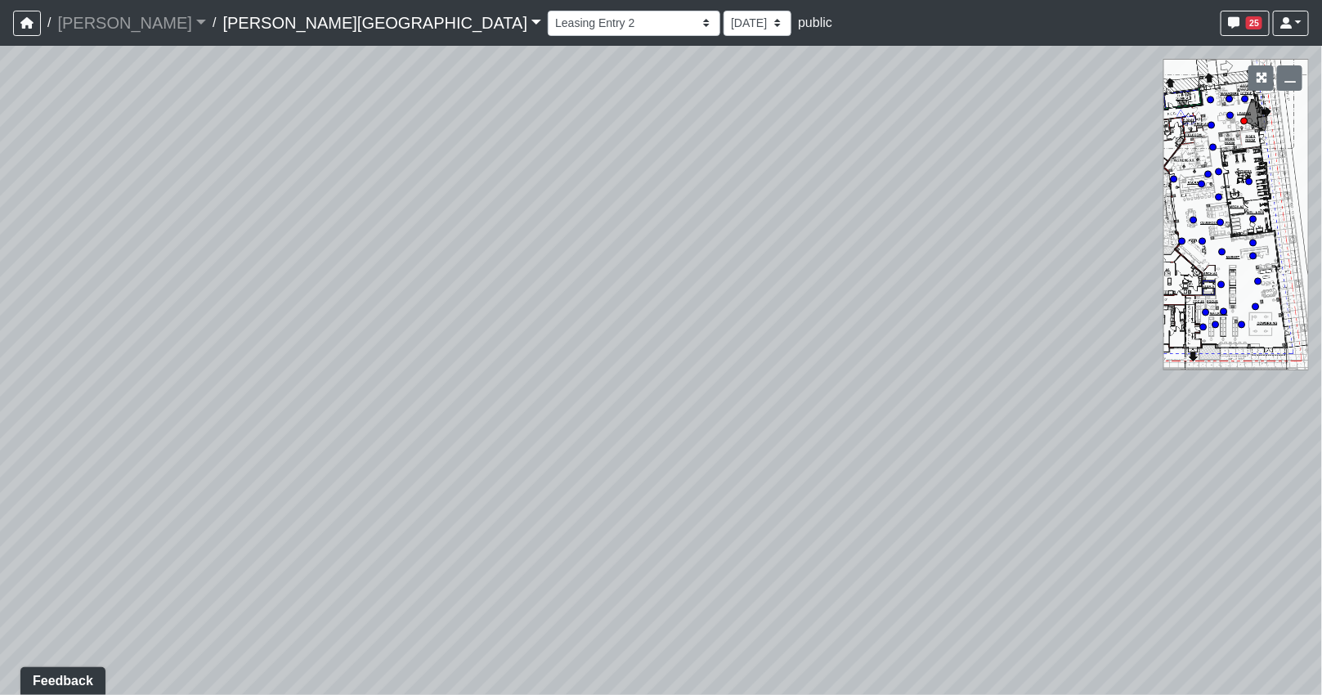
click at [1006, 422] on div "Loading... Coffee Bar Loading... [GEOGRAPHIC_DATA] Loading... Leasing Entry 1 L…" at bounding box center [661, 370] width 1322 height 649
click at [1052, 410] on div "Loading... Coffee Bar Loading... [GEOGRAPHIC_DATA] Loading... Leasing Entry 1 L…" at bounding box center [661, 370] width 1322 height 649
drag, startPoint x: 867, startPoint y: 409, endPoint x: 1030, endPoint y: 401, distance: 162.9
click at [1026, 401] on div "Loading... Coffee Bar Loading... [GEOGRAPHIC_DATA] Loading... Leasing Entry 1 L…" at bounding box center [661, 370] width 1322 height 649
drag, startPoint x: 819, startPoint y: 381, endPoint x: 1051, endPoint y: 378, distance: 232.2
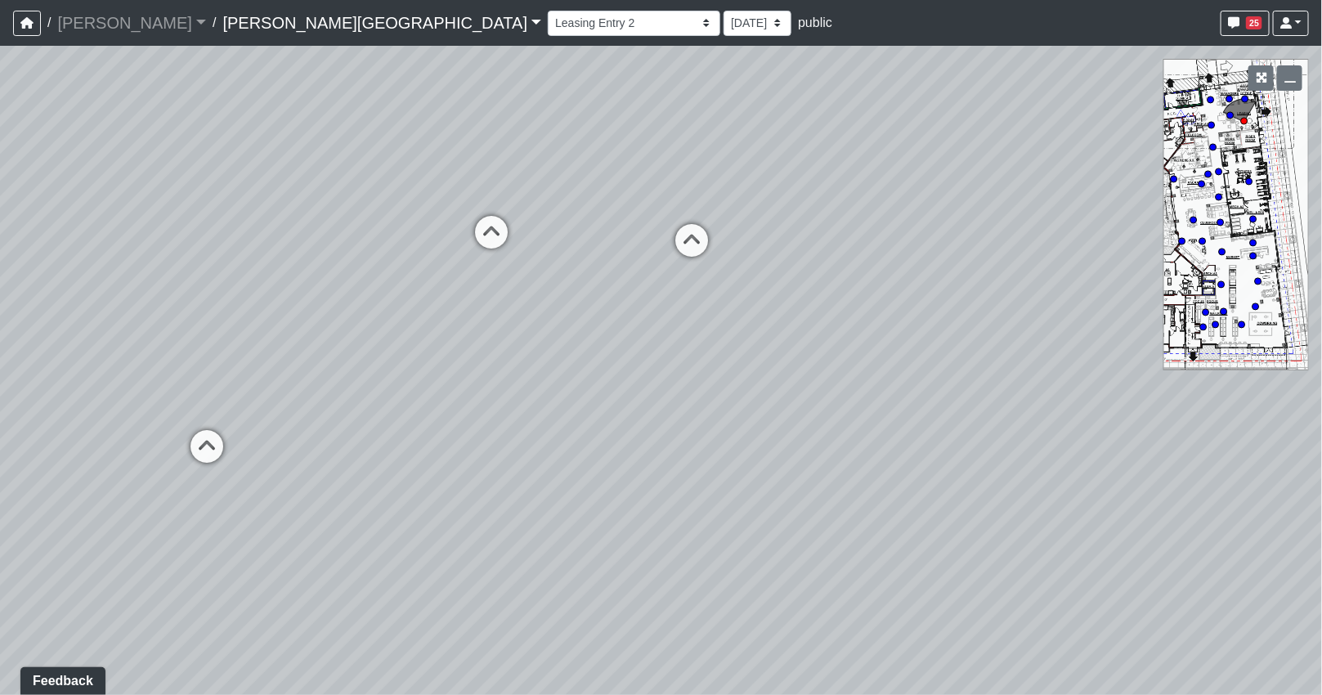
click at [1042, 378] on div "Loading... Coffee Bar Loading... [GEOGRAPHIC_DATA] Loading... Leasing Entry 1 L…" at bounding box center [661, 370] width 1322 height 649
drag, startPoint x: 736, startPoint y: 353, endPoint x: 914, endPoint y: 370, distance: 179.0
click at [1060, 370] on div "Loading... Coffee Bar Loading... [GEOGRAPHIC_DATA] Loading... Leasing Entry 1 L…" at bounding box center [661, 370] width 1322 height 649
drag, startPoint x: 815, startPoint y: 358, endPoint x: 991, endPoint y: 389, distance: 178.5
click at [991, 389] on div "Loading... Coffee Bar Loading... [GEOGRAPHIC_DATA] Loading... Leasing Entry 1 L…" at bounding box center [661, 370] width 1322 height 649
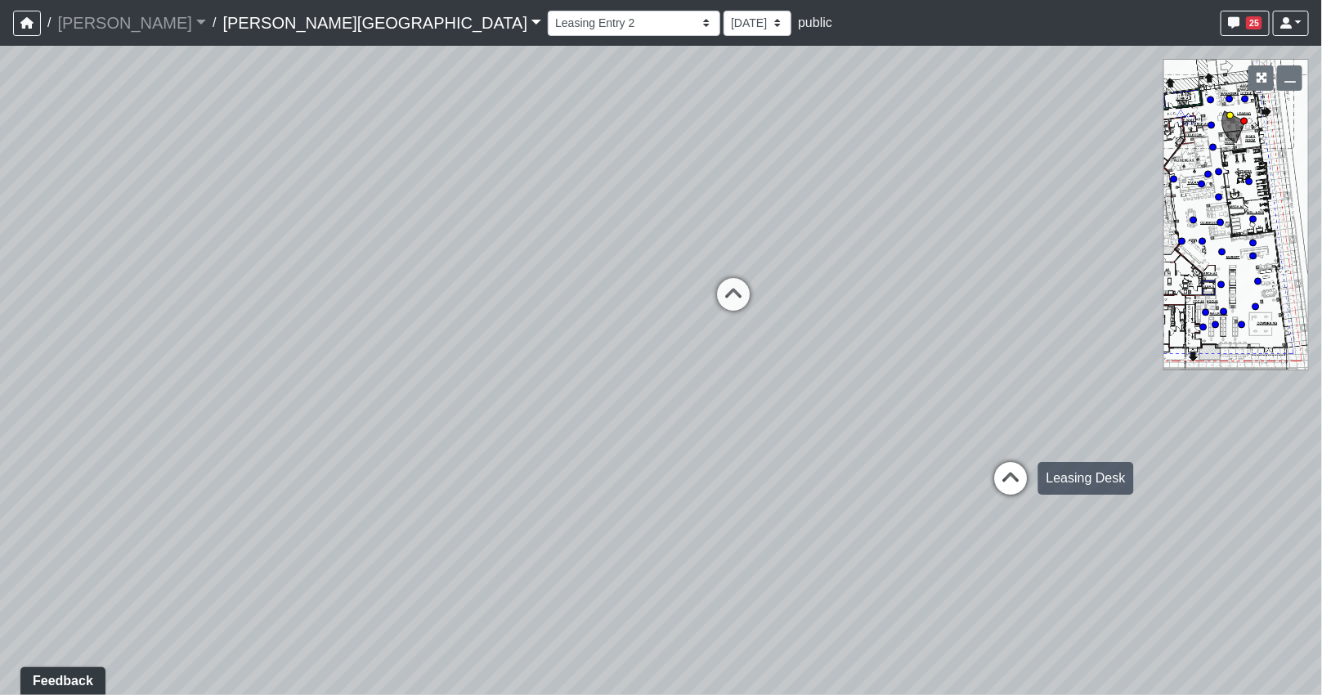
click at [1010, 476] on icon at bounding box center [1011, 486] width 49 height 49
drag, startPoint x: 594, startPoint y: 425, endPoint x: 883, endPoint y: 450, distance: 289.6
click at [883, 450] on div "Loading... Coffee Bar Loading... [GEOGRAPHIC_DATA] Loading... Leasing Entry 1 L…" at bounding box center [661, 370] width 1322 height 649
click at [958, 468] on icon at bounding box center [952, 483] width 49 height 49
drag, startPoint x: 521, startPoint y: 397, endPoint x: 834, endPoint y: 421, distance: 314.0
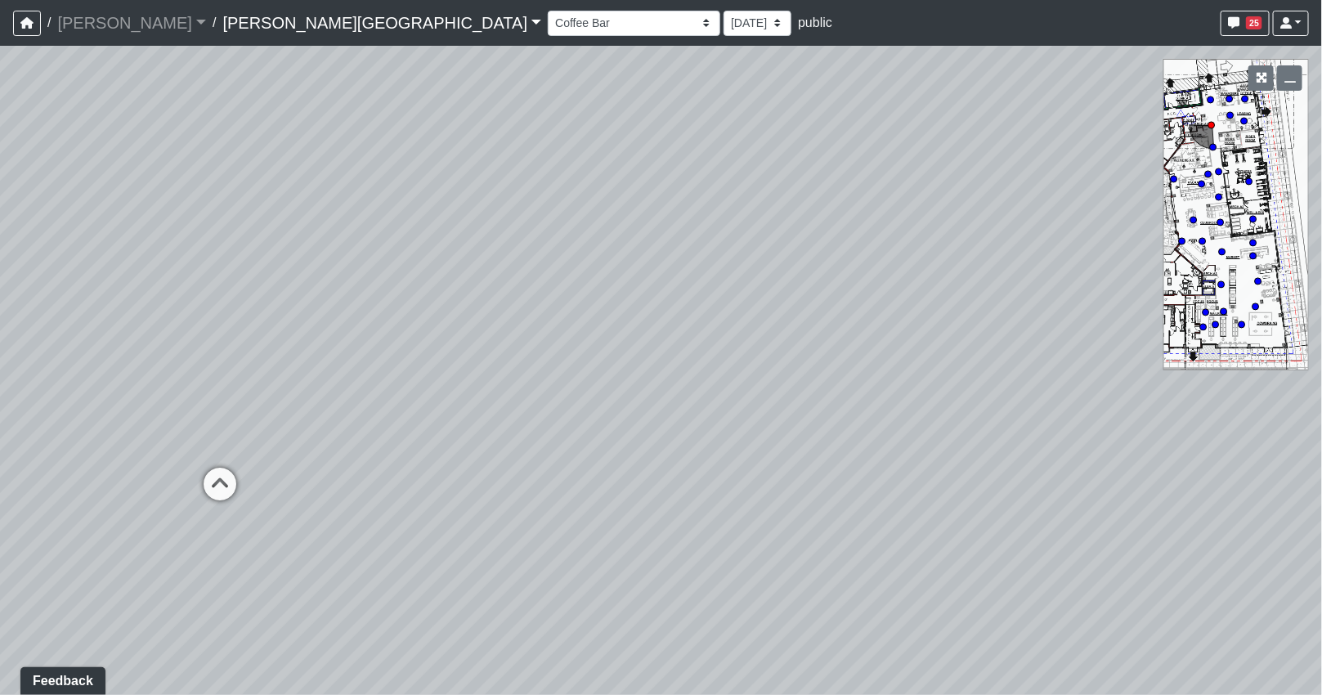
click at [884, 417] on div "Loading... Coffee Bar Loading... [GEOGRAPHIC_DATA] Loading... Leasing Entry 1 L…" at bounding box center [661, 370] width 1322 height 649
drag, startPoint x: 532, startPoint y: 423, endPoint x: 791, endPoint y: 364, distance: 265.1
click at [791, 364] on div "Loading... Coffee Bar Loading... [GEOGRAPHIC_DATA] Loading... Leasing Entry 1 L…" at bounding box center [661, 370] width 1322 height 649
drag, startPoint x: 647, startPoint y: 444, endPoint x: 893, endPoint y: 410, distance: 248.5
click at [913, 410] on div "Loading... Coffee Bar Loading... [GEOGRAPHIC_DATA] Loading... Leasing Entry 1 L…" at bounding box center [661, 370] width 1322 height 649
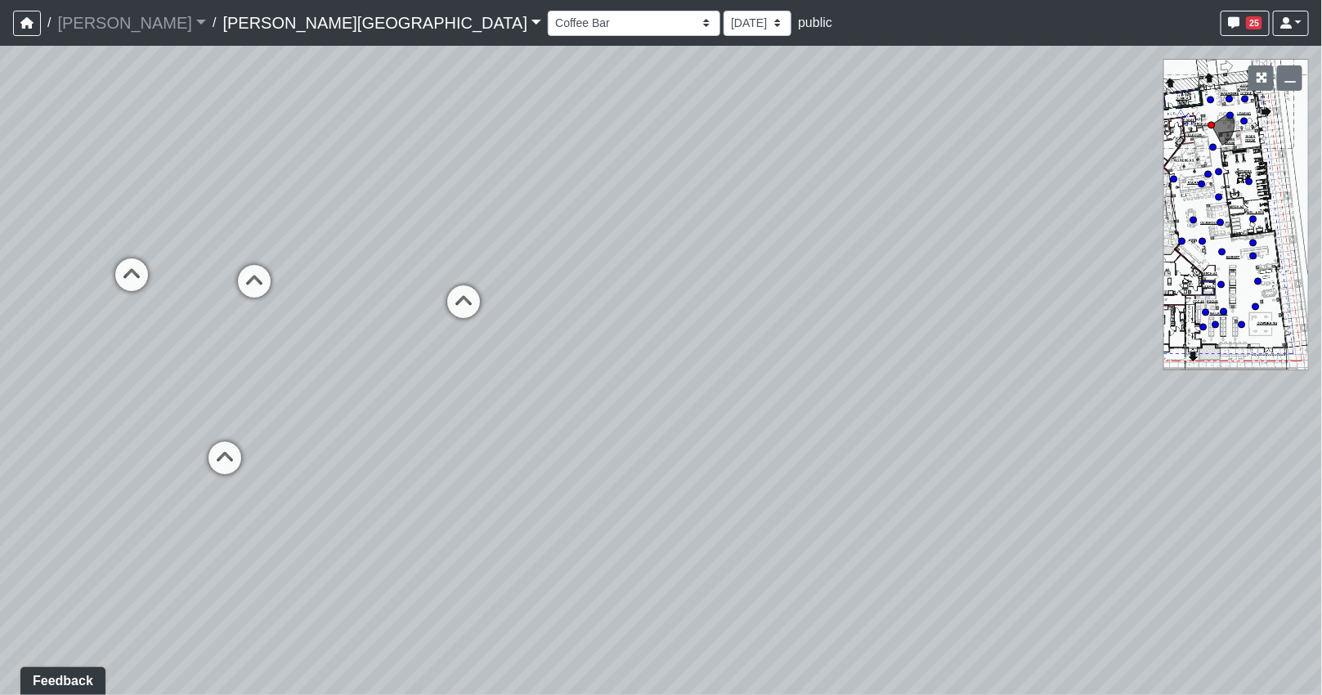
drag, startPoint x: 775, startPoint y: 410, endPoint x: 971, endPoint y: 399, distance: 196.5
click at [970, 399] on div "Loading... Coffee Bar Loading... [GEOGRAPHIC_DATA] Loading... Leasing Entry 1 L…" at bounding box center [661, 370] width 1322 height 649
click at [1043, 392] on div "Loading... Coffee Bar Loading... [GEOGRAPHIC_DATA] Loading... Leasing Entry 1 L…" at bounding box center [661, 370] width 1322 height 649
drag, startPoint x: 826, startPoint y: 370, endPoint x: 1040, endPoint y: 397, distance: 215.8
click at [1040, 397] on div "Loading... Coffee Bar Loading... [GEOGRAPHIC_DATA] Loading... Leasing Entry 1 L…" at bounding box center [661, 370] width 1322 height 649
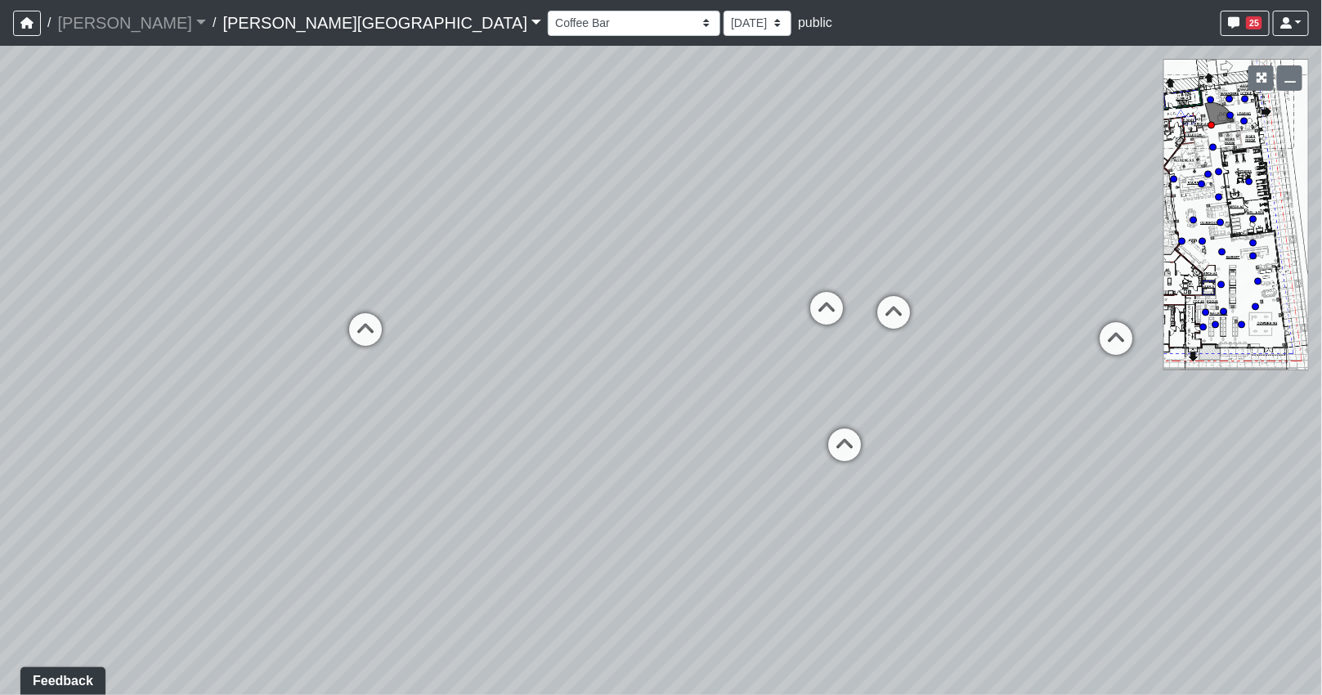
drag, startPoint x: 758, startPoint y: 350, endPoint x: 1003, endPoint y: 356, distance: 245.3
click at [997, 354] on div "Loading... Coffee Bar Loading... [GEOGRAPHIC_DATA] Loading... Leasing Entry 1 L…" at bounding box center [661, 370] width 1322 height 649
drag, startPoint x: 896, startPoint y: 329, endPoint x: 1019, endPoint y: 343, distance: 124.3
click at [1033, 338] on div "Loading... Coffee Bar Loading... [GEOGRAPHIC_DATA] Loading... Leasing Entry 1 L…" at bounding box center [661, 370] width 1322 height 649
drag, startPoint x: 734, startPoint y: 358, endPoint x: 646, endPoint y: 311, distance: 99.8
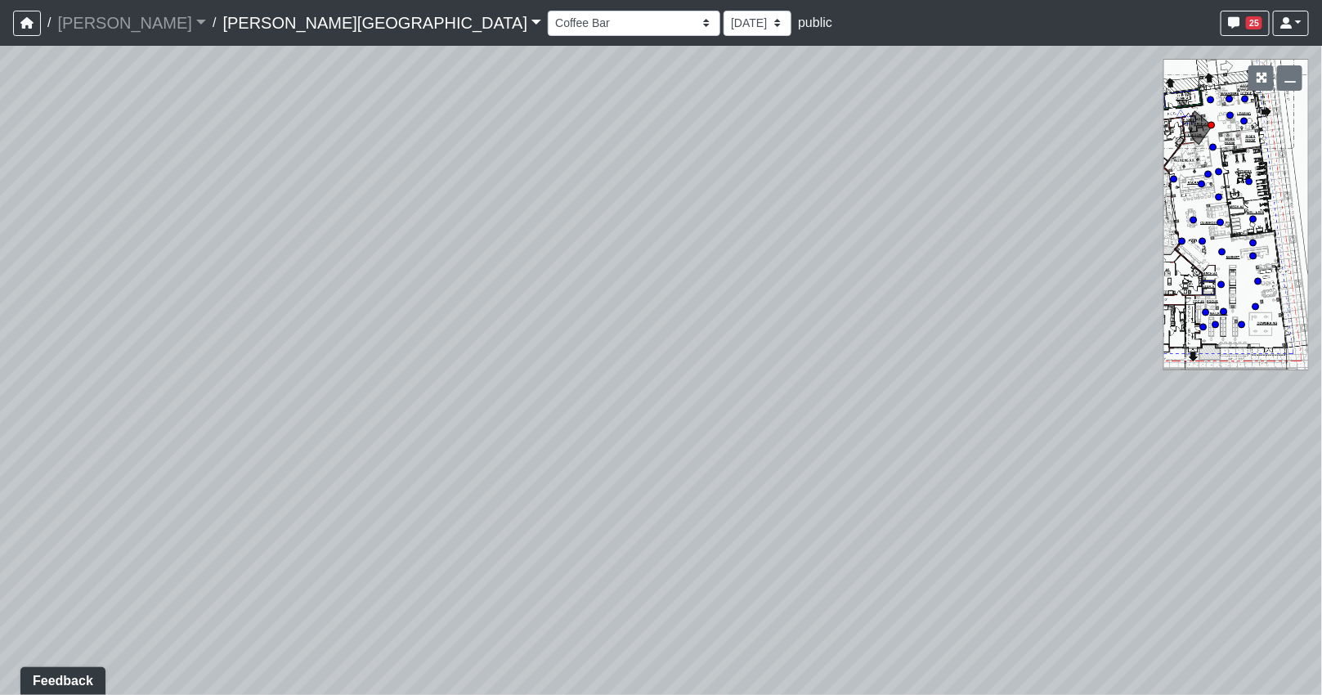
click at [646, 311] on div "Loading... Coffee Bar Loading... [GEOGRAPHIC_DATA] Loading... Leasing Entry 1 L…" at bounding box center [661, 370] width 1322 height 649
drag, startPoint x: 697, startPoint y: 329, endPoint x: 940, endPoint y: 354, distance: 244.9
click at [952, 352] on div "Loading... Coffee Bar Loading... [GEOGRAPHIC_DATA] Loading... Leasing Entry 1 L…" at bounding box center [661, 370] width 1322 height 649
click at [590, 516] on icon at bounding box center [598, 523] width 49 height 49
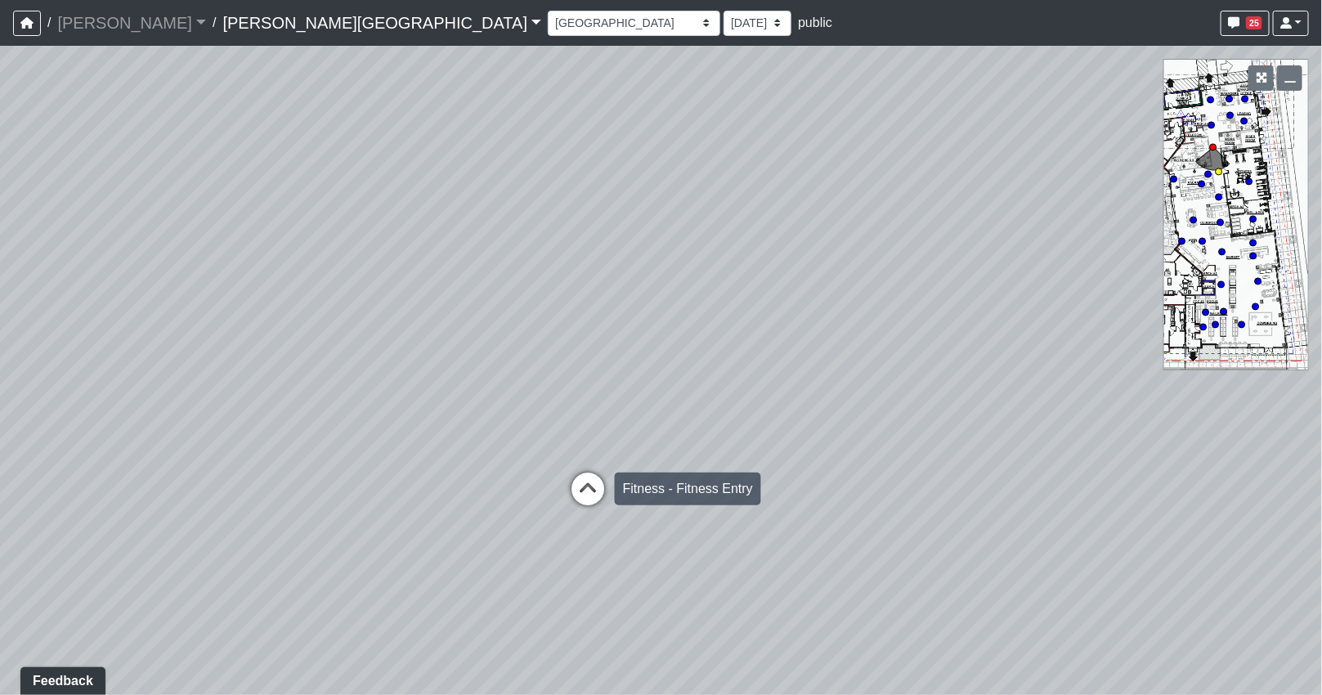
click at [594, 507] on icon at bounding box center [587, 497] width 49 height 49
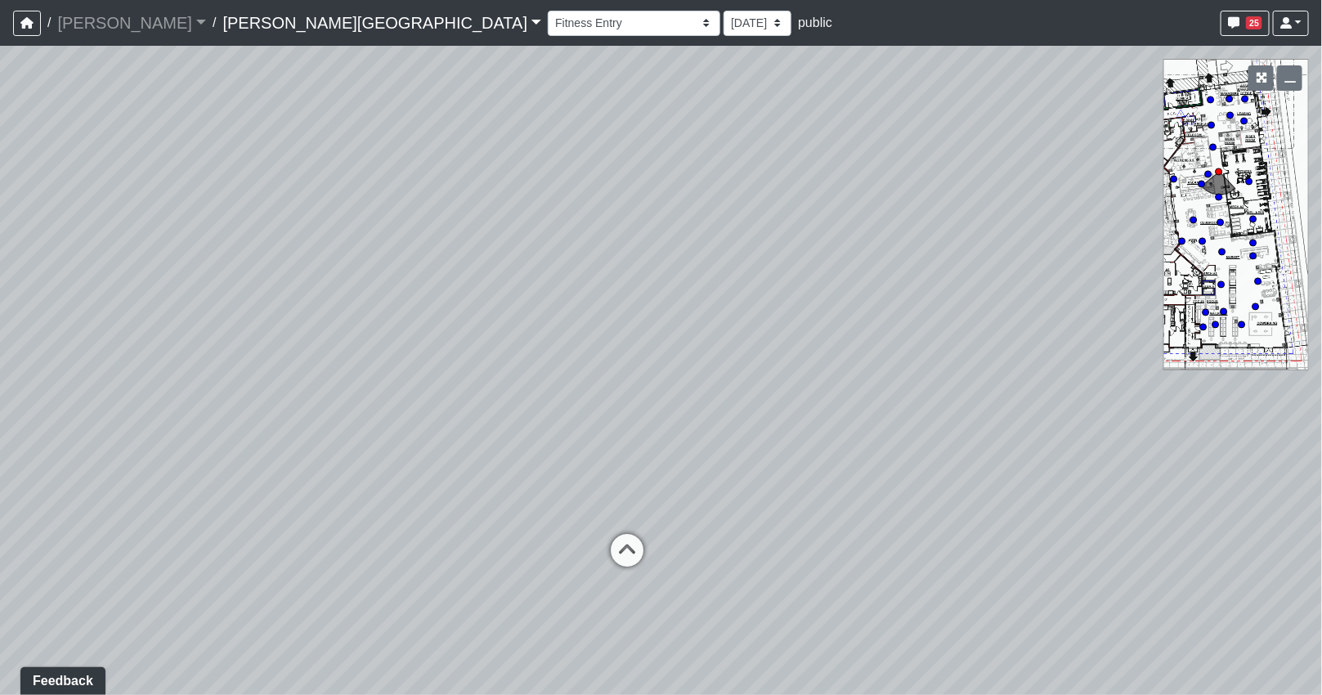
click at [615, 521] on div "Loading... Coffee Bar Loading... [GEOGRAPHIC_DATA] Loading... Leasing Entry 1 L…" at bounding box center [661, 370] width 1322 height 649
click at [620, 540] on icon at bounding box center [627, 558] width 49 height 49
click at [617, 476] on icon at bounding box center [609, 471] width 49 height 49
drag, startPoint x: 760, startPoint y: 430, endPoint x: 302, endPoint y: 377, distance: 460.9
click at [303, 377] on div "Loading... Coffee Bar Loading... [GEOGRAPHIC_DATA] Loading... Leasing Entry 1 L…" at bounding box center [661, 370] width 1322 height 649
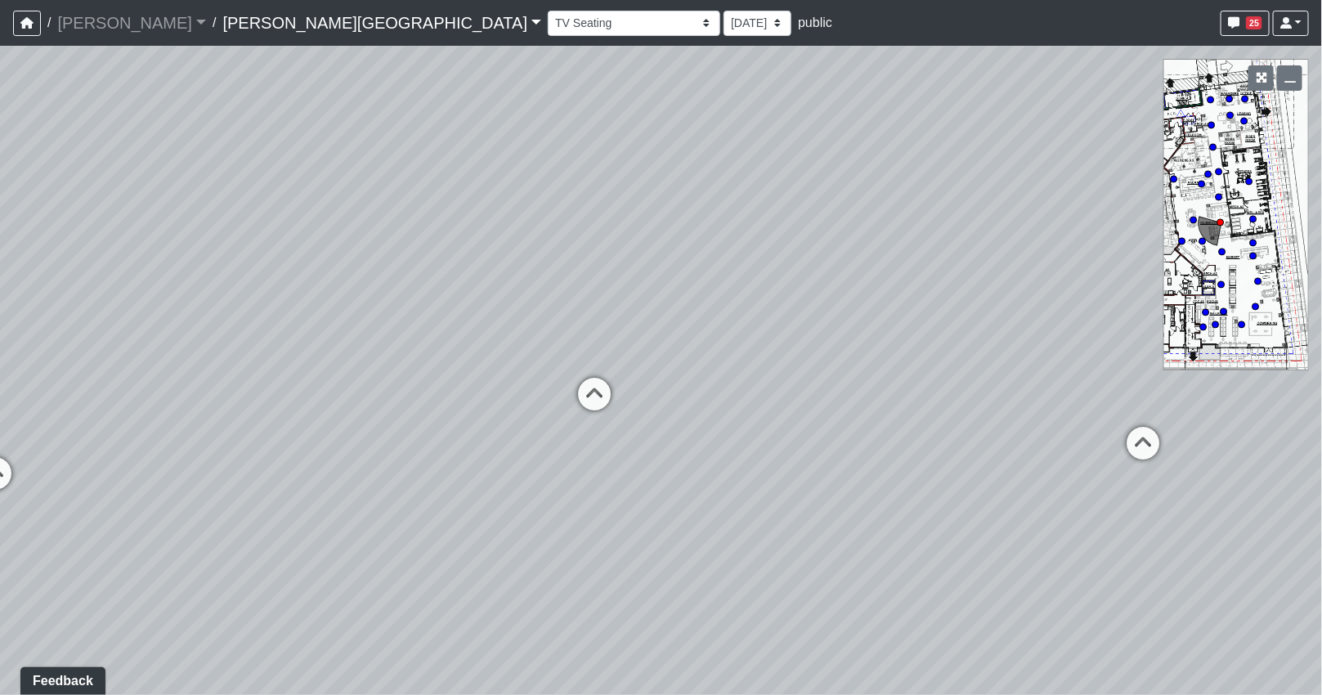
drag, startPoint x: 775, startPoint y: 361, endPoint x: 805, endPoint y: 340, distance: 36.5
click at [805, 340] on div "Loading... Coffee Bar Loading... [GEOGRAPHIC_DATA] Loading... Leasing Entry 1 L…" at bounding box center [661, 370] width 1322 height 649
click at [603, 393] on icon at bounding box center [595, 402] width 49 height 49
drag, startPoint x: 516, startPoint y: 544, endPoint x: 644, endPoint y: 442, distance: 163.6
click at [644, 442] on div "Loading... Coffee Bar Loading... [GEOGRAPHIC_DATA] Loading... Leasing Entry 1 L…" at bounding box center [661, 370] width 1322 height 649
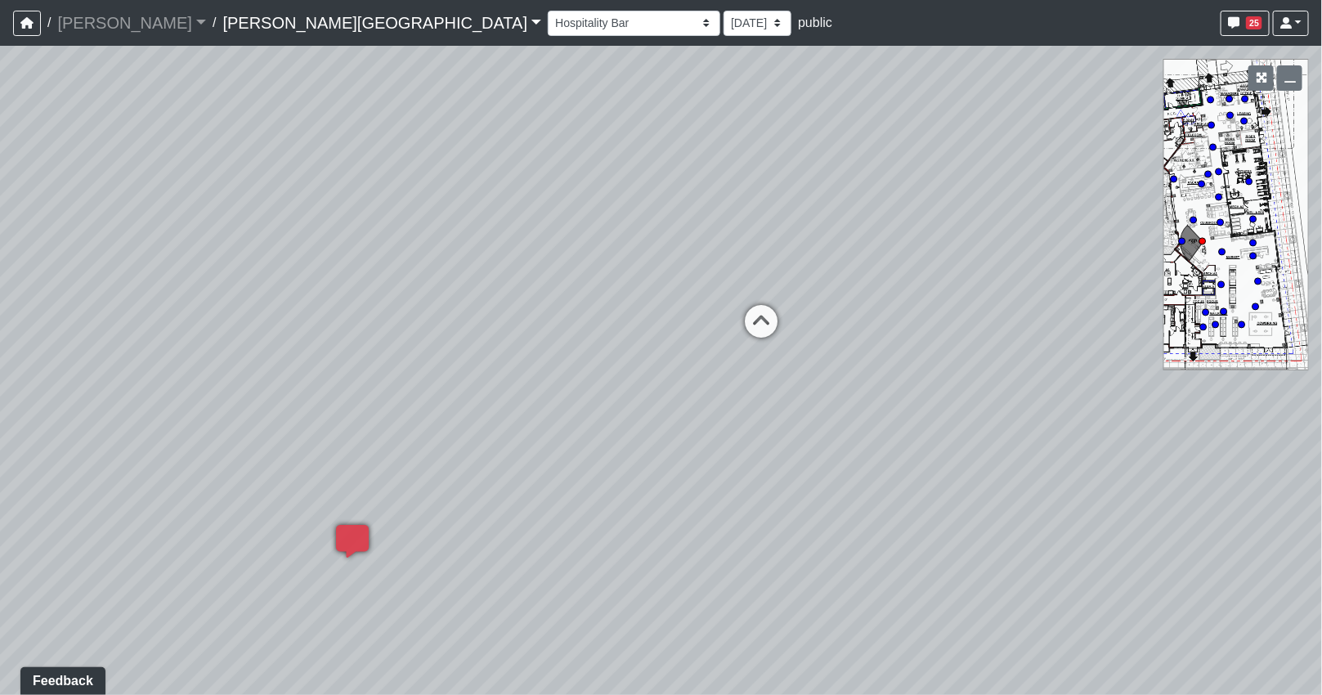
drag, startPoint x: 902, startPoint y: 443, endPoint x: 504, endPoint y: 394, distance: 400.3
click at [488, 394] on div "Loading... Coffee Bar Loading... [GEOGRAPHIC_DATA] Loading... Leasing Entry 1 L…" at bounding box center [661, 370] width 1322 height 649
click at [786, 317] on icon at bounding box center [773, 330] width 49 height 49
select select "k5hJBxXw3jAcqimwdvG5kv"
drag, startPoint x: 562, startPoint y: 339, endPoint x: 1105, endPoint y: 344, distance: 543.7
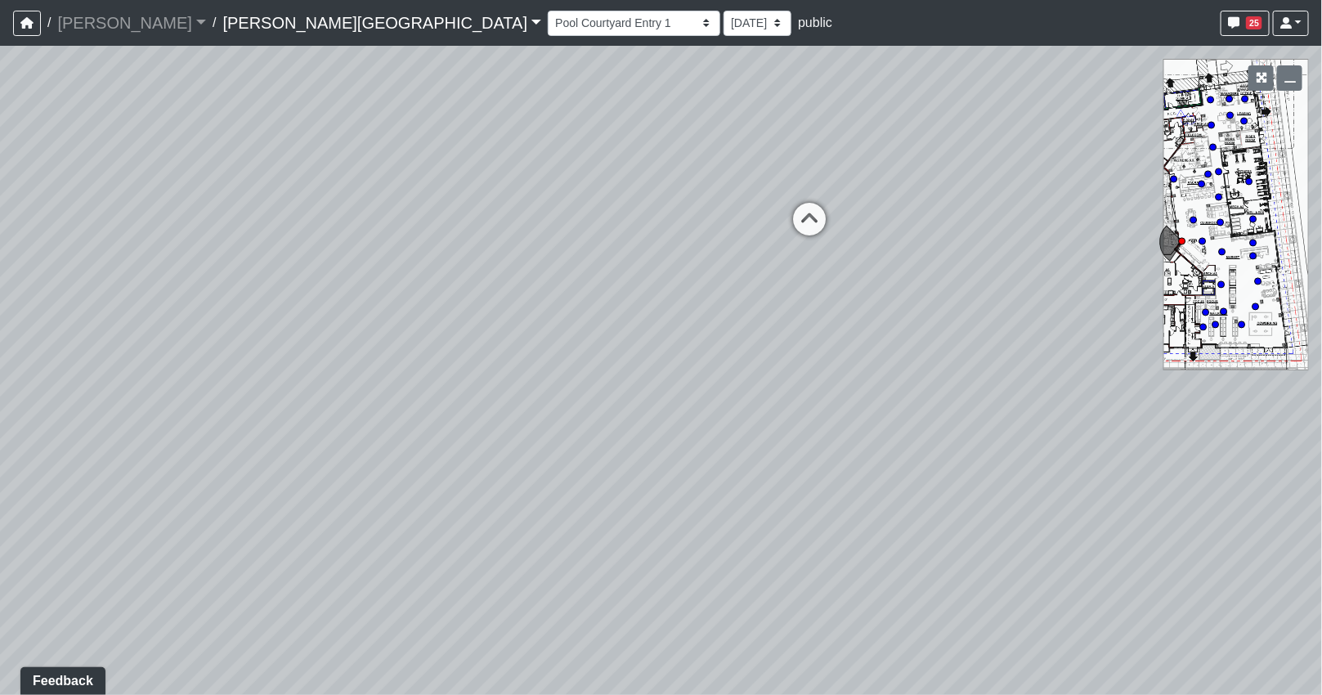
click at [1079, 343] on div "Loading... Coffee Bar Loading... [GEOGRAPHIC_DATA] Loading... Leasing Entry 1 L…" at bounding box center [661, 370] width 1322 height 649
drag, startPoint x: 975, startPoint y: 372, endPoint x: 822, endPoint y: 361, distance: 153.3
click at [977, 372] on div "Loading... Coffee Bar Loading... [GEOGRAPHIC_DATA] Loading... Leasing Entry 1 L…" at bounding box center [661, 370] width 1322 height 649
drag, startPoint x: 549, startPoint y: 372, endPoint x: 741, endPoint y: 406, distance: 195.0
click at [749, 406] on div "Loading... Coffee Bar Loading... [GEOGRAPHIC_DATA] Loading... Leasing Entry 1 L…" at bounding box center [661, 370] width 1322 height 649
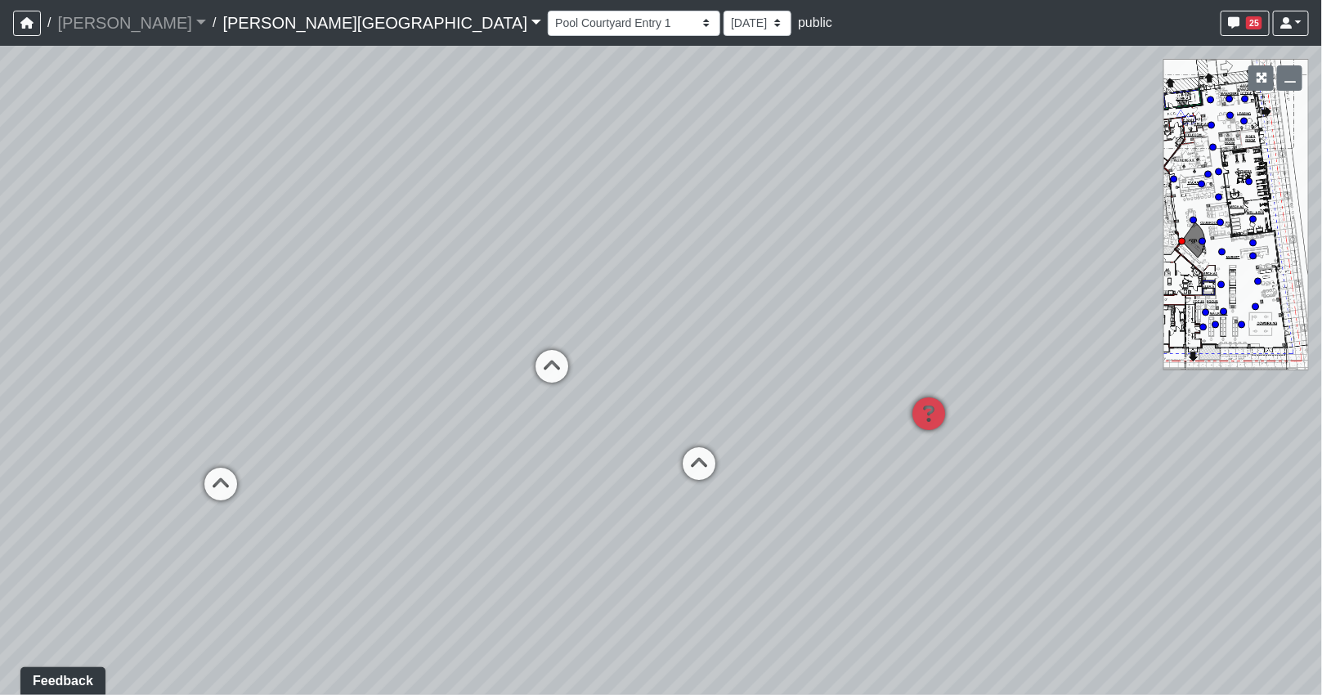
drag, startPoint x: 742, startPoint y: 394, endPoint x: 849, endPoint y: 405, distance: 107.6
click at [849, 405] on div "Loading... Coffee Bar Loading... [GEOGRAPHIC_DATA] Loading... Leasing Entry 1 L…" at bounding box center [661, 370] width 1322 height 649
